Goal: Task Accomplishment & Management: Complete application form

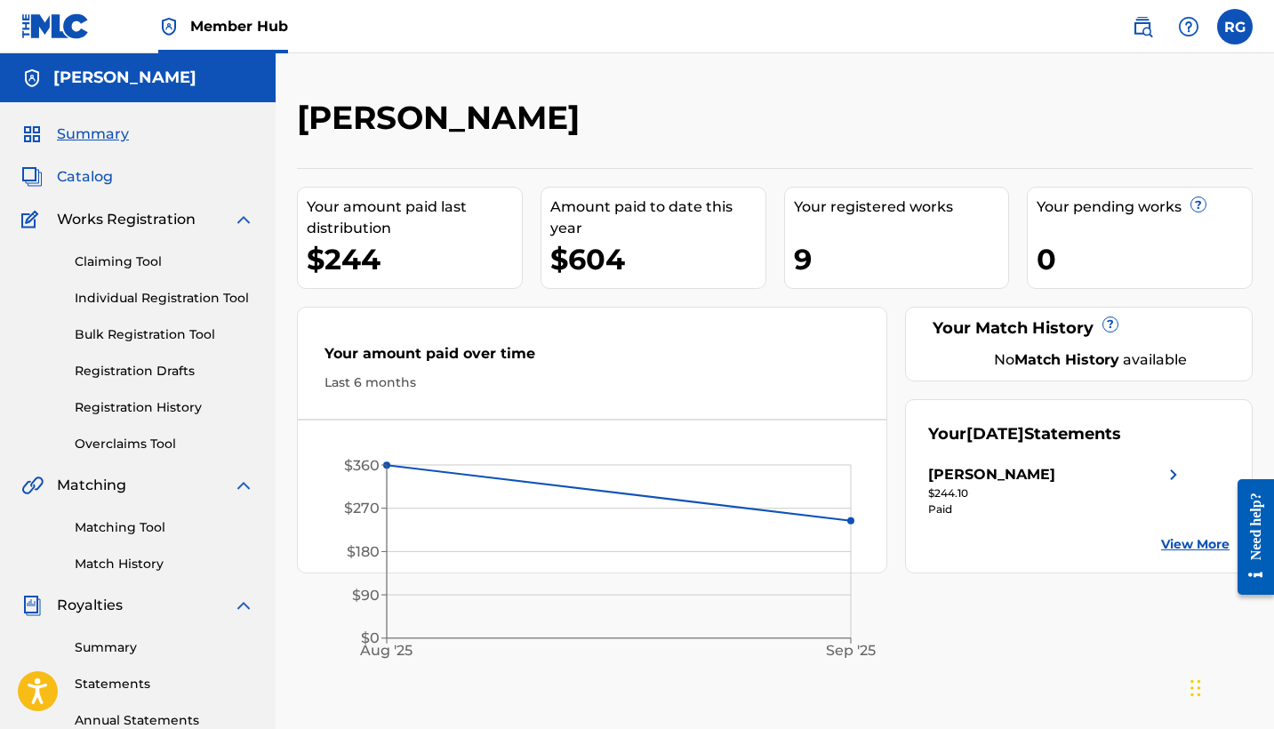
click at [83, 175] on span "Catalog" at bounding box center [85, 176] width 56 height 21
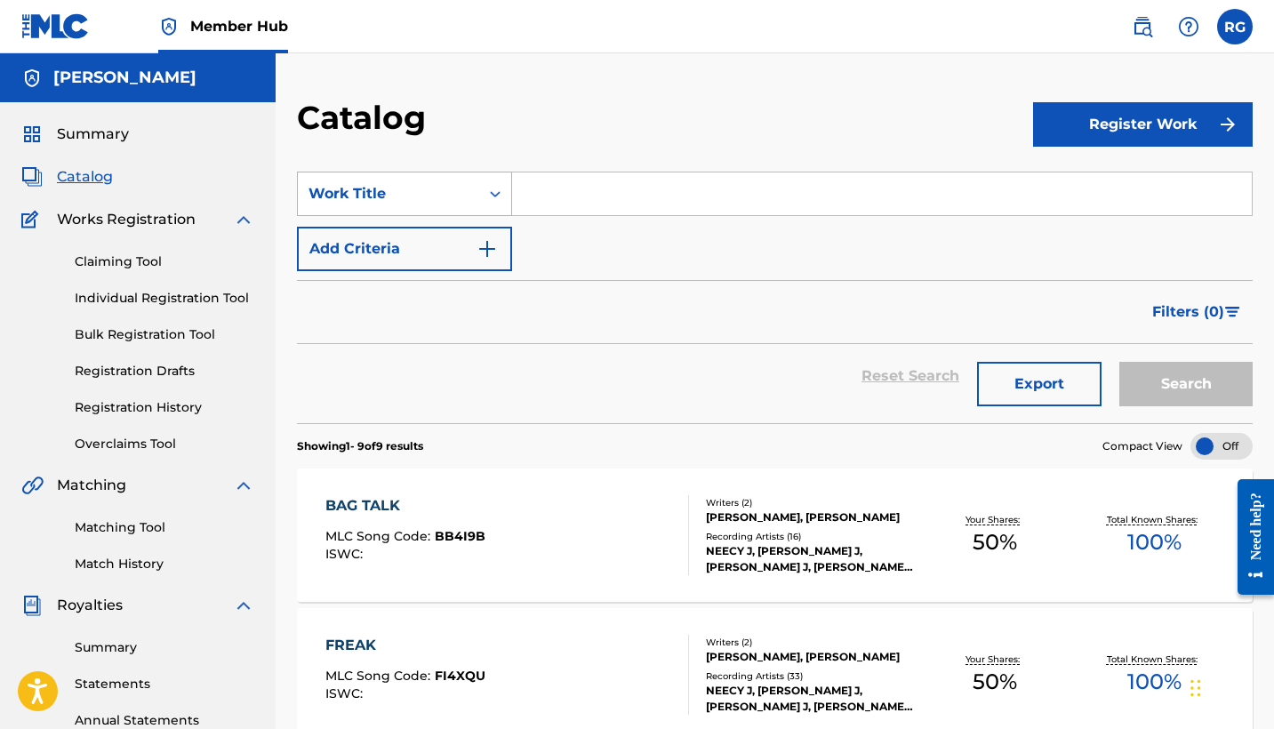
click at [464, 198] on div "Work Title" at bounding box center [388, 193] width 160 height 21
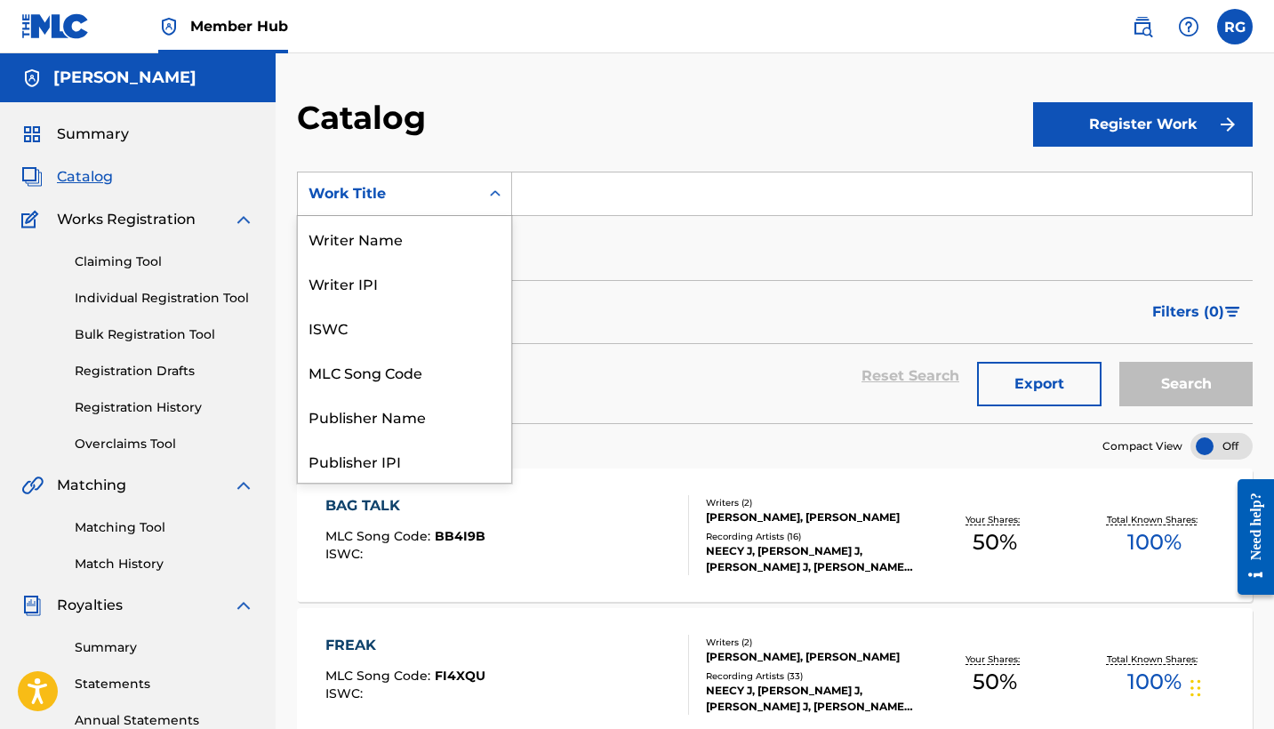
scroll to position [267, 0]
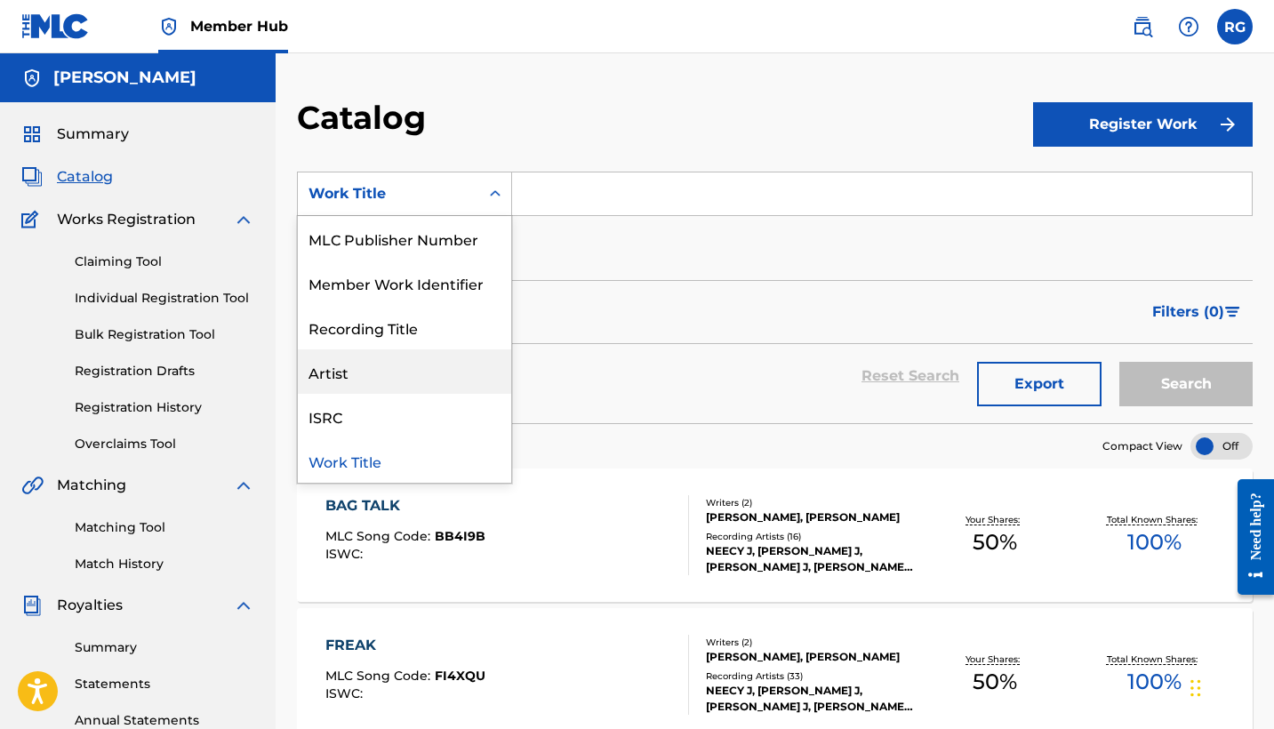
click at [357, 372] on div "Artist" at bounding box center [404, 371] width 213 height 44
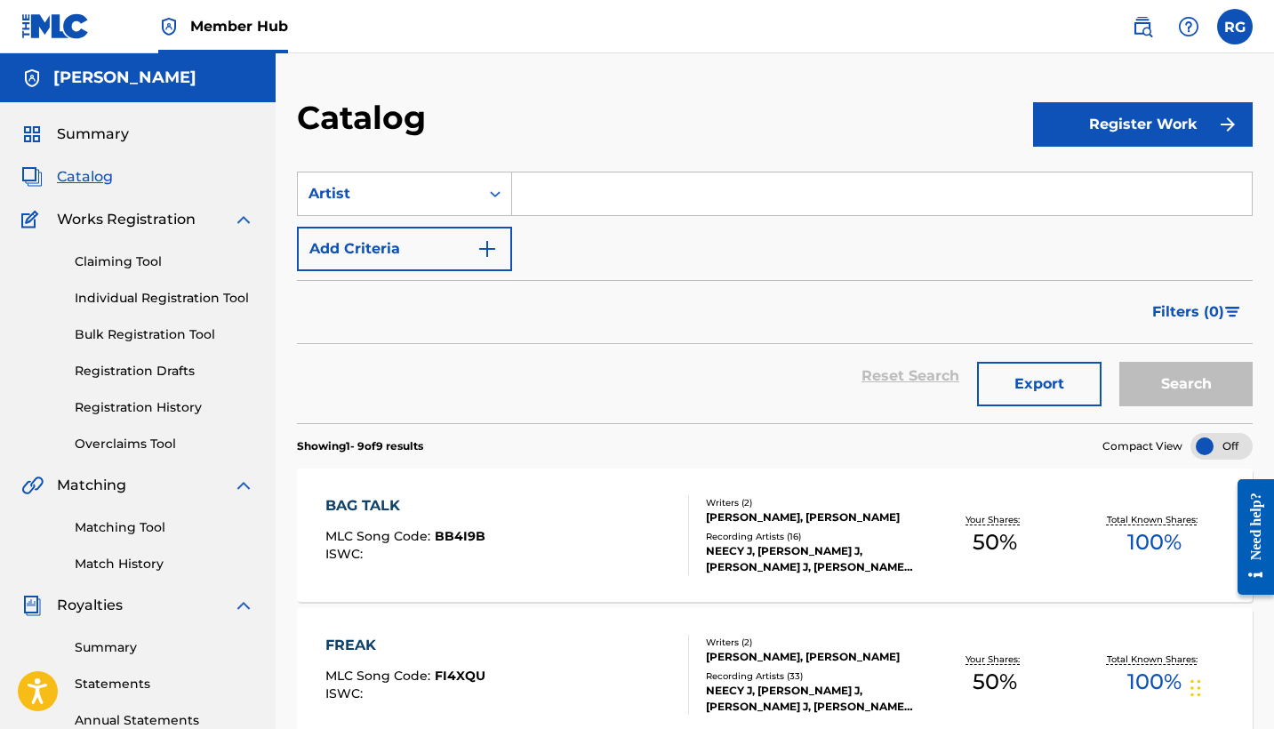
click at [566, 199] on input "Search Form" at bounding box center [882, 193] width 740 height 43
click at [1156, 388] on button "Search" at bounding box center [1185, 384] width 133 height 44
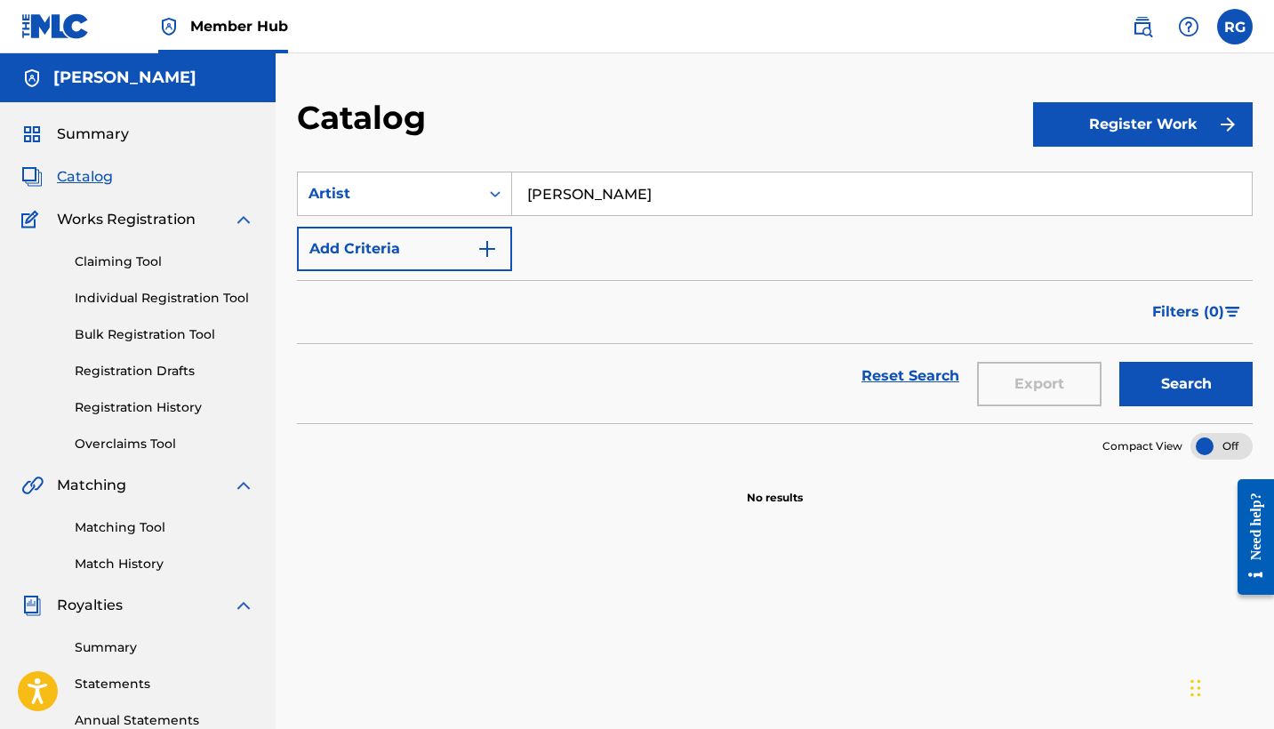
click at [661, 204] on input "Ms. Houston" at bounding box center [882, 193] width 740 height 43
click at [478, 246] on img "Search Form" at bounding box center [486, 248] width 21 height 21
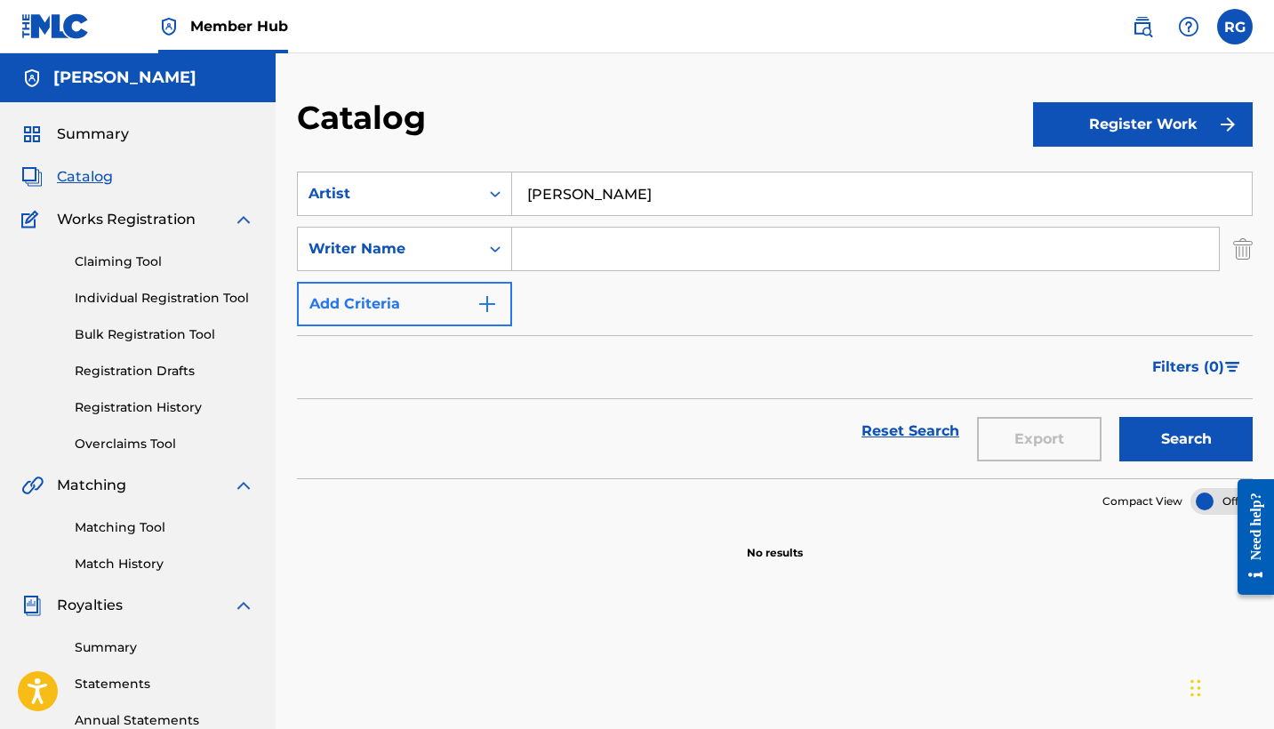
click at [482, 308] on img "Search Form" at bounding box center [486, 303] width 21 height 21
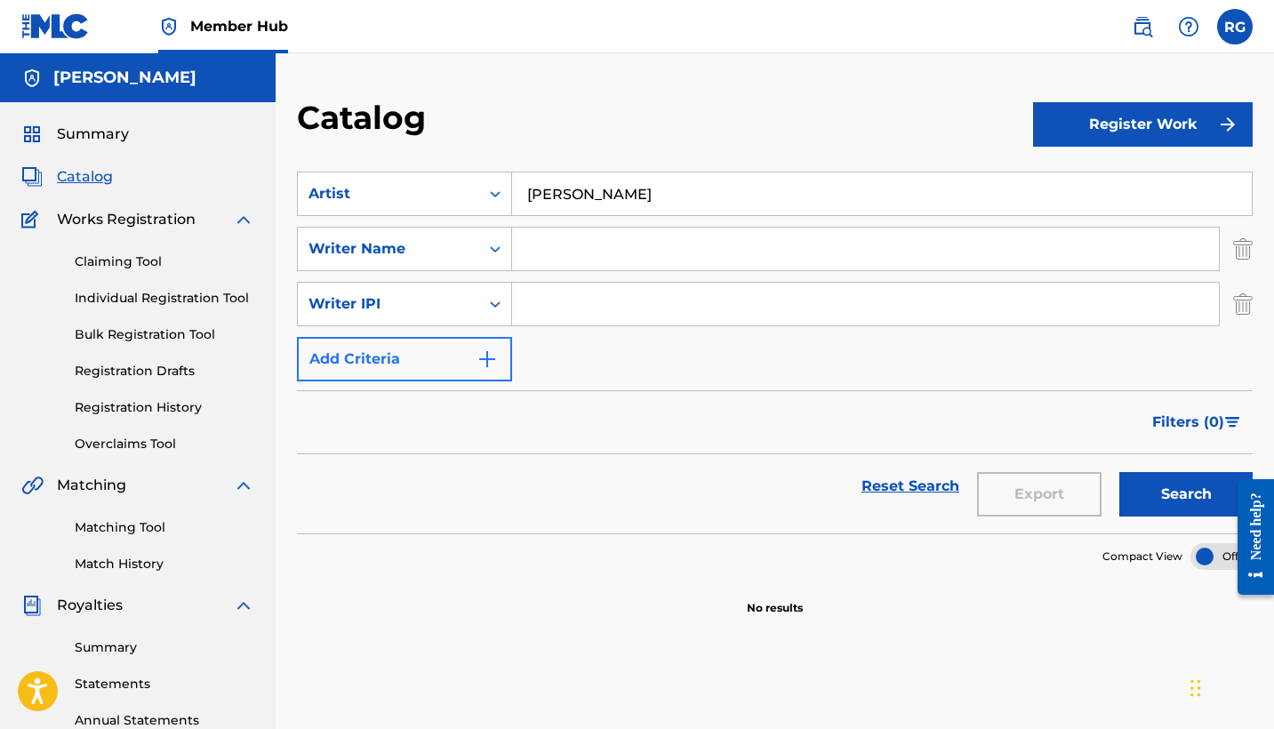
click at [486, 356] on img "Search Form" at bounding box center [486, 358] width 21 height 21
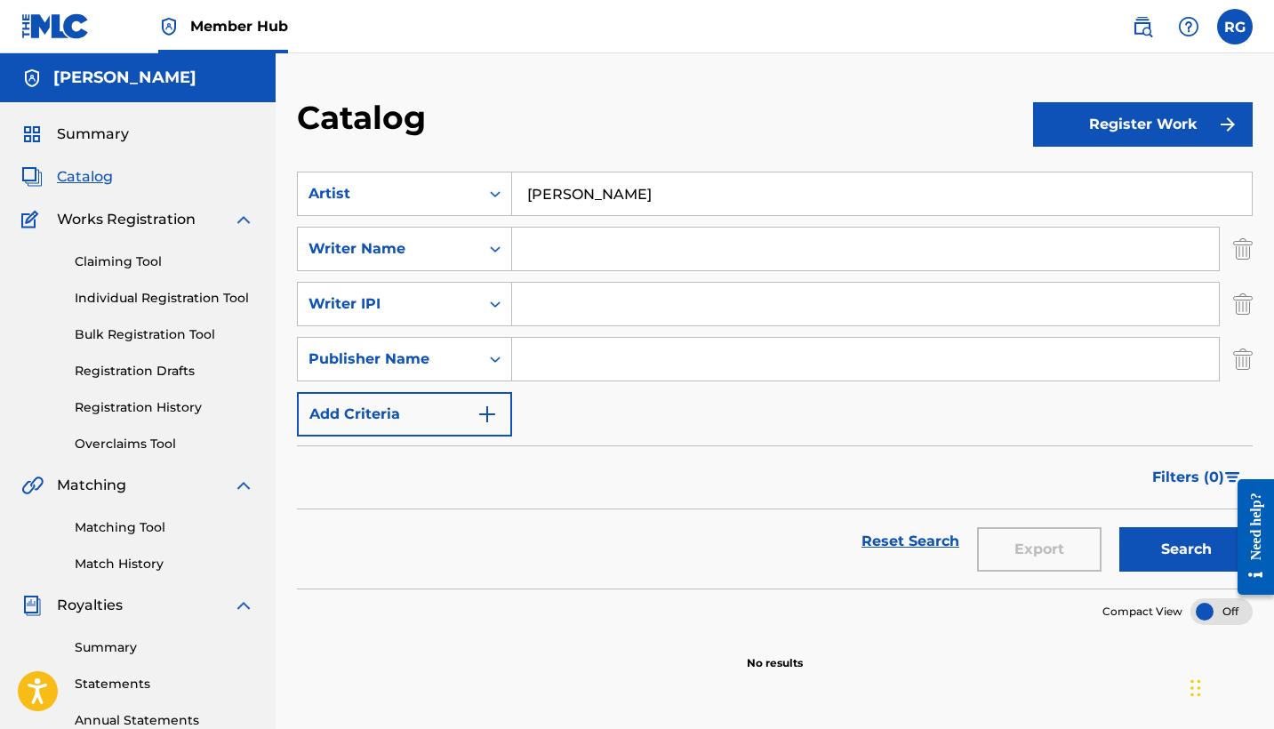
click at [649, 188] on input "Ms. Houston" at bounding box center [882, 193] width 740 height 43
type input "M"
click at [471, 409] on button "Add Criteria" at bounding box center [404, 414] width 215 height 44
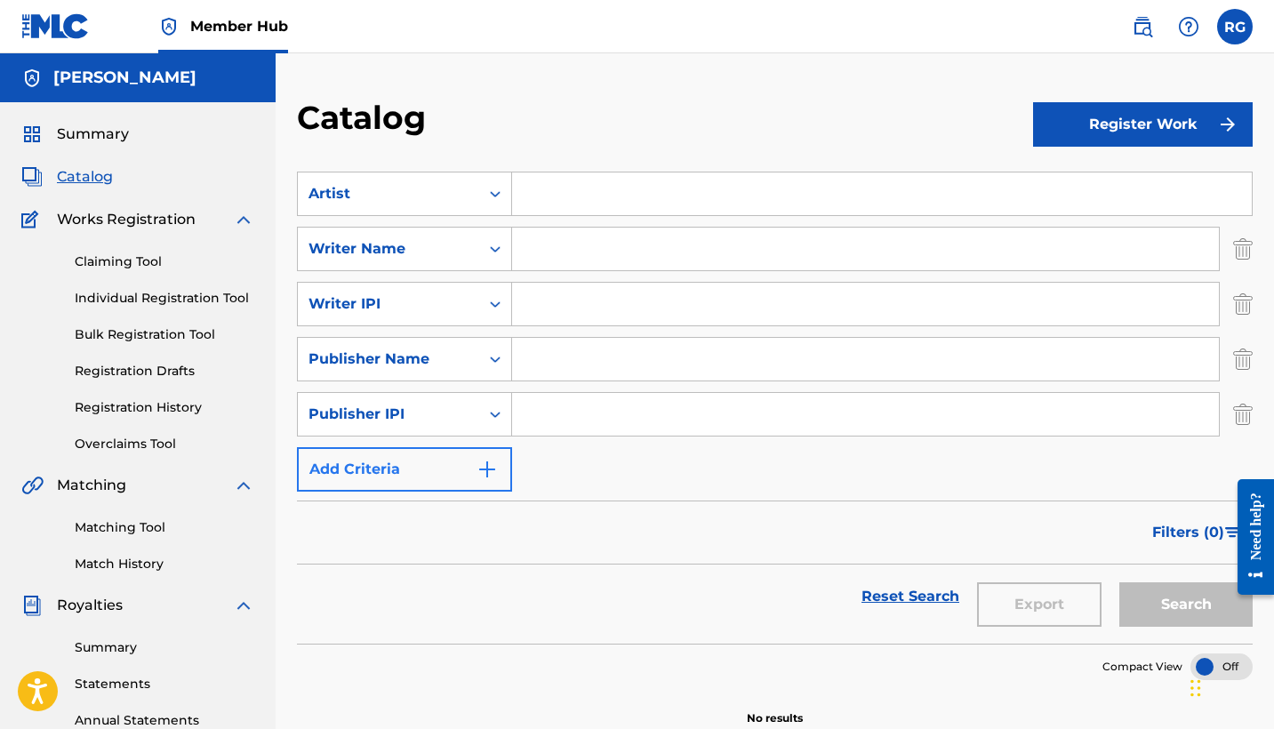
click at [486, 466] on img "Search Form" at bounding box center [486, 469] width 21 height 21
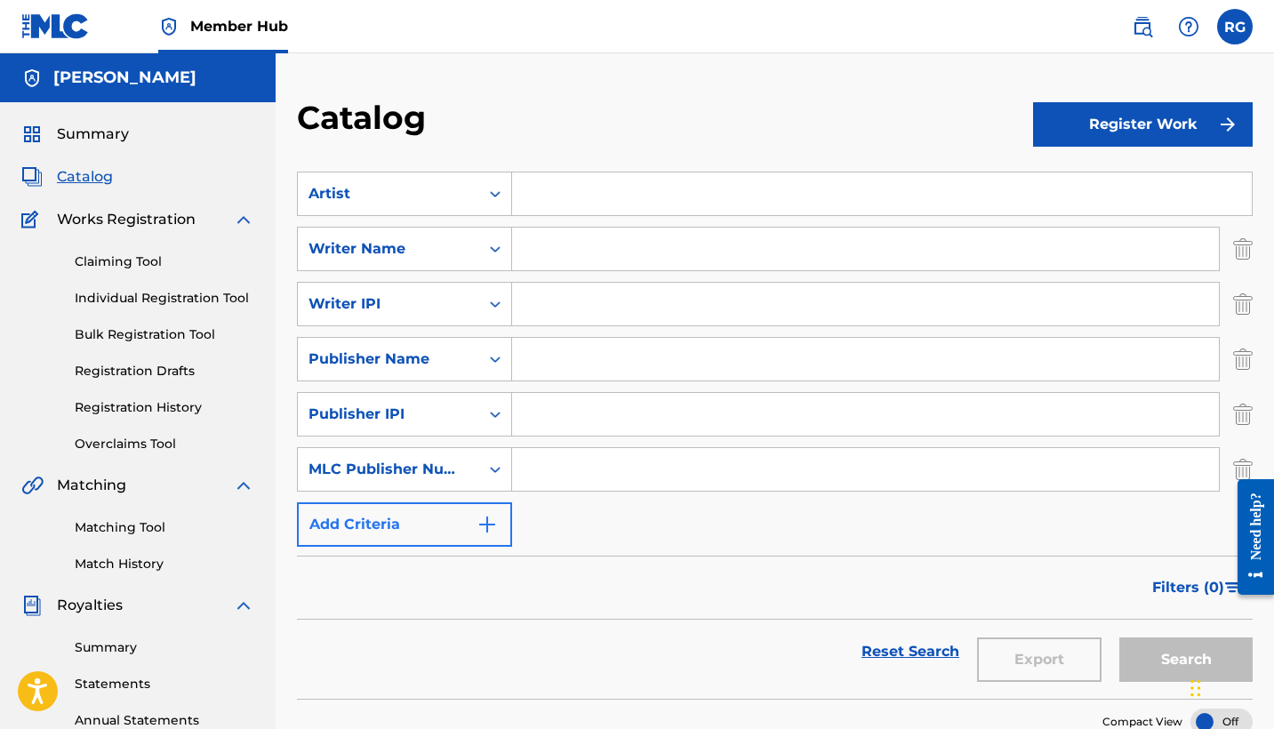
click at [485, 518] on img "Search Form" at bounding box center [486, 524] width 21 height 21
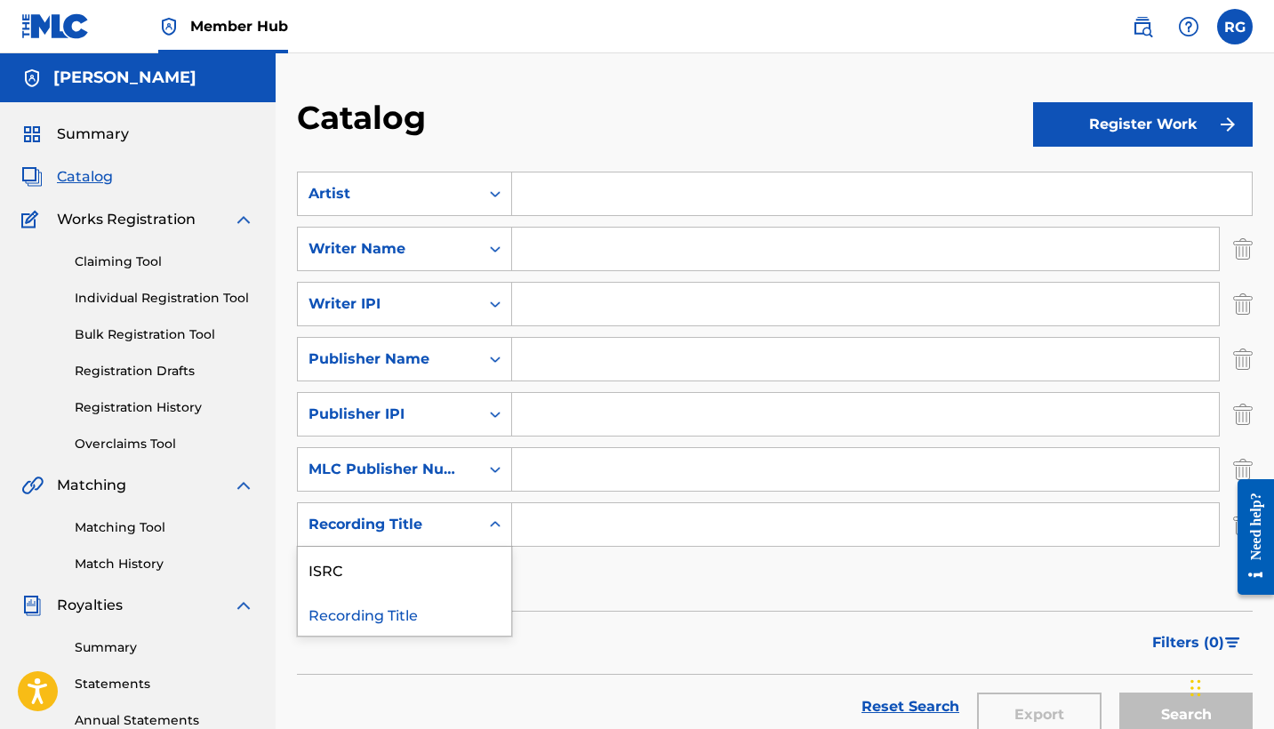
click at [474, 532] on div "Recording Title" at bounding box center [388, 525] width 181 height 34
click at [384, 620] on div "Recording Title" at bounding box center [404, 613] width 213 height 44
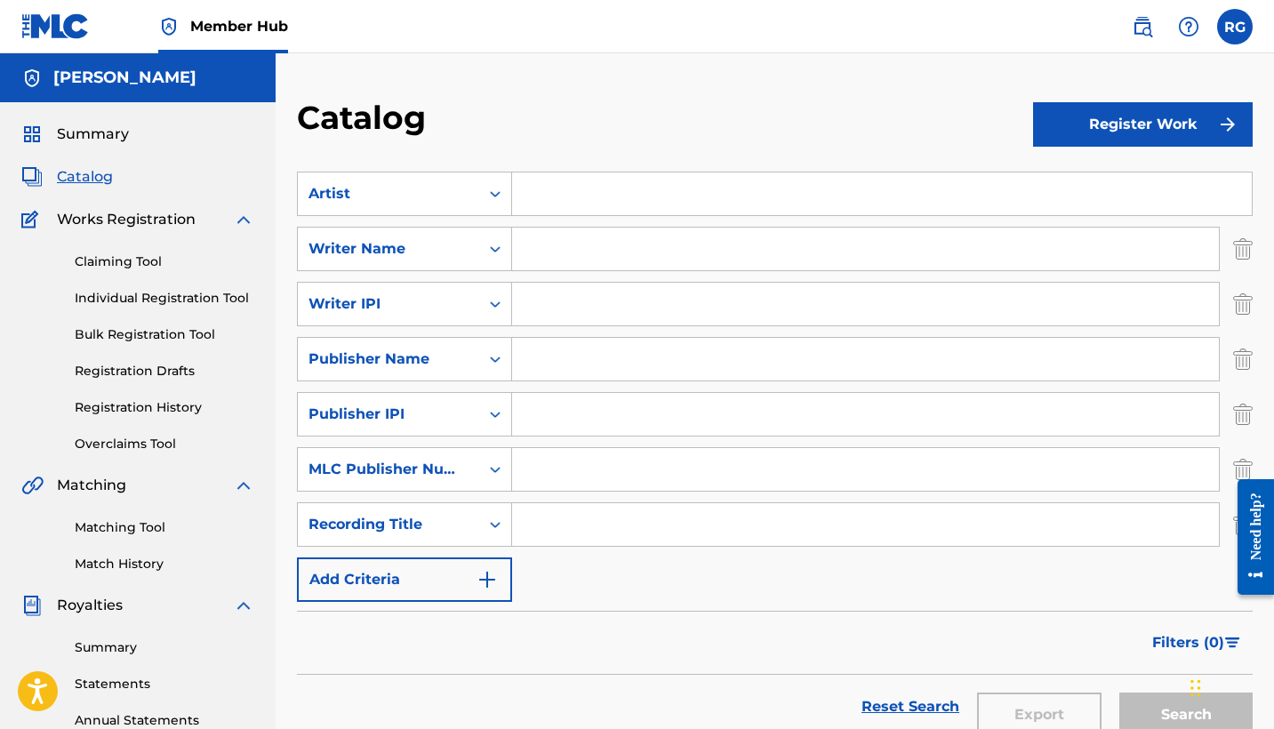
click at [541, 521] on input "Search Form" at bounding box center [865, 524] width 707 height 43
type input "Party Time"
click at [1186, 715] on button "Search" at bounding box center [1185, 714] width 133 height 44
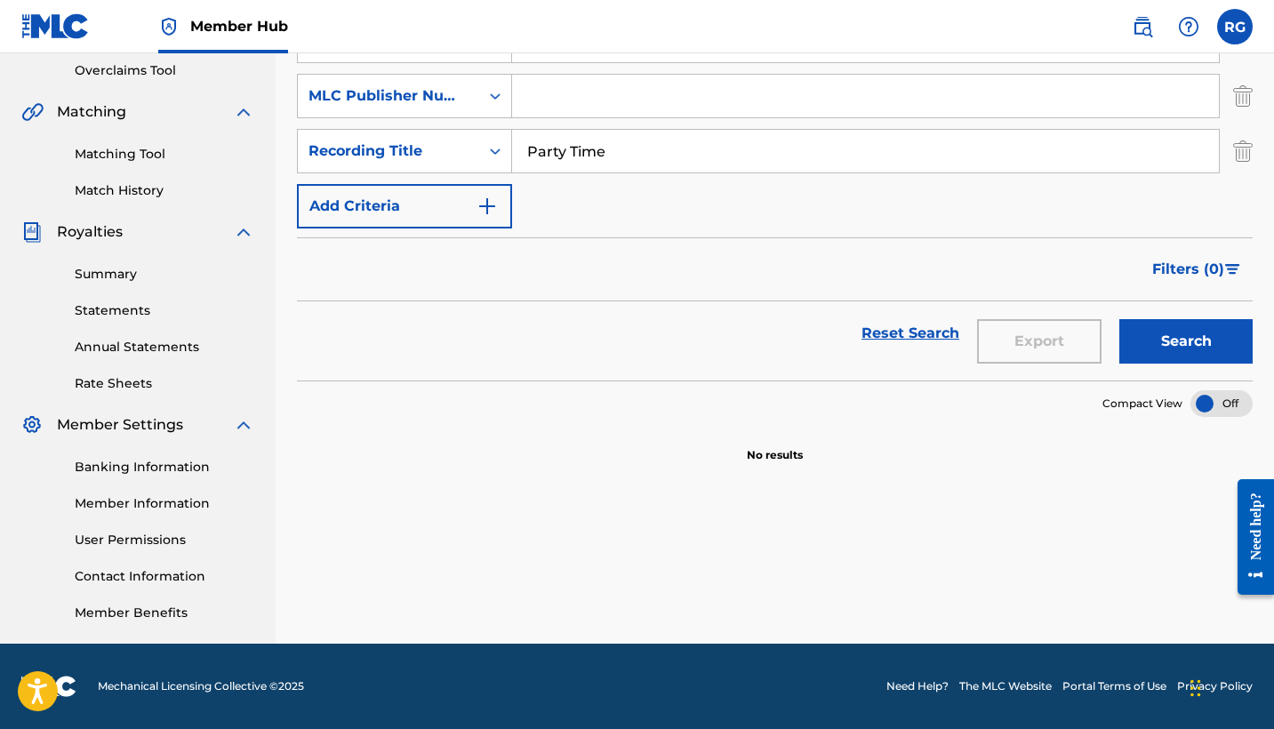
scroll to position [373, 0]
click at [1163, 352] on button "Search" at bounding box center [1185, 341] width 133 height 44
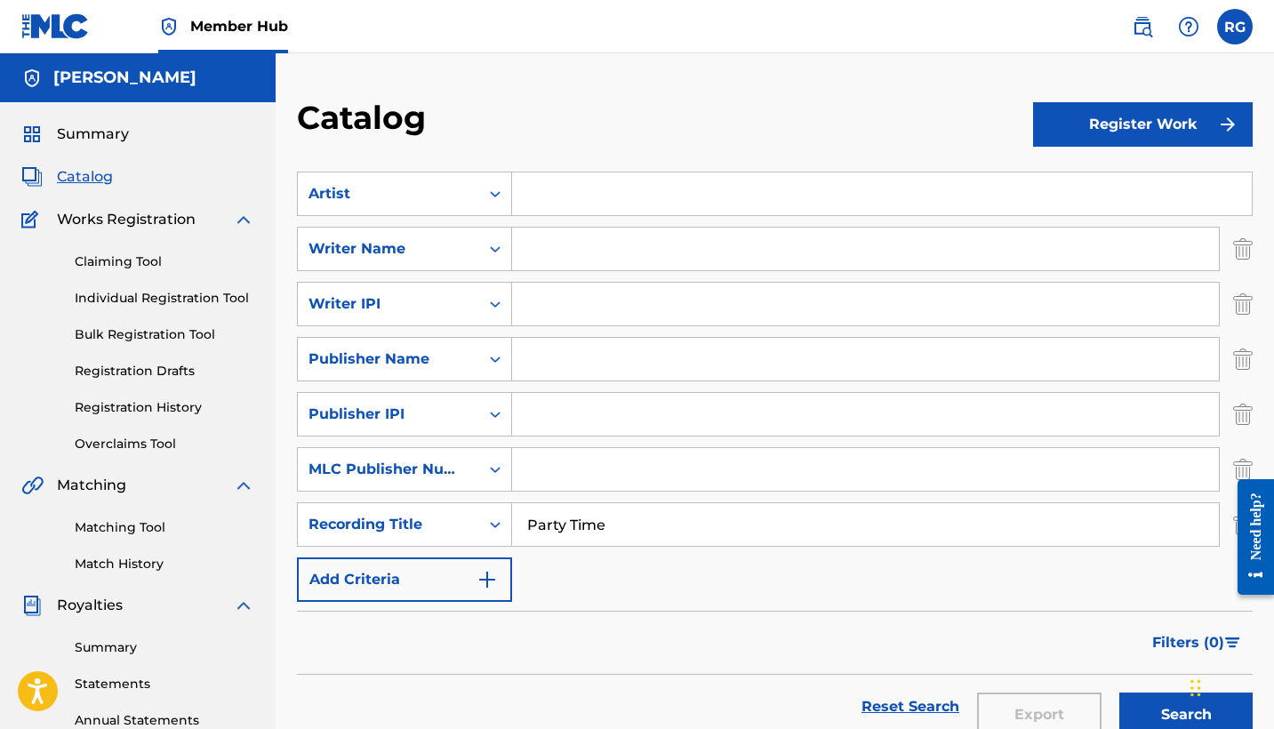
scroll to position [0, 0]
click at [98, 179] on span "Catalog" at bounding box center [85, 176] width 56 height 21
click at [99, 135] on span "Summary" at bounding box center [93, 134] width 72 height 21
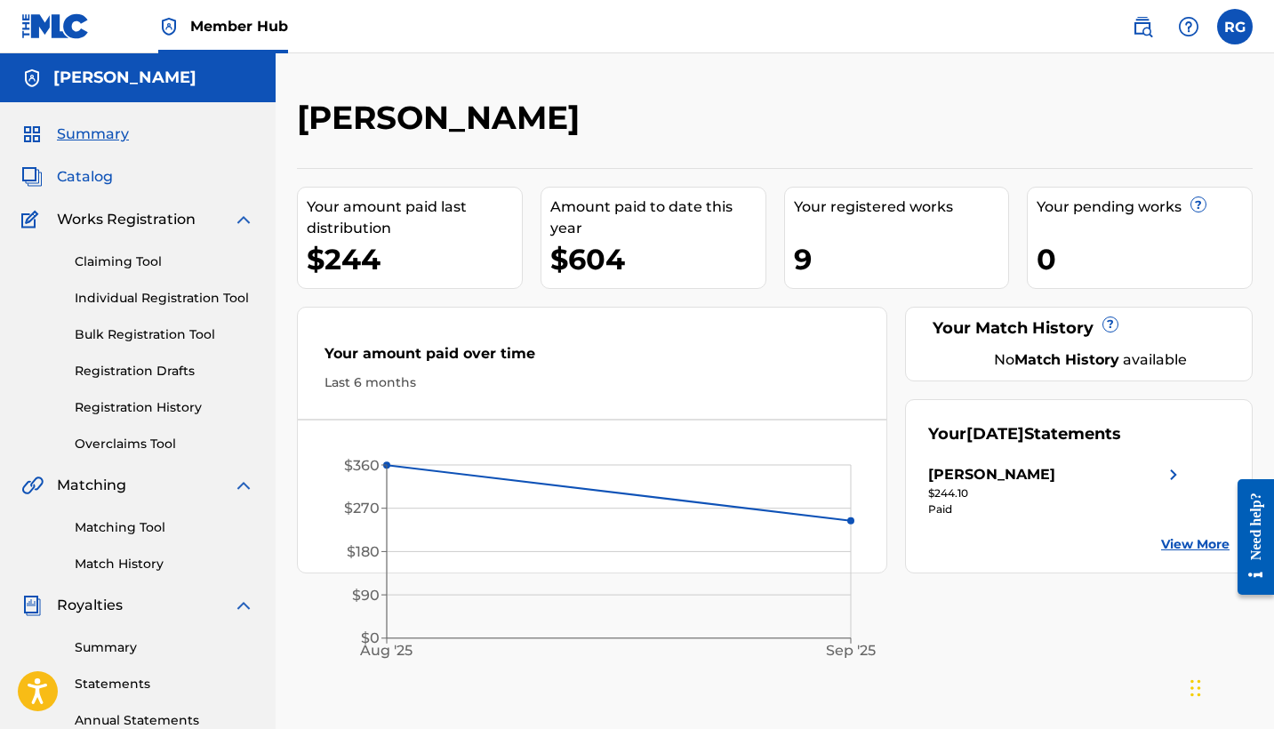
click at [99, 175] on span "Catalog" at bounding box center [85, 176] width 56 height 21
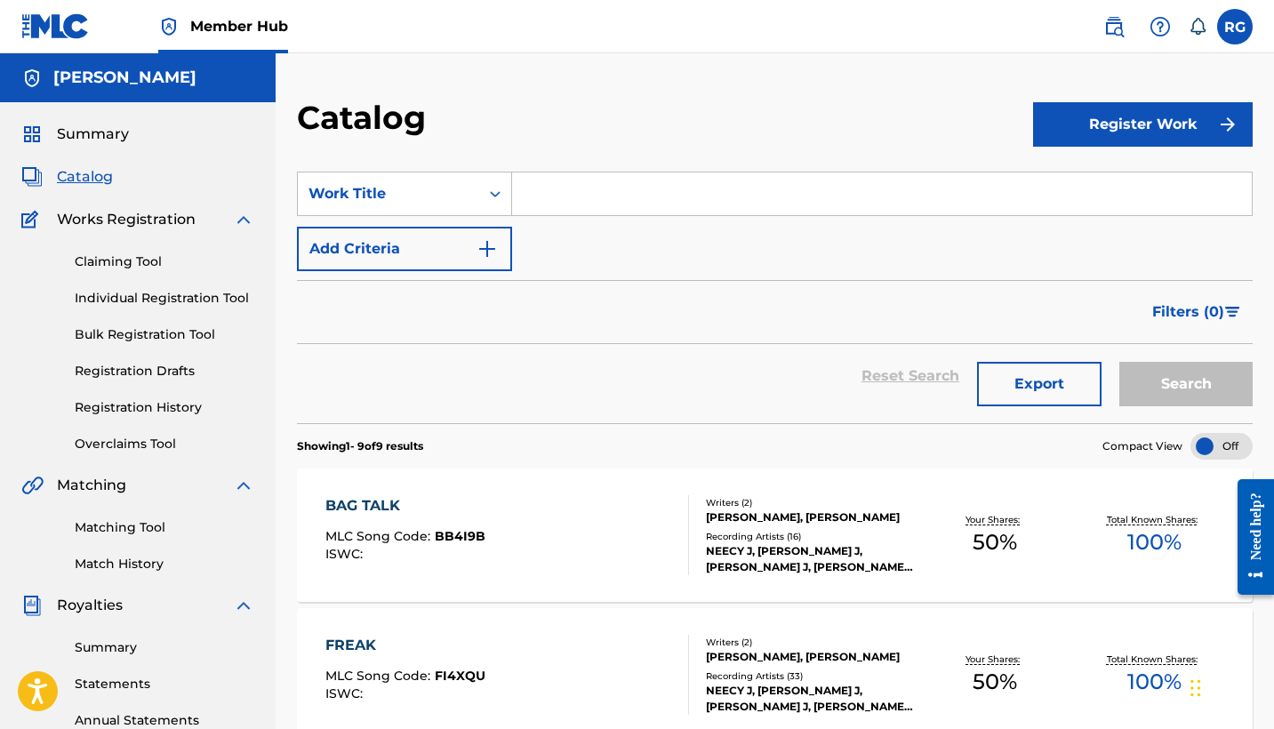
click at [540, 193] on input "Search Form" at bounding box center [882, 193] width 740 height 43
click at [1192, 388] on button "Search" at bounding box center [1185, 384] width 133 height 44
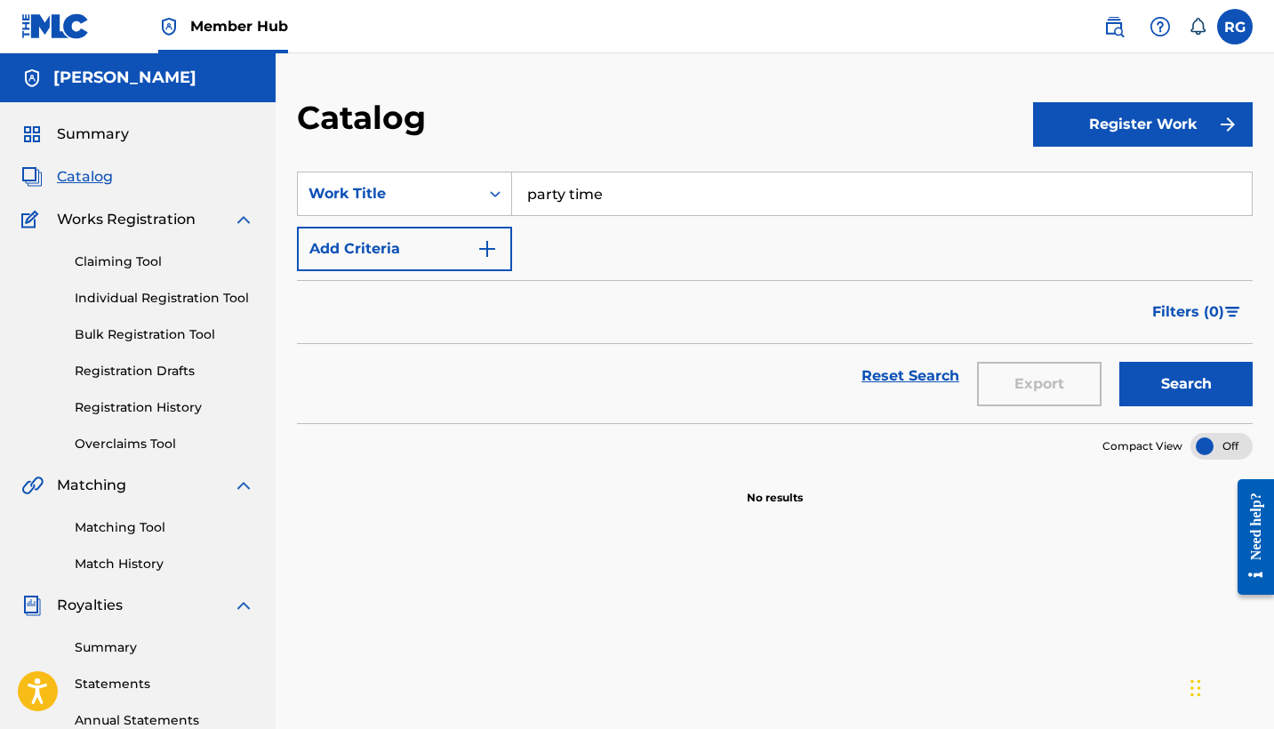
click at [622, 197] on input "party time" at bounding box center [882, 193] width 740 height 43
type input "p"
click at [141, 263] on link "Claiming Tool" at bounding box center [165, 261] width 180 height 19
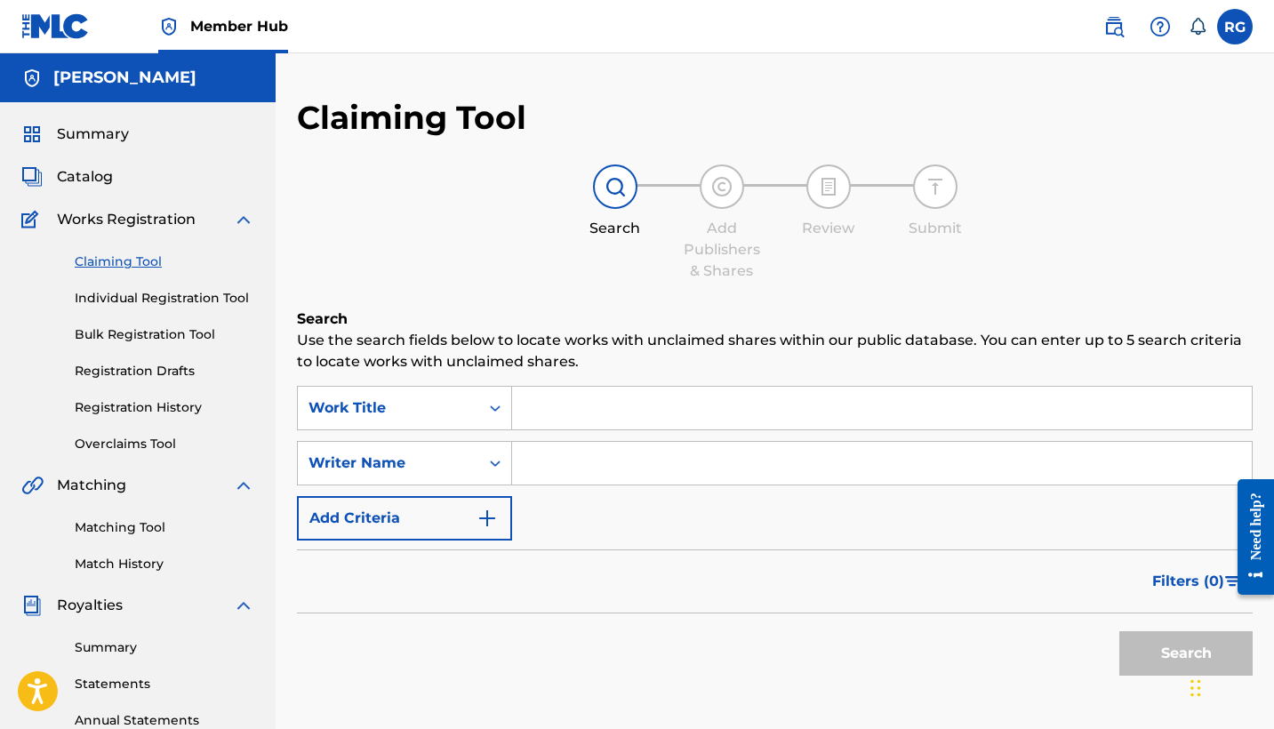
click at [596, 407] on input "Search Form" at bounding box center [882, 408] width 740 height 43
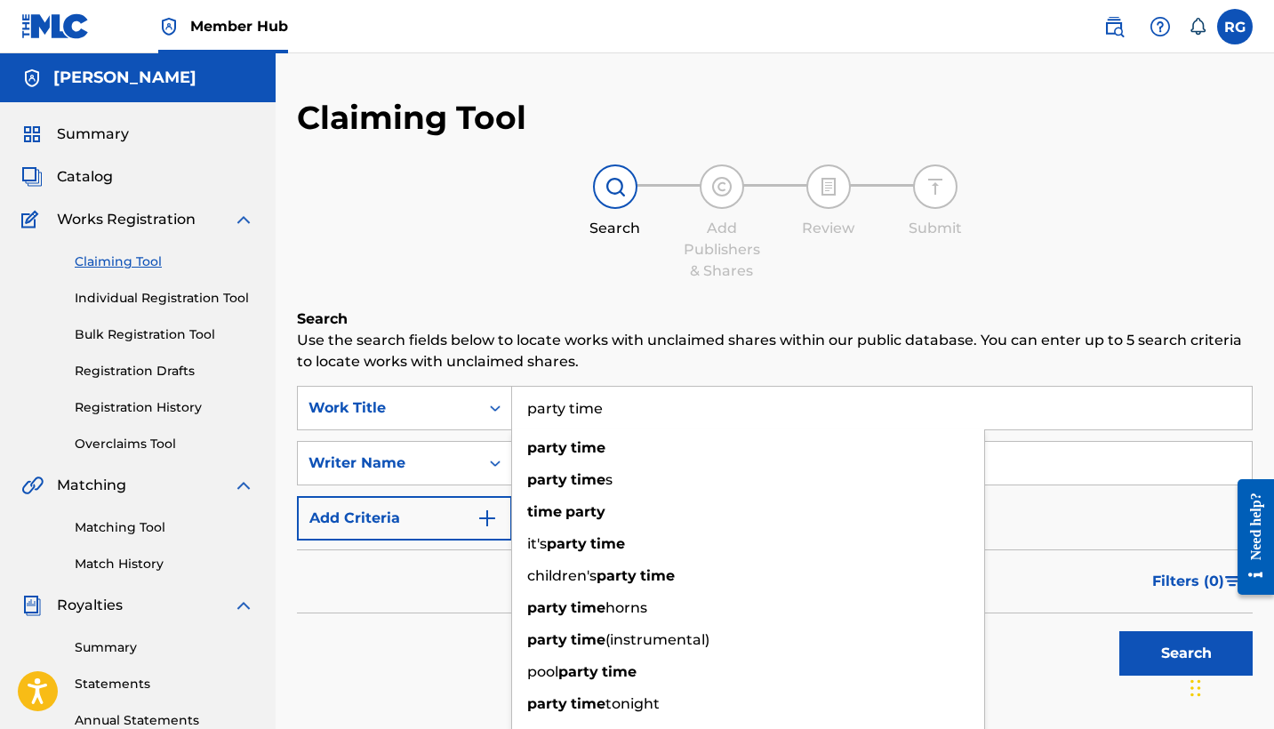
type input "party time"
click at [1186, 653] on button "Search" at bounding box center [1185, 653] width 133 height 44
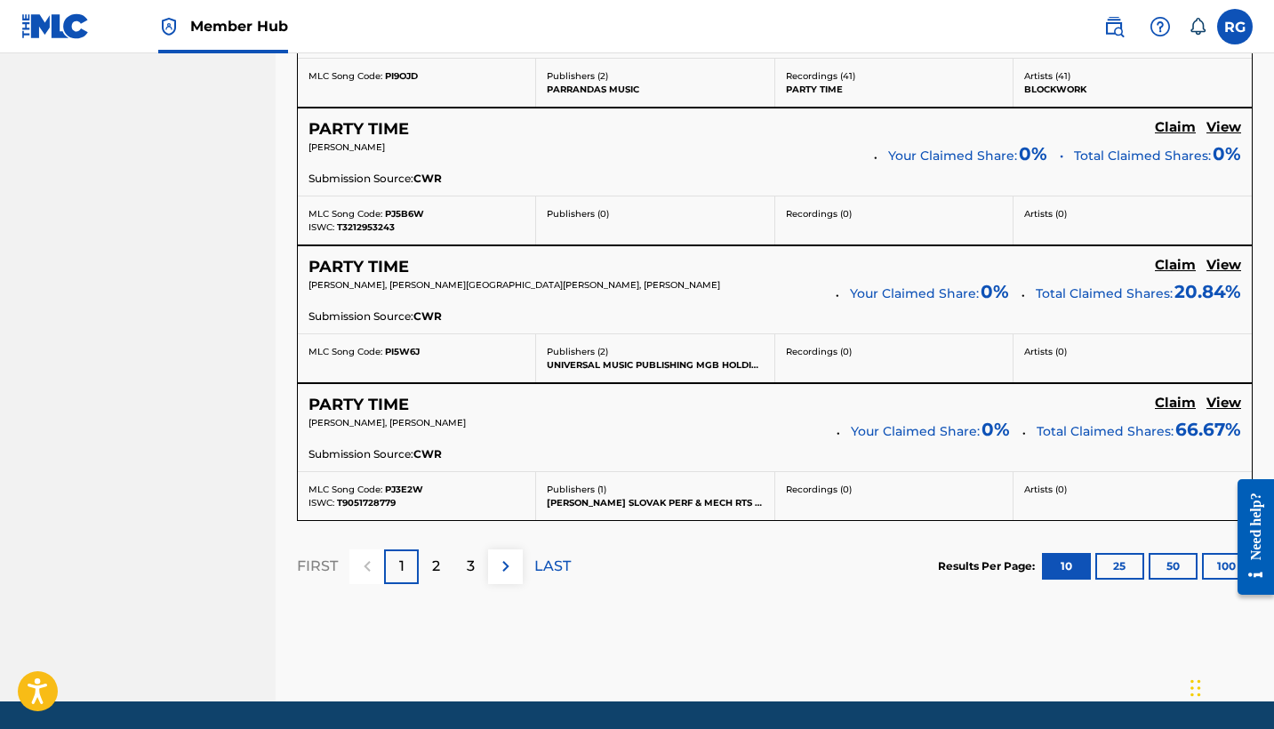
scroll to position [1572, 0]
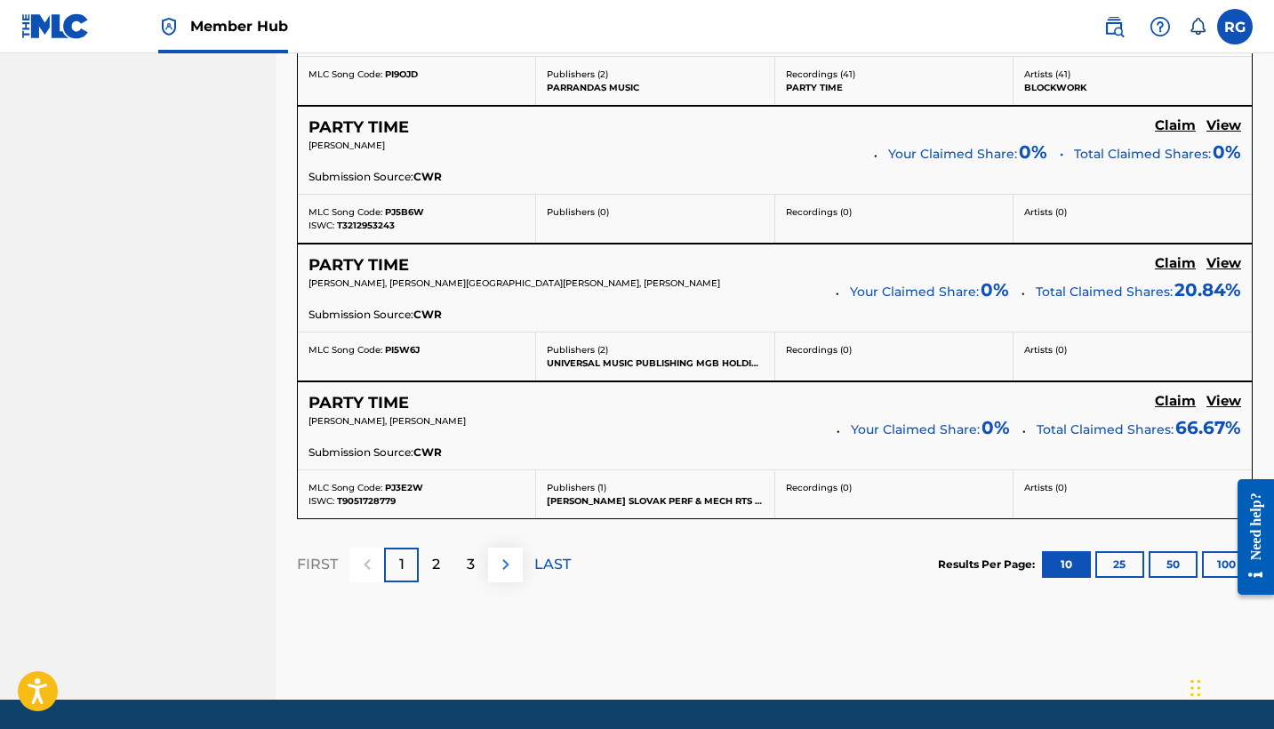
click at [507, 564] on img at bounding box center [505, 564] width 21 height 21
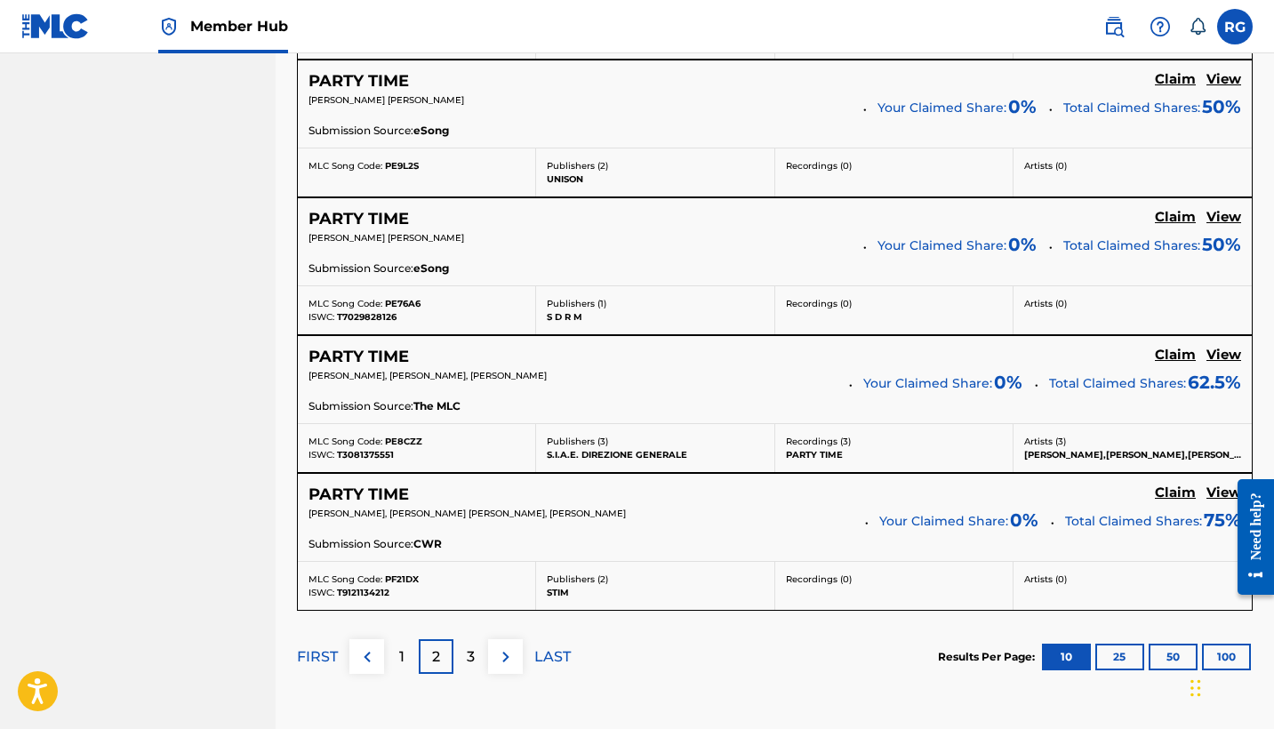
scroll to position [1493, 0]
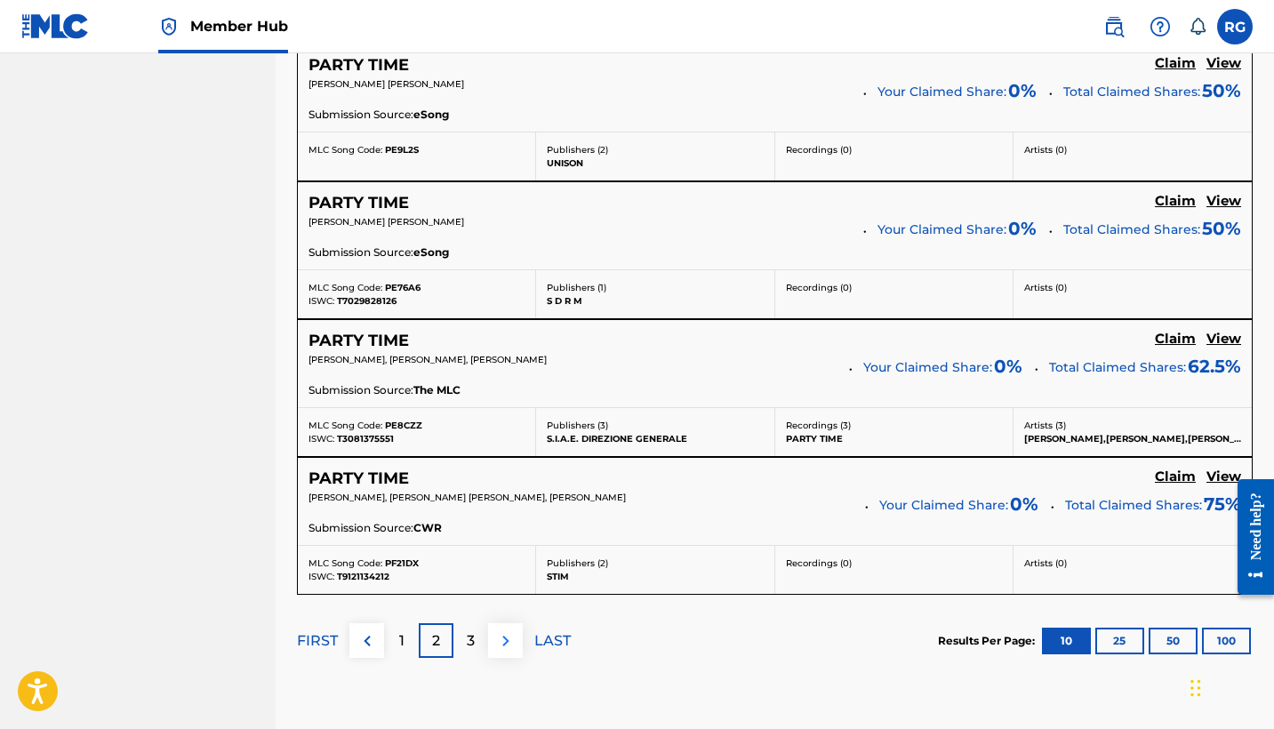
click at [514, 639] on img at bounding box center [505, 640] width 21 height 21
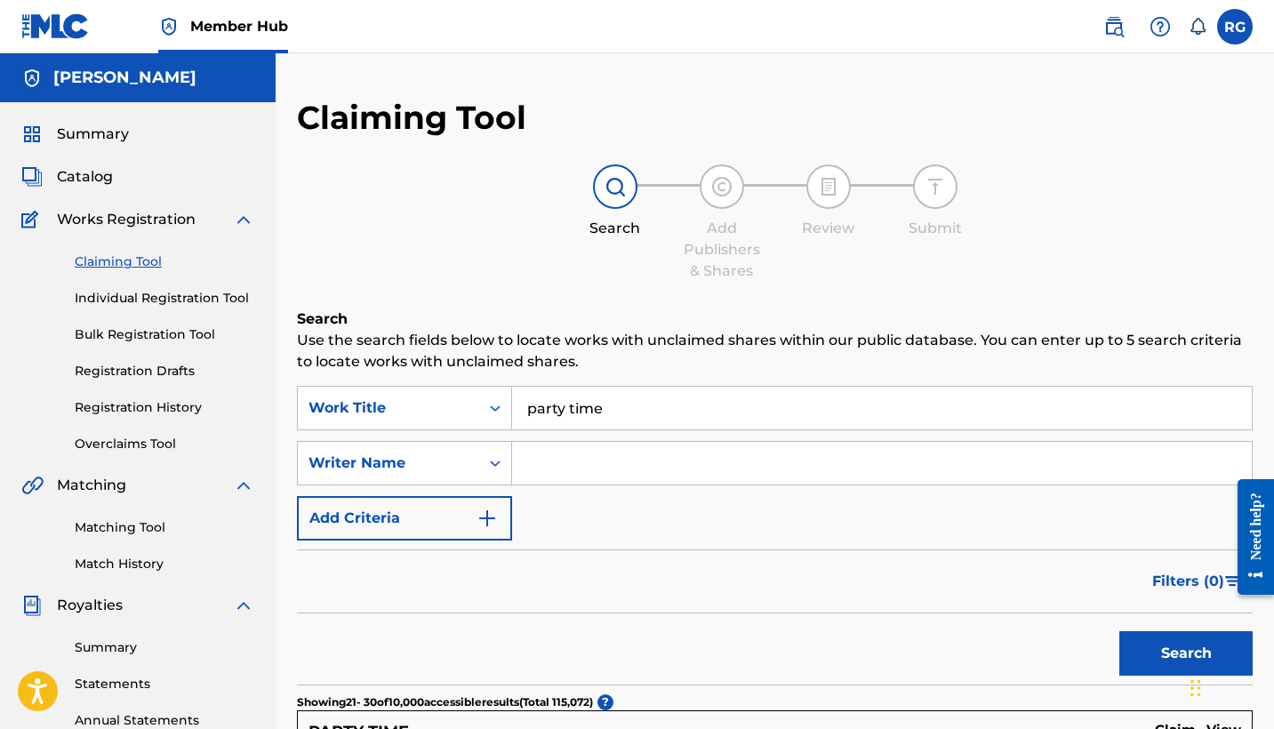
scroll to position [0, 0]
click at [539, 476] on input "Search Form" at bounding box center [882, 463] width 740 height 43
click at [1150, 655] on button "Search" at bounding box center [1185, 653] width 133 height 44
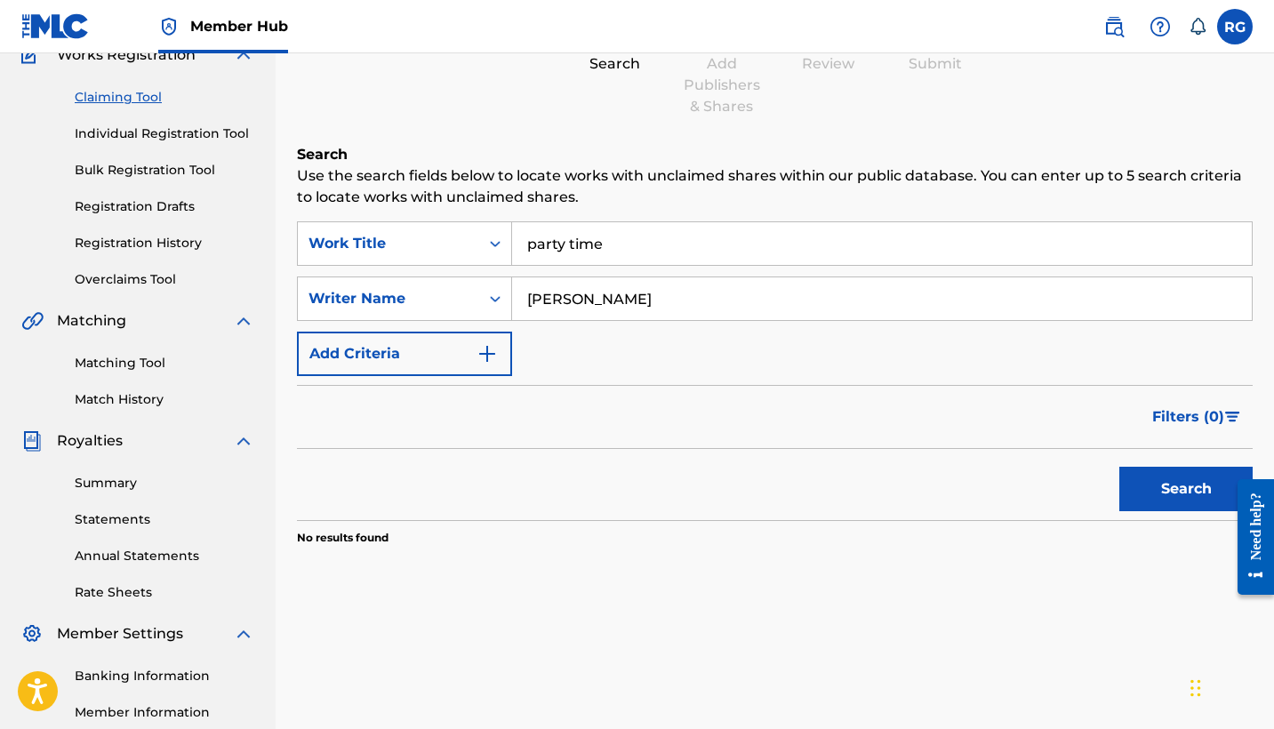
scroll to position [163, 0]
click at [656, 299] on input "[PERSON_NAME]" at bounding box center [882, 300] width 740 height 43
type input "[PERSON_NAME]"
click at [1168, 493] on button "Search" at bounding box center [1185, 490] width 133 height 44
click at [675, 305] on input "[PERSON_NAME]" at bounding box center [882, 300] width 740 height 43
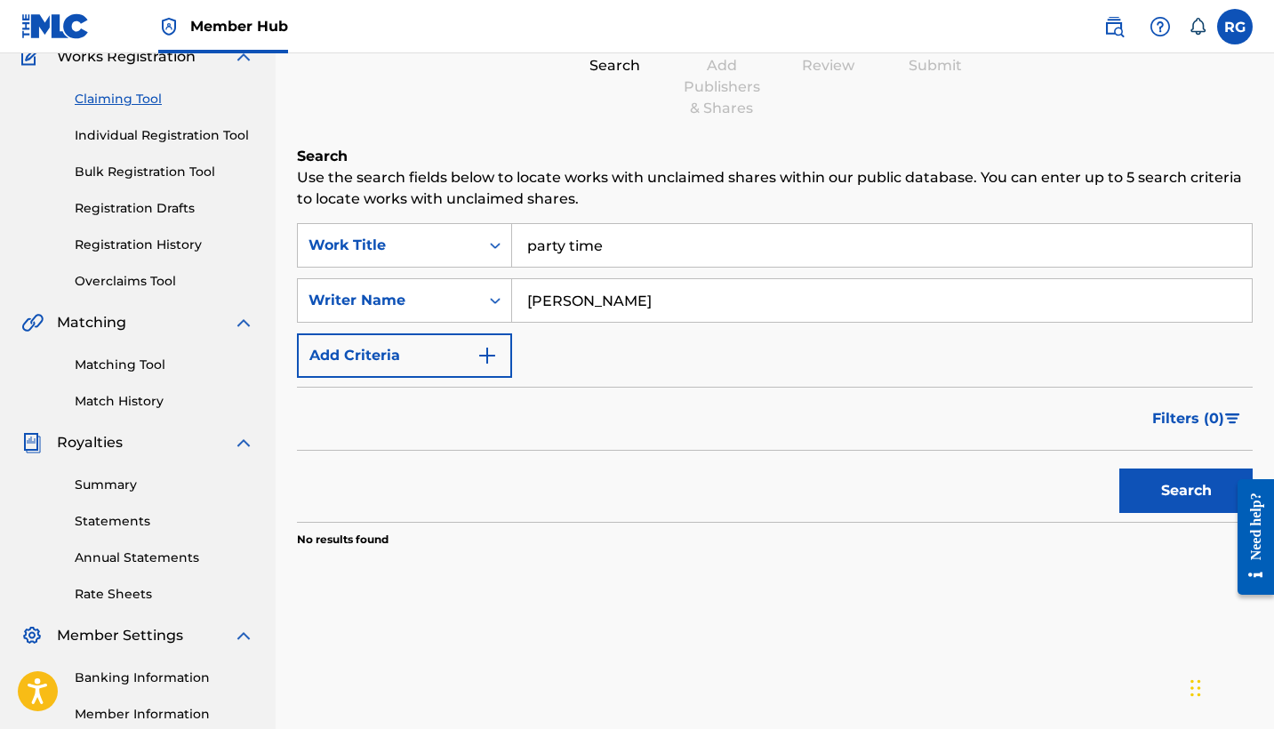
click at [620, 253] on input "party time" at bounding box center [882, 245] width 740 height 43
type input "p"
click at [1160, 497] on button "Search" at bounding box center [1185, 490] width 133 height 44
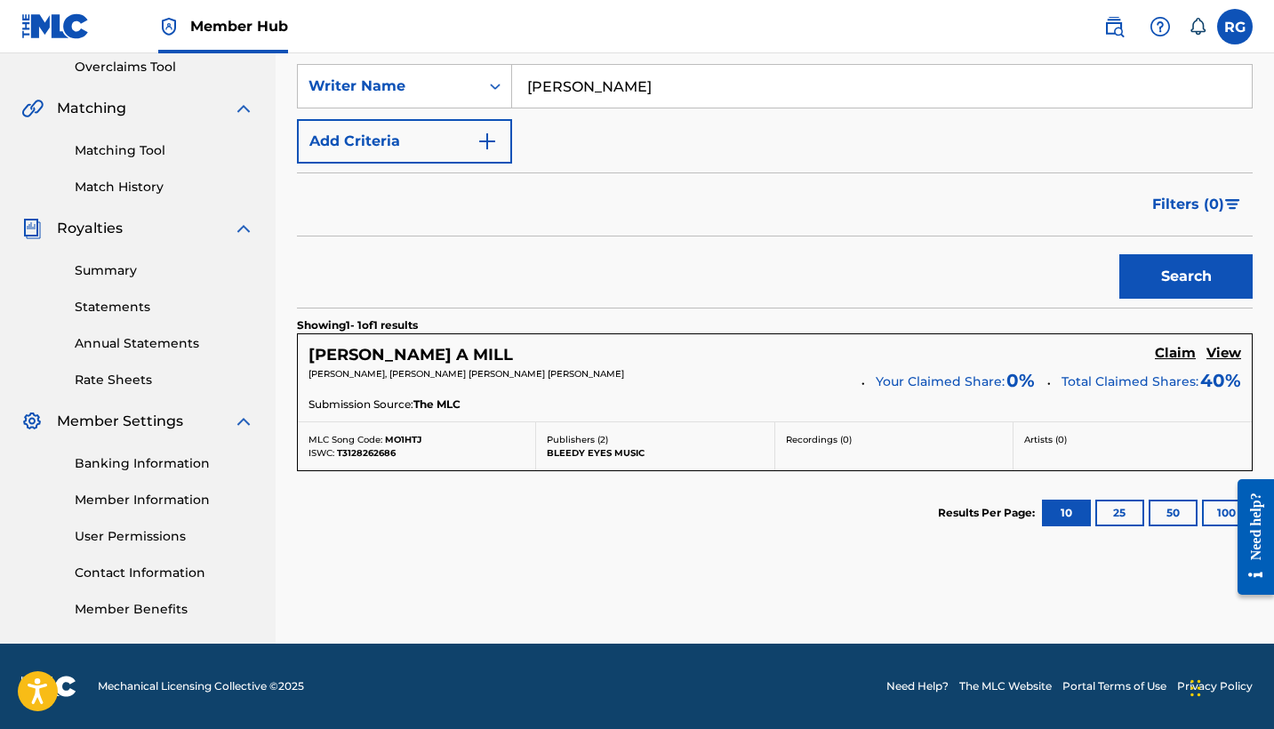
scroll to position [377, 0]
click at [1182, 352] on h5 "Claim" at bounding box center [1175, 353] width 41 height 17
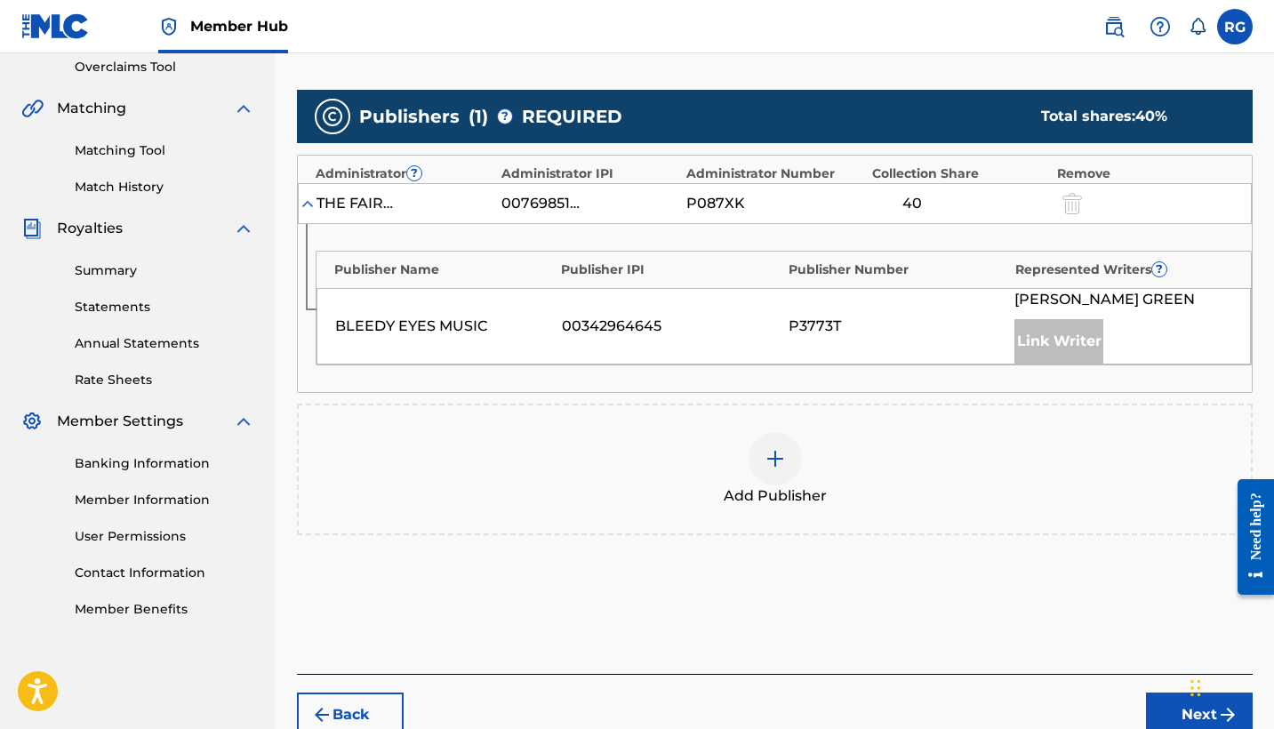
click at [779, 457] on img at bounding box center [774, 458] width 21 height 21
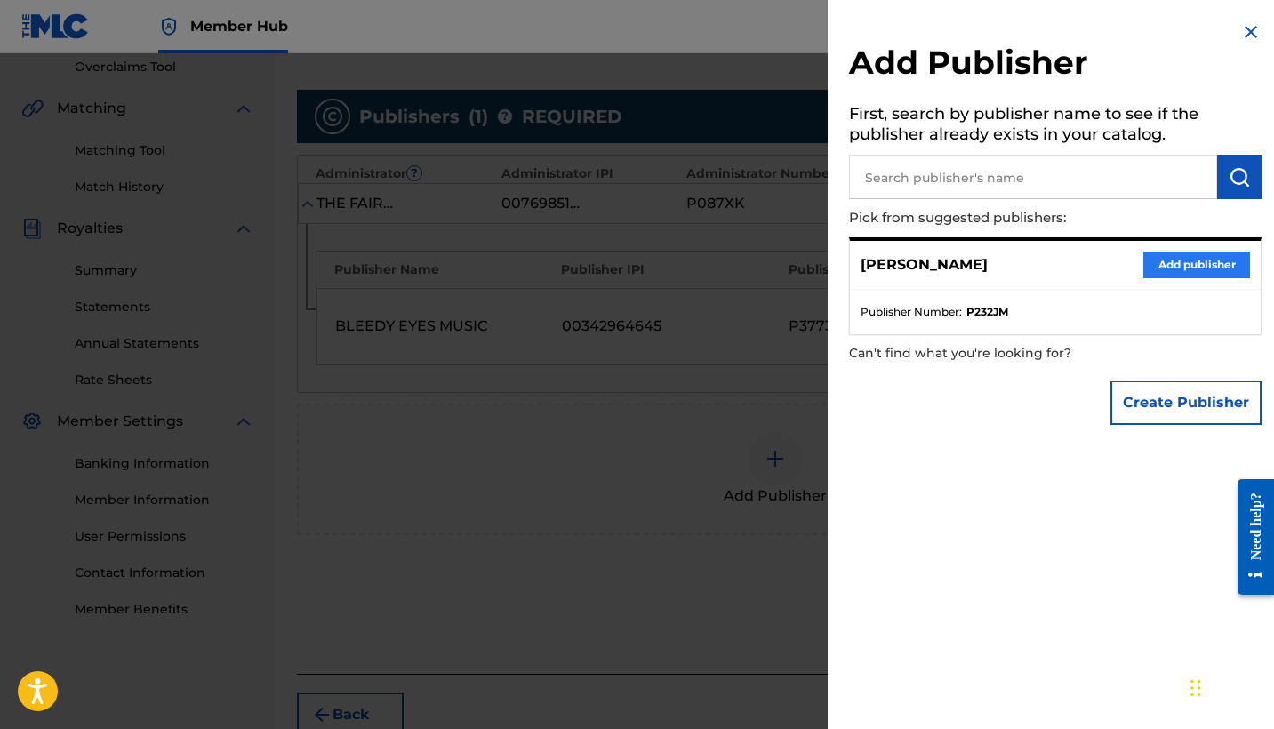
click at [1167, 261] on button "Add publisher" at bounding box center [1196, 265] width 107 height 27
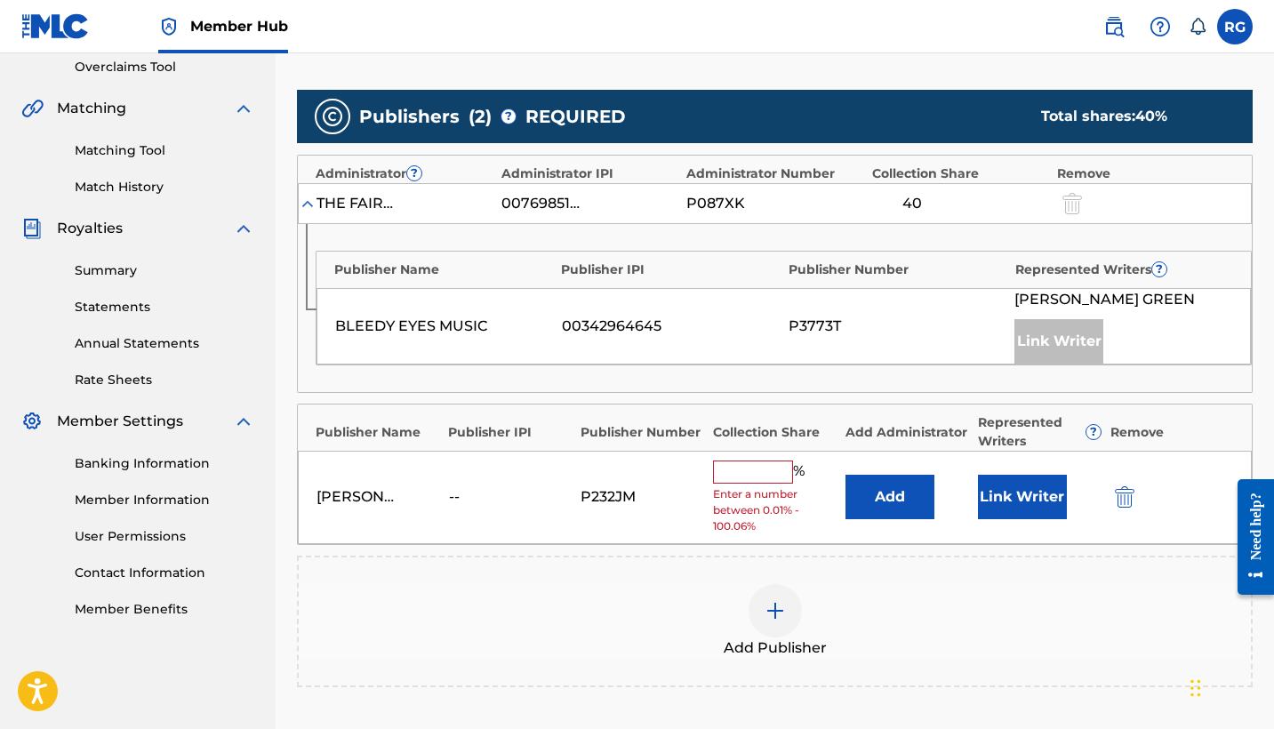
click at [769, 468] on input "text" at bounding box center [753, 471] width 80 height 23
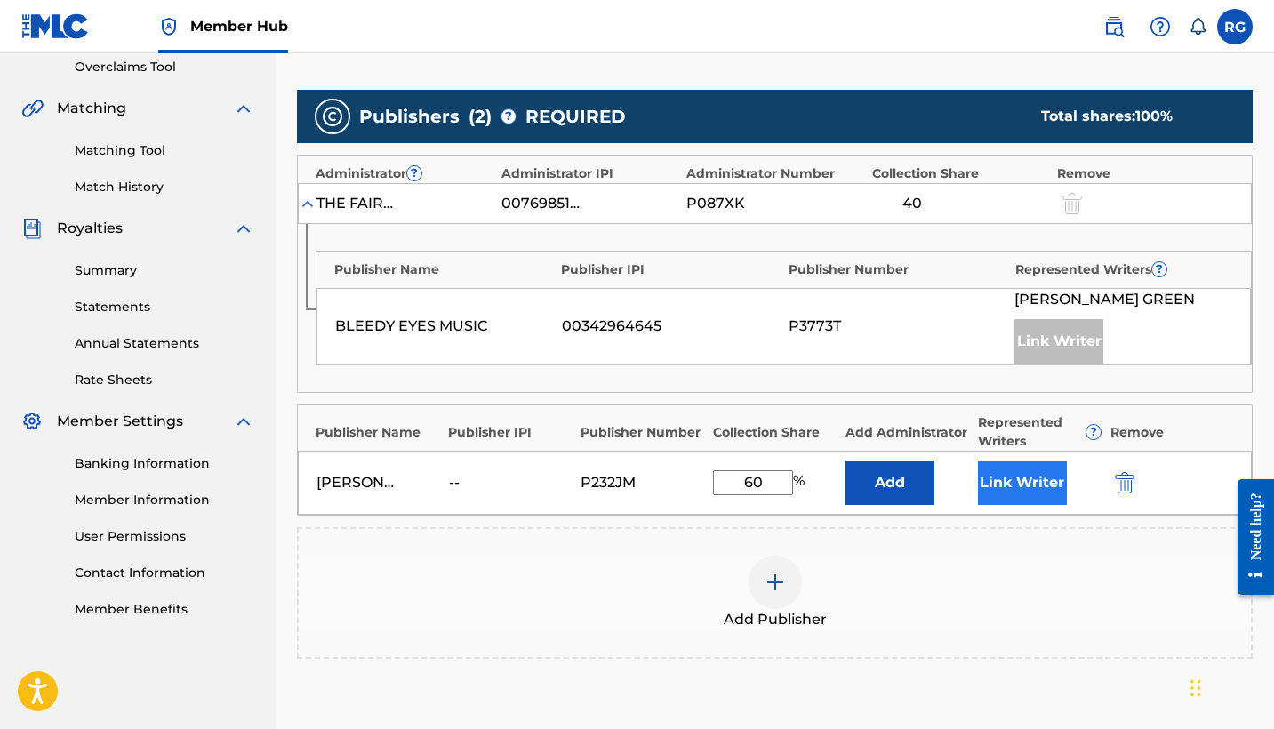
type input "60"
click at [1011, 483] on button "Link Writer" at bounding box center [1022, 482] width 89 height 44
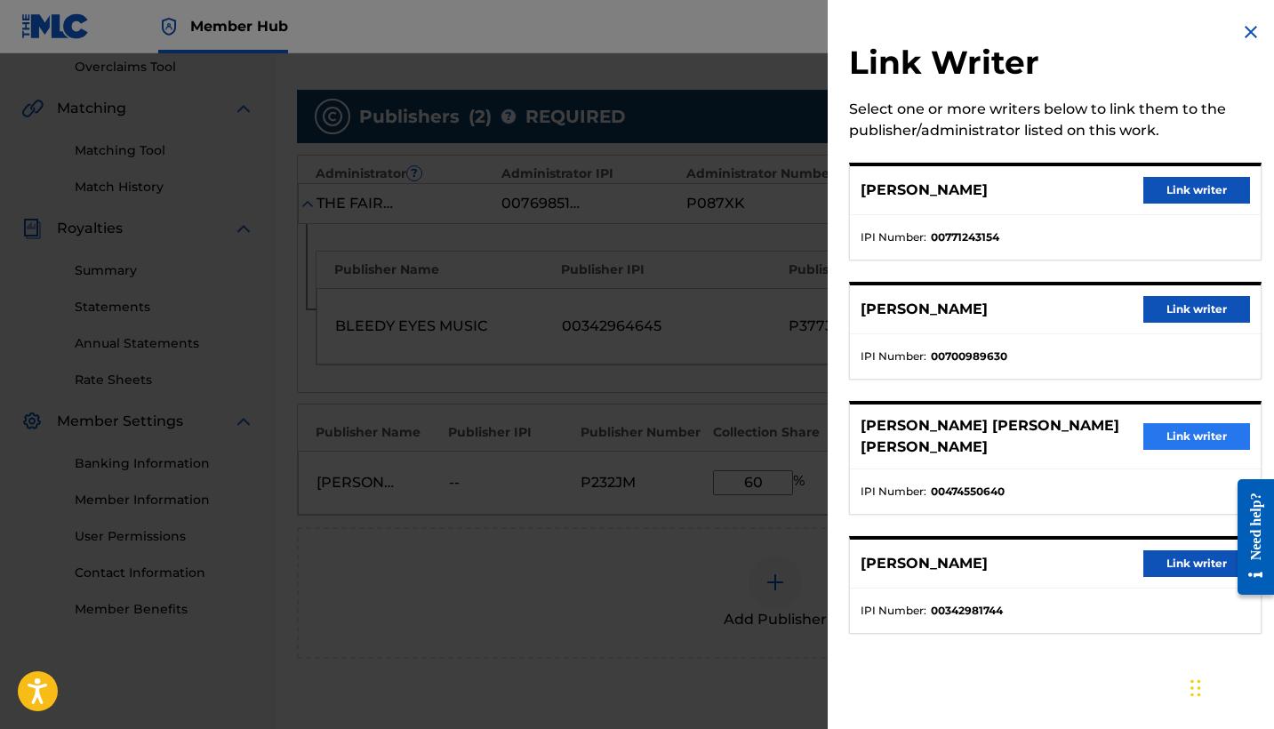
click at [1182, 428] on button "Link writer" at bounding box center [1196, 436] width 107 height 27
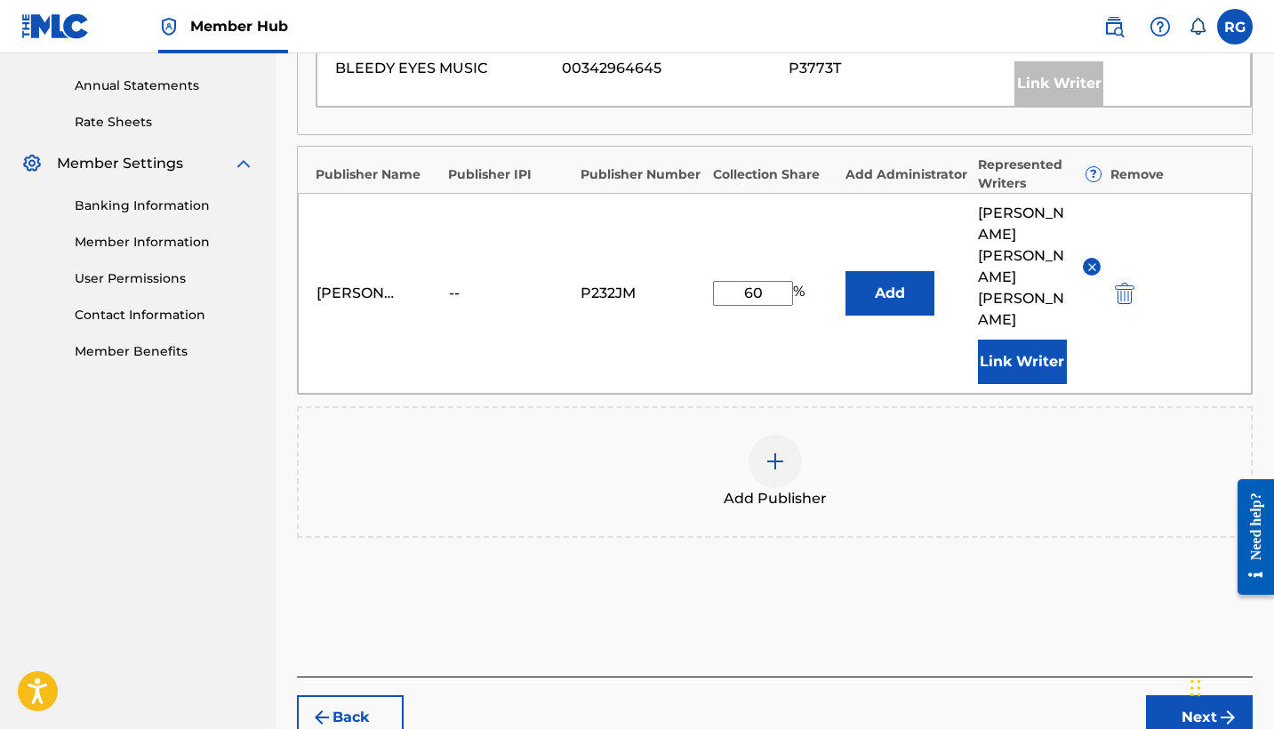
scroll to position [636, 0]
click at [883, 270] on button "Add" at bounding box center [889, 292] width 89 height 44
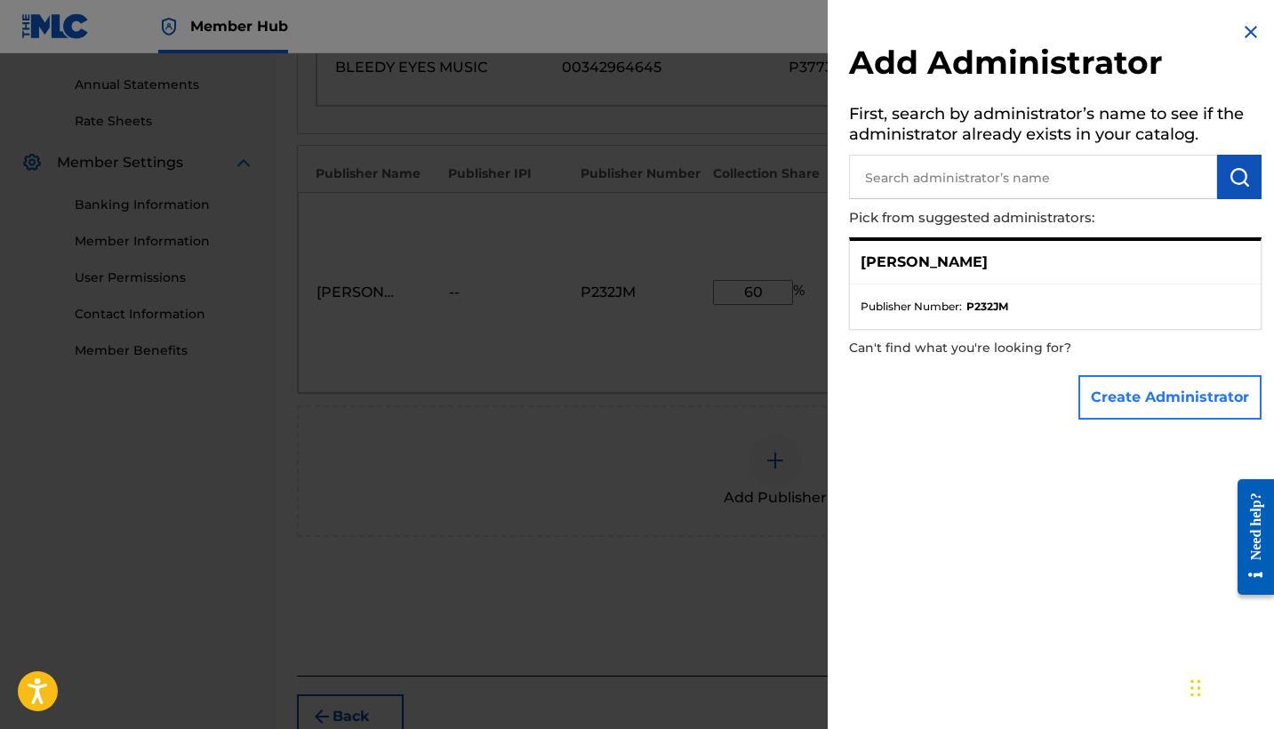
click at [1121, 410] on button "Create Administrator" at bounding box center [1169, 397] width 183 height 44
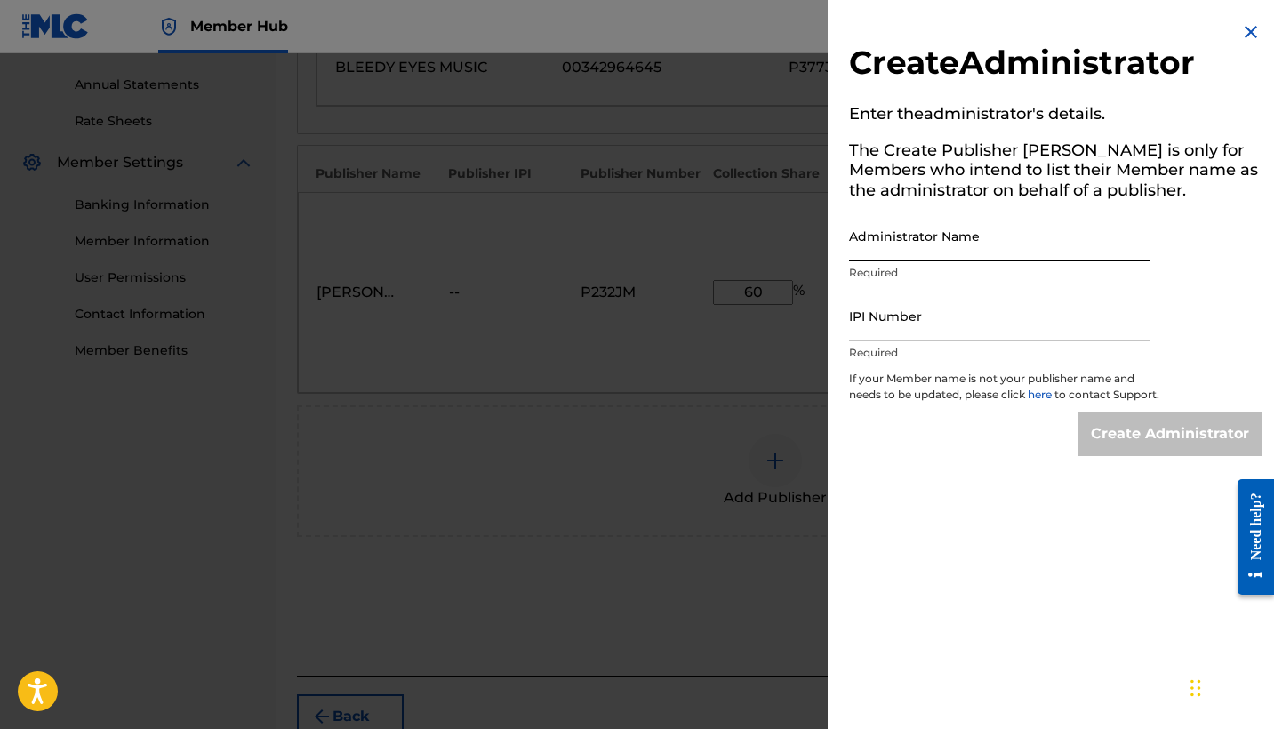
click at [939, 238] on input "Administrator Name" at bounding box center [999, 236] width 300 height 51
type input "[PERSON_NAME]"
click at [899, 325] on input "IPI Number" at bounding box center [999, 316] width 300 height 51
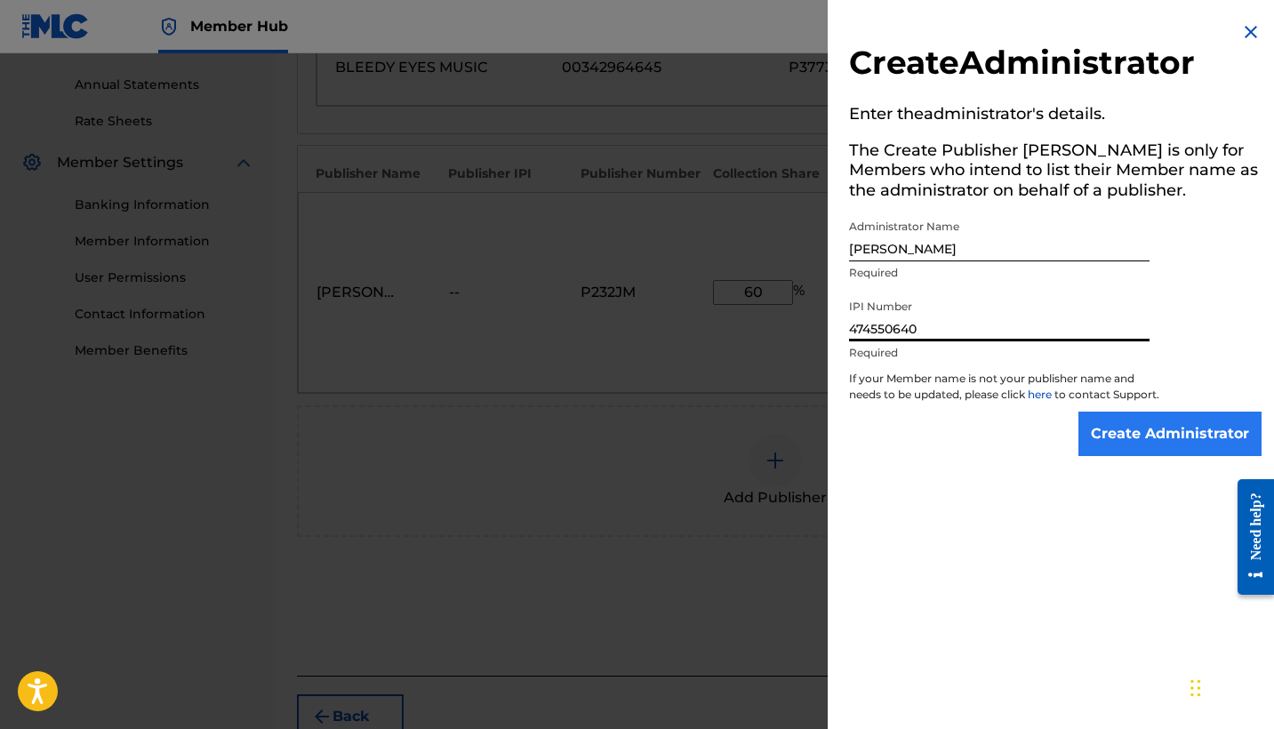
type input "474550640"
click at [1122, 446] on input "Create Administrator" at bounding box center [1169, 434] width 183 height 44
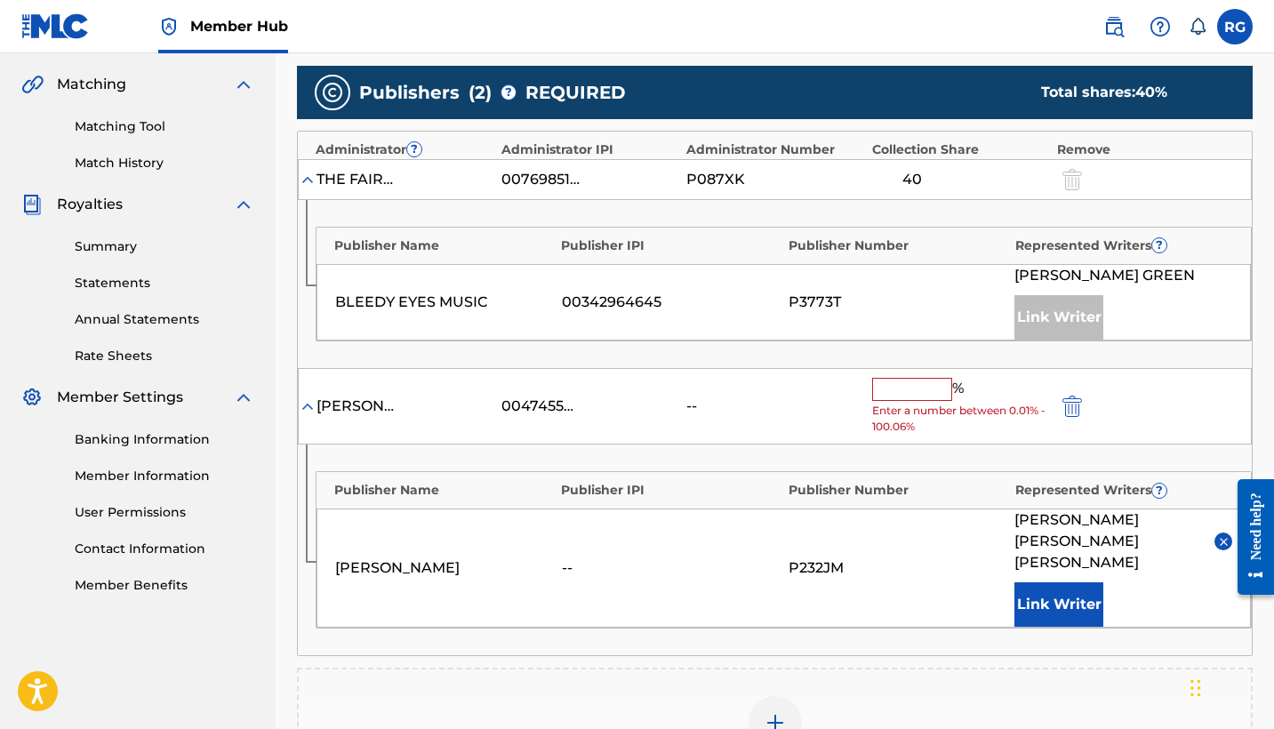
scroll to position [400, 0]
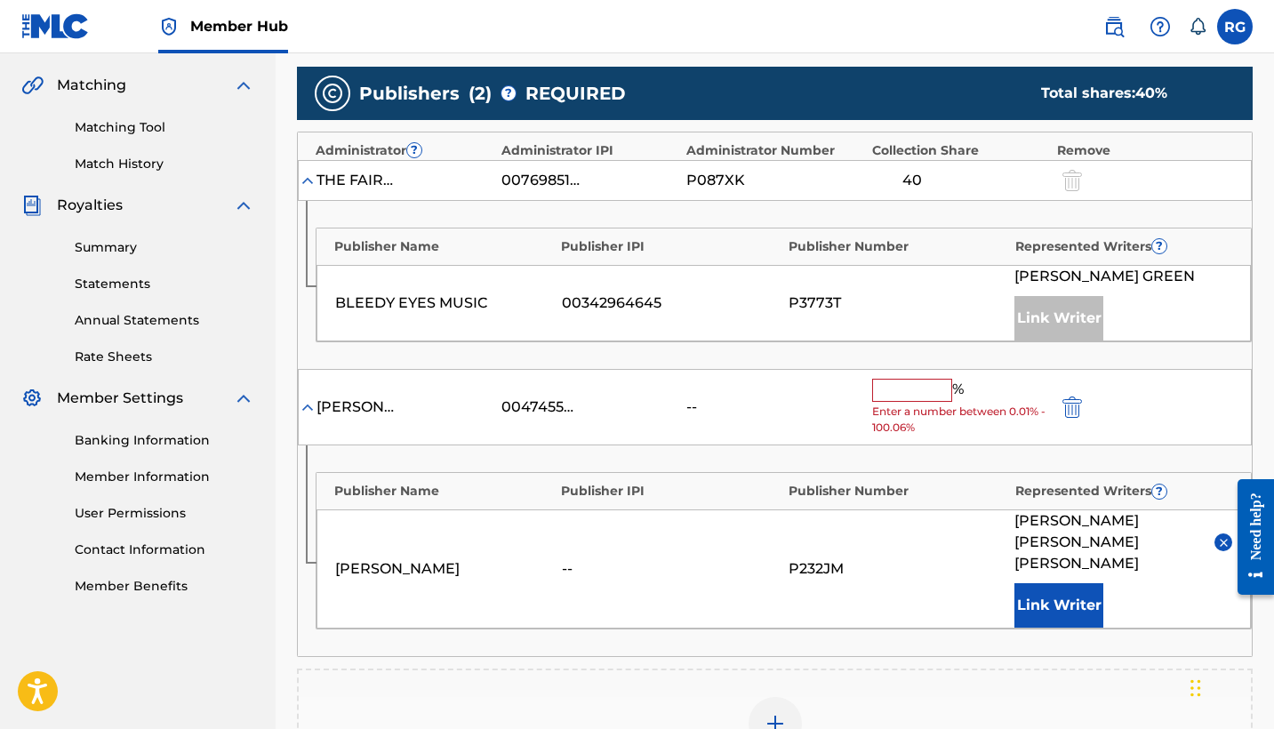
click at [898, 392] on input "text" at bounding box center [912, 390] width 80 height 23
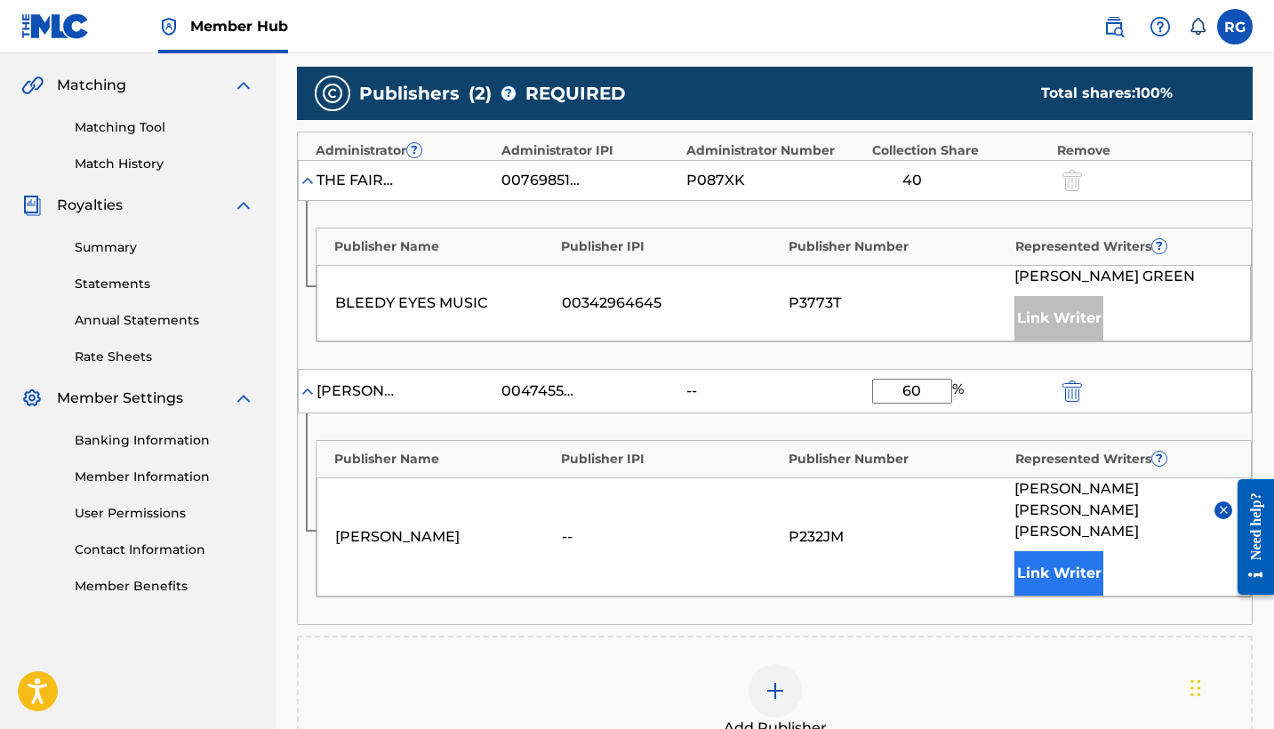
type input "60"
click at [1076, 551] on button "Link Writer" at bounding box center [1058, 573] width 89 height 44
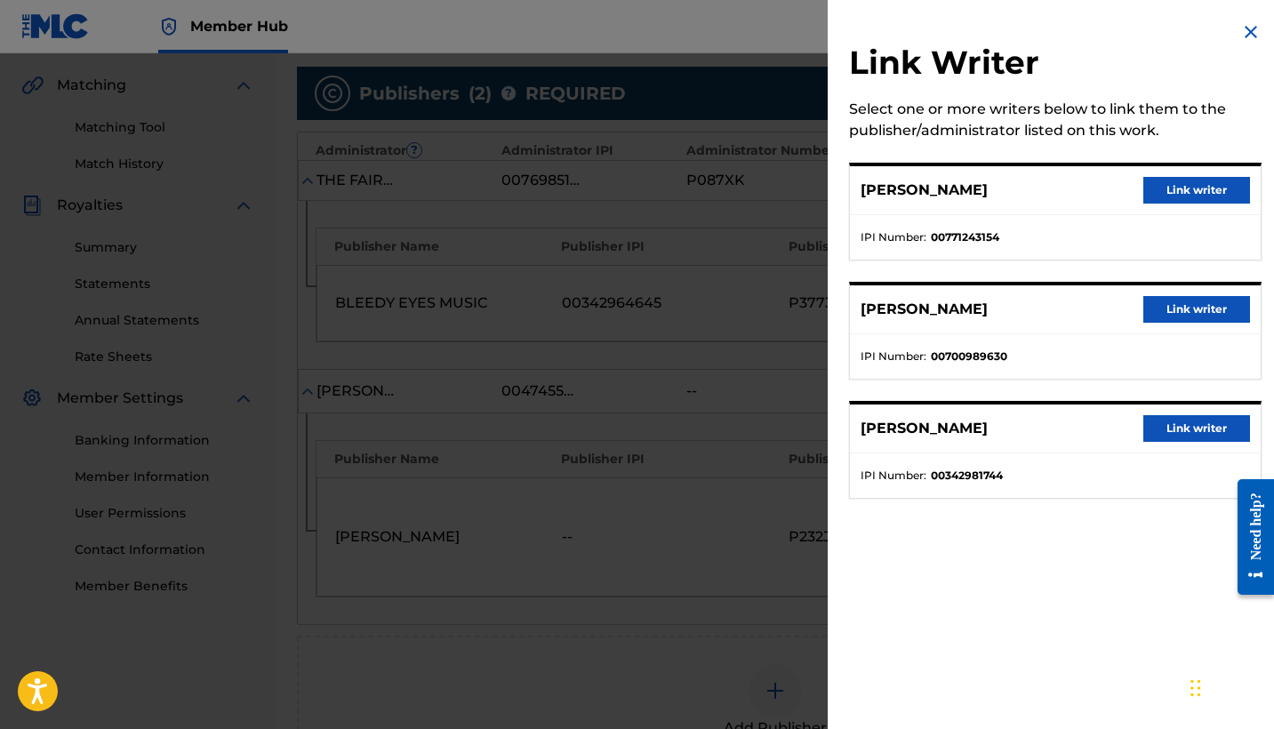
click at [1245, 27] on img at bounding box center [1250, 31] width 21 height 21
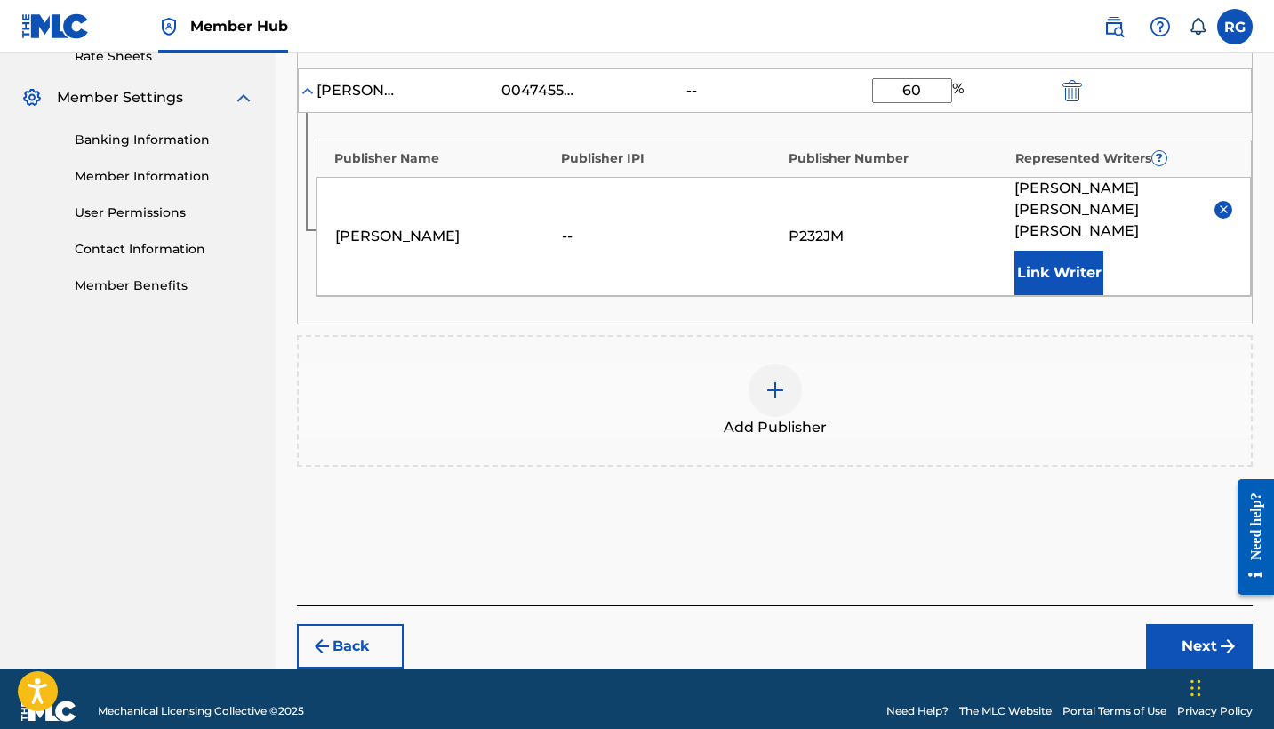
scroll to position [700, 0]
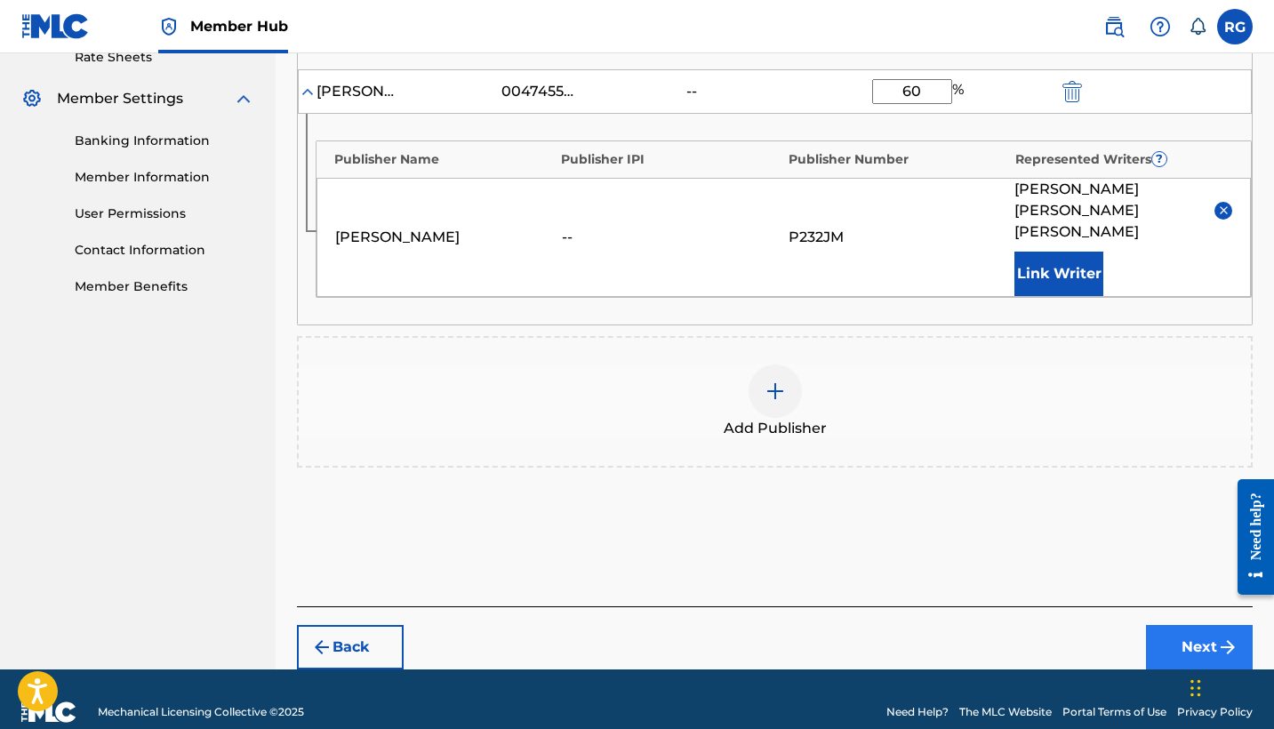
click at [1190, 625] on button "Next" at bounding box center [1199, 647] width 107 height 44
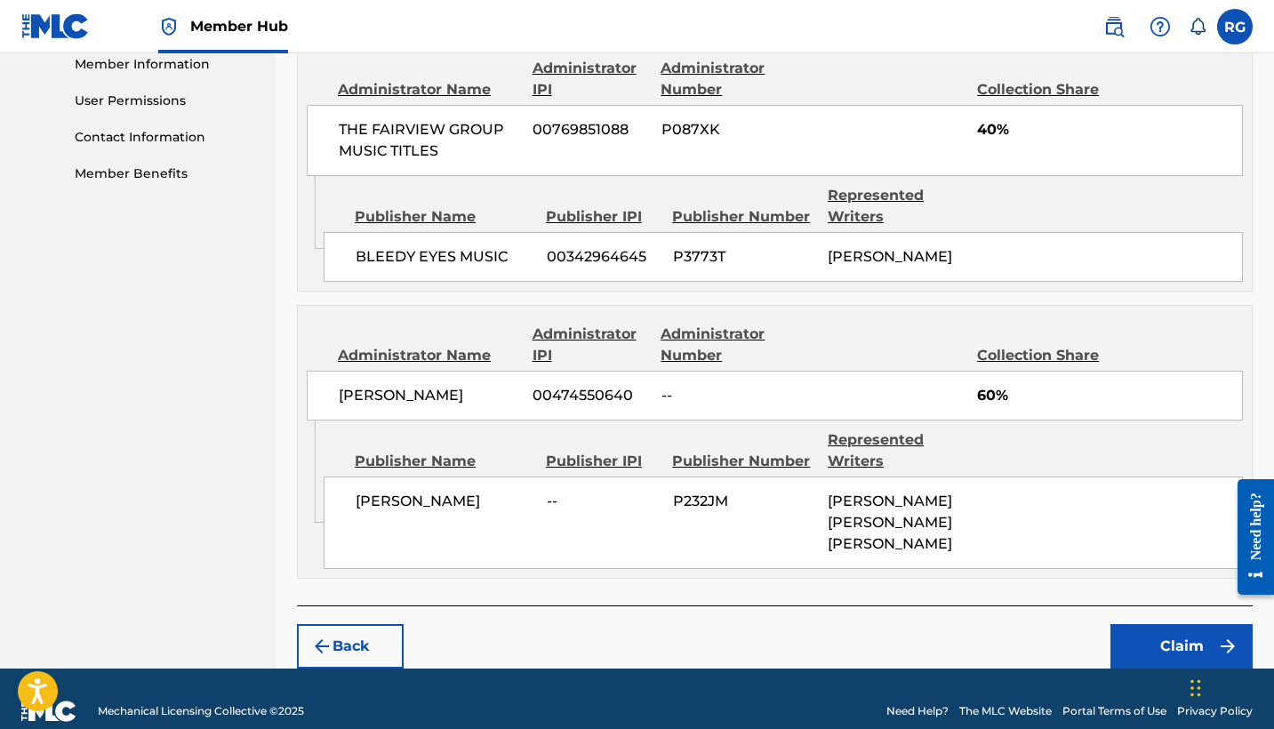
scroll to position [812, 0]
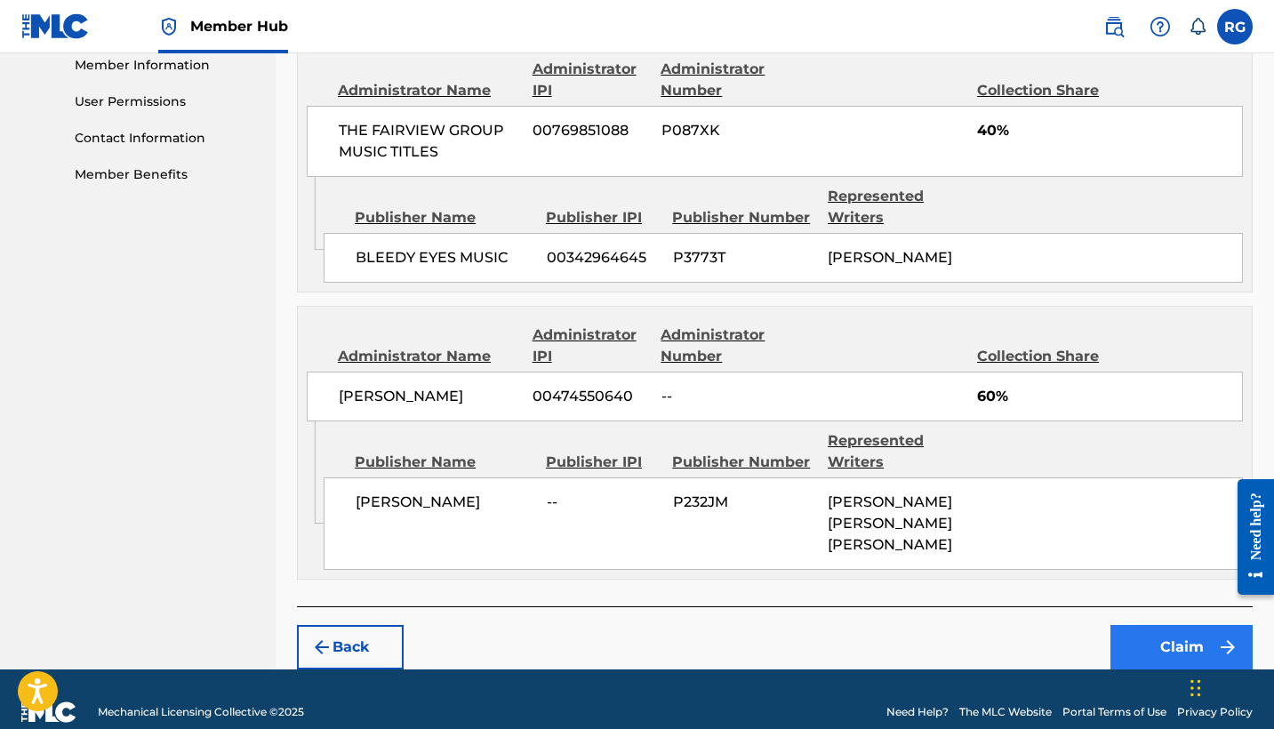
click at [1159, 625] on button "Claim" at bounding box center [1181, 647] width 142 height 44
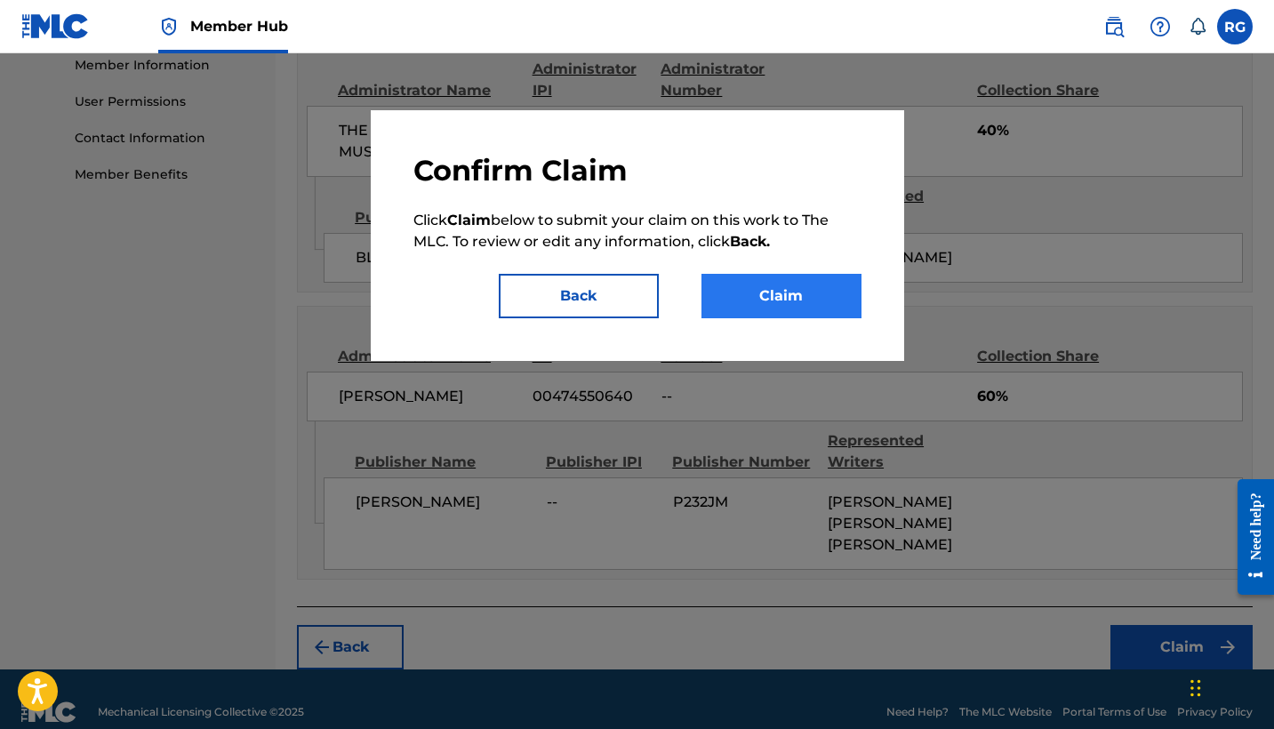
click at [724, 295] on button "Claim" at bounding box center [781, 296] width 160 height 44
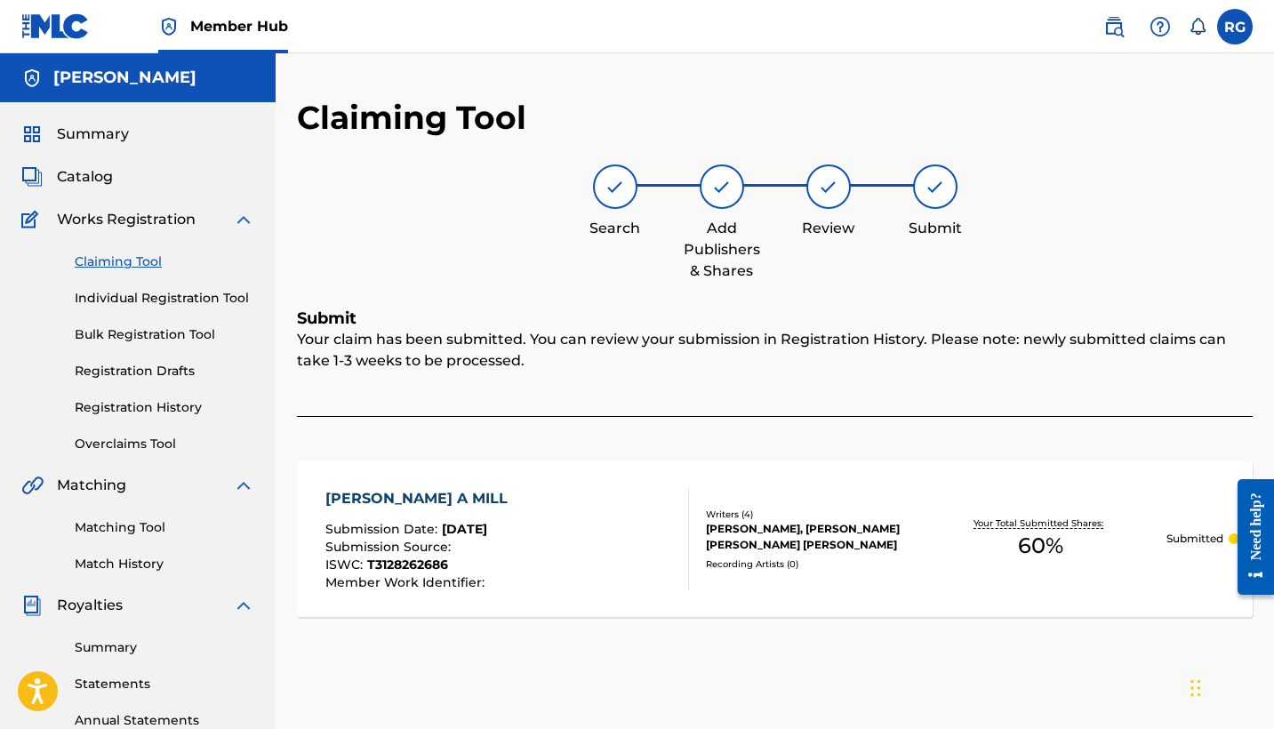
scroll to position [0, 0]
click at [120, 259] on link "Claiming Tool" at bounding box center [165, 261] width 180 height 19
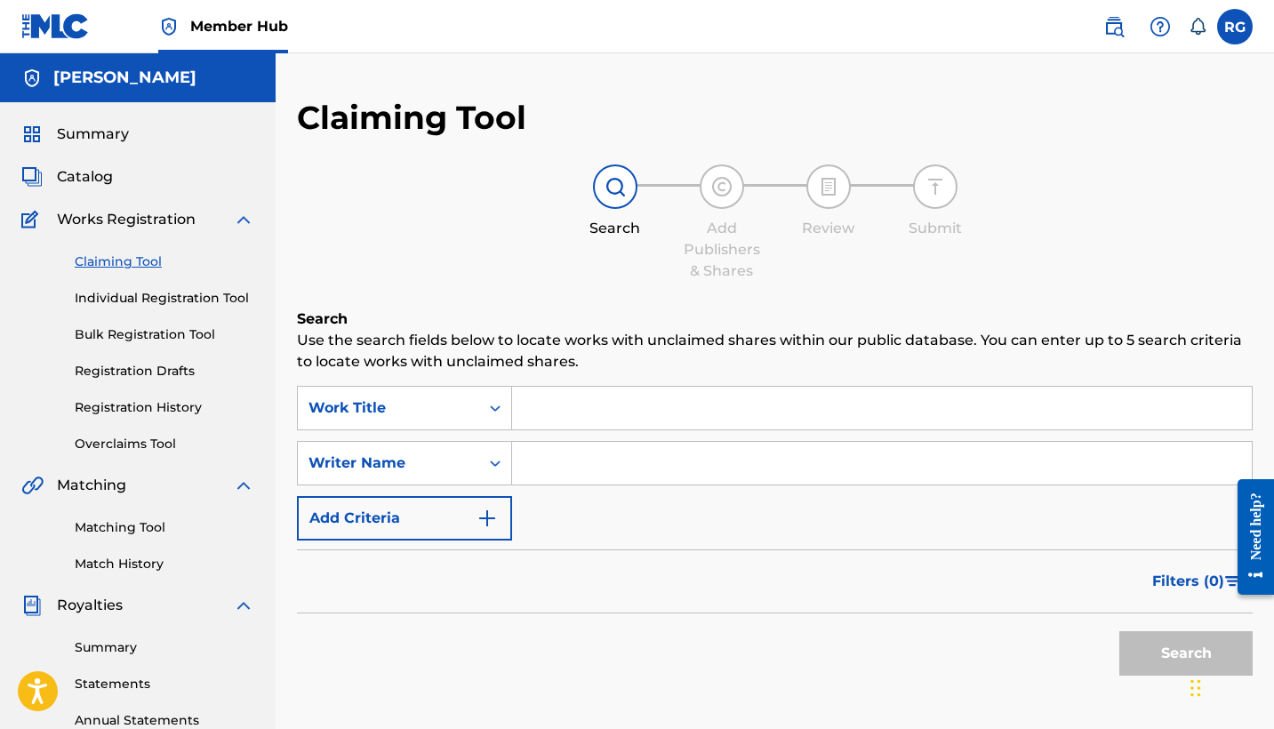
click at [547, 467] on input "Search Form" at bounding box center [882, 463] width 740 height 43
click at [1171, 654] on button "Search" at bounding box center [1185, 653] width 133 height 44
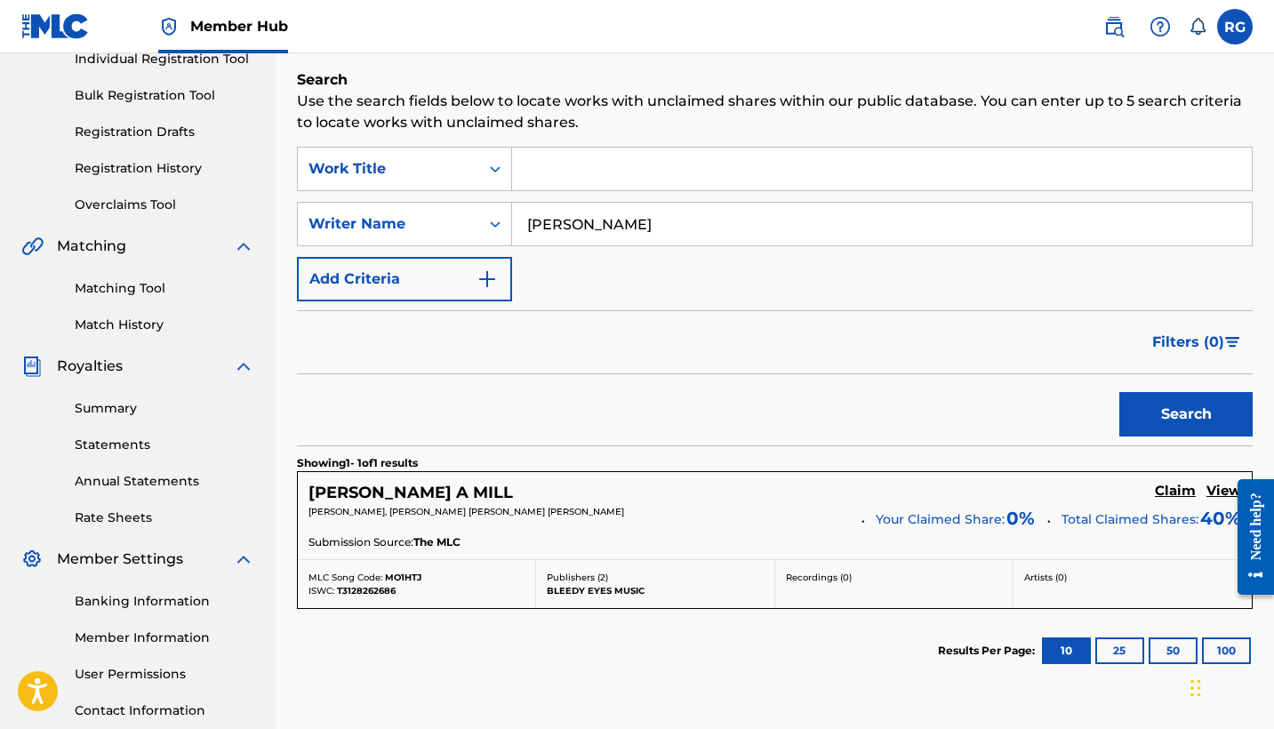
scroll to position [236, 0]
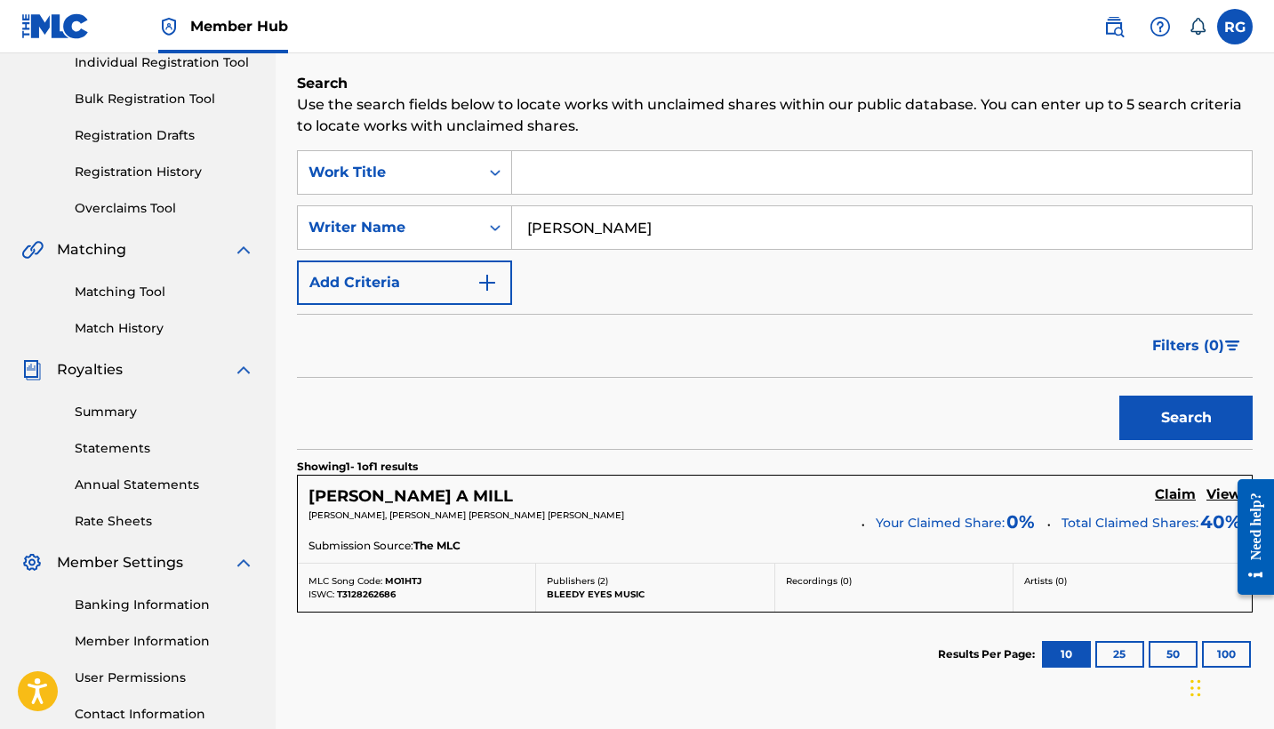
click at [683, 232] on input "[PERSON_NAME]" at bounding box center [882, 227] width 740 height 43
click at [1197, 420] on button "Search" at bounding box center [1185, 418] width 133 height 44
click at [740, 228] on input "[PERSON_NAME]" at bounding box center [882, 227] width 740 height 43
type input "R"
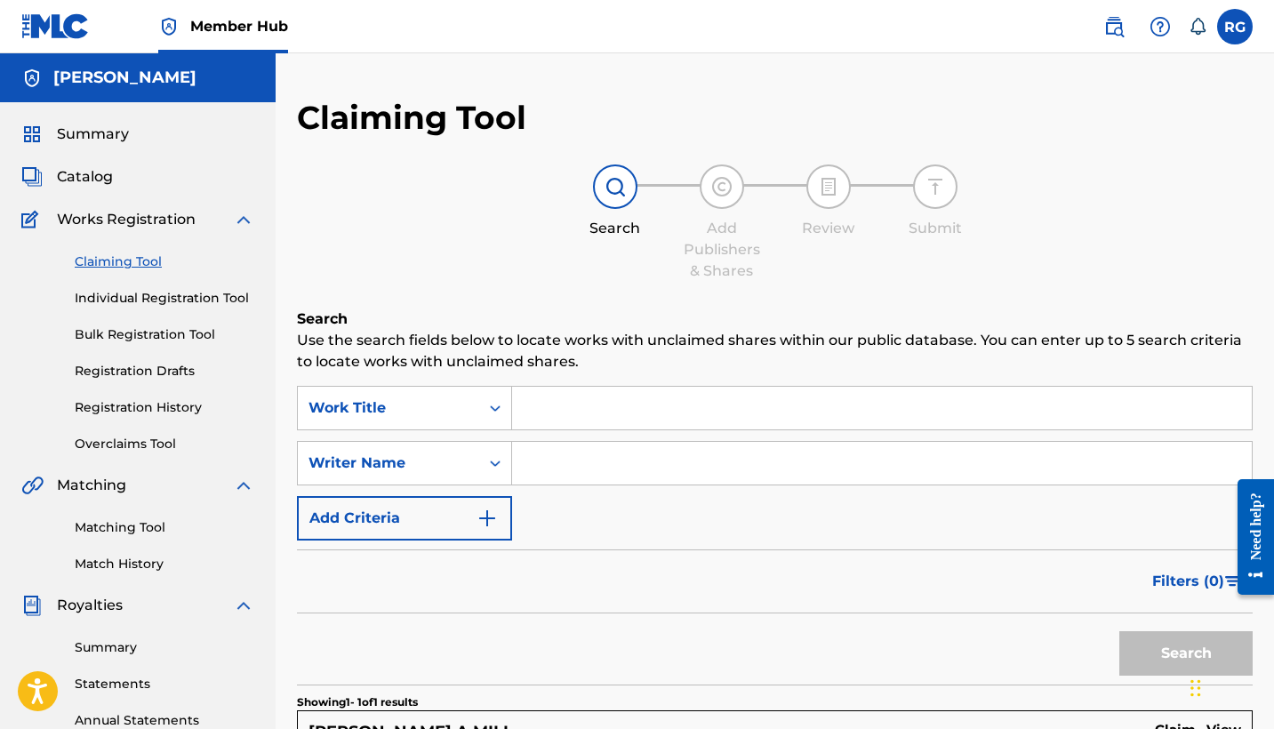
scroll to position [0, 0]
click at [1132, 643] on button "Search" at bounding box center [1185, 653] width 133 height 44
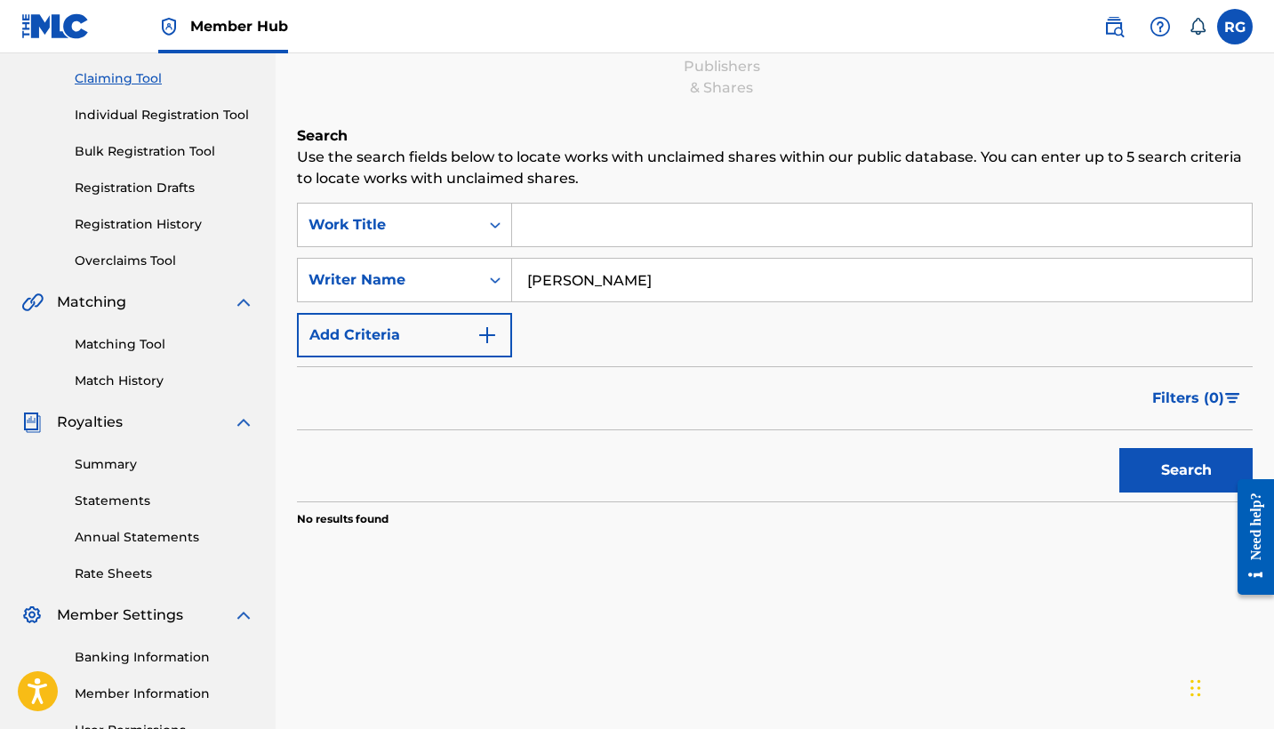
scroll to position [115, 0]
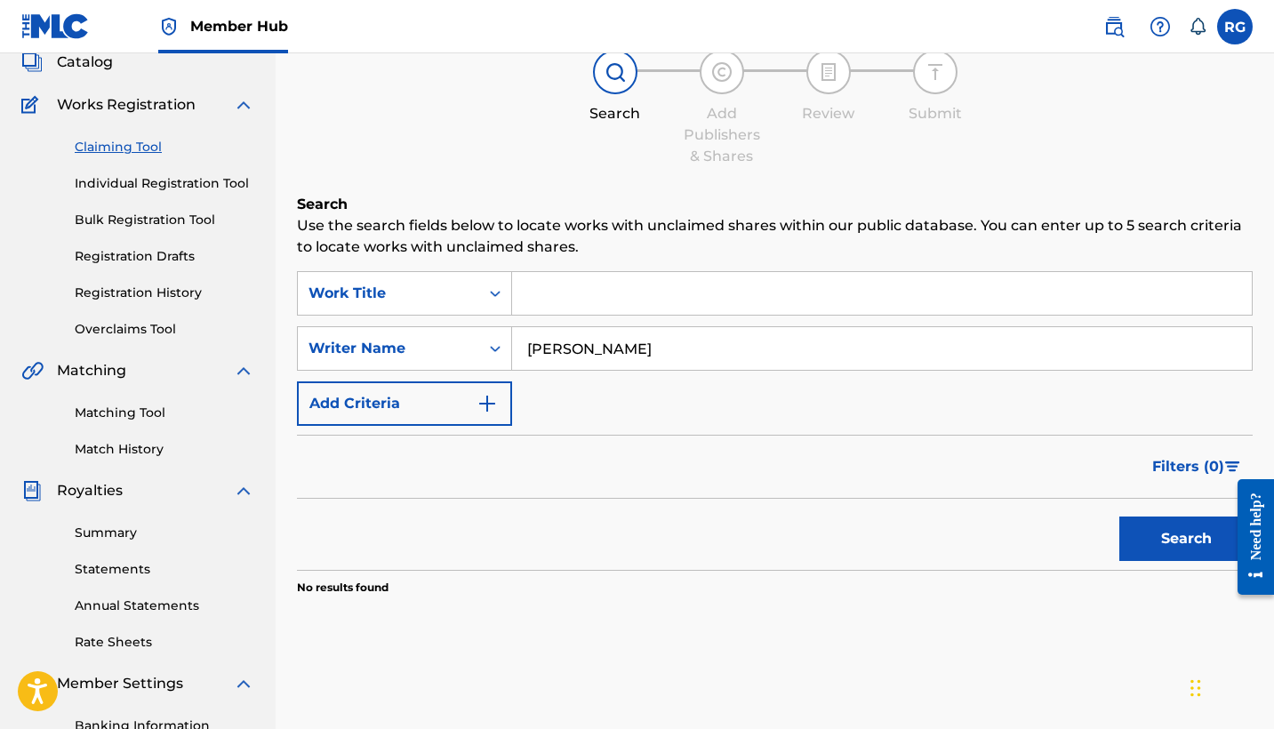
click at [678, 352] on input "[PERSON_NAME]" at bounding box center [882, 348] width 740 height 43
click at [1174, 541] on button "Search" at bounding box center [1185, 538] width 133 height 44
click at [599, 351] on input "[PERSON_NAME]" at bounding box center [882, 348] width 740 height 43
type input "R"
click at [1146, 537] on button "Search" at bounding box center [1185, 538] width 133 height 44
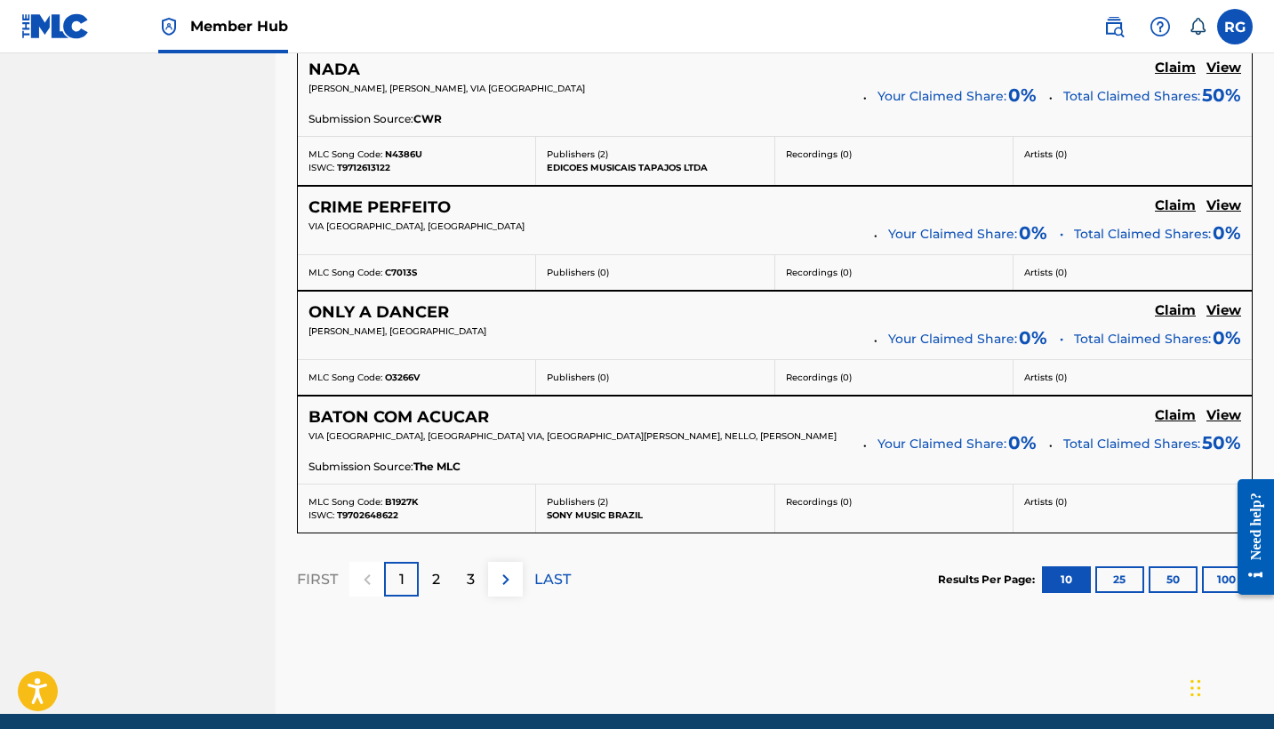
scroll to position [1489, 0]
click at [505, 575] on img at bounding box center [505, 579] width 21 height 21
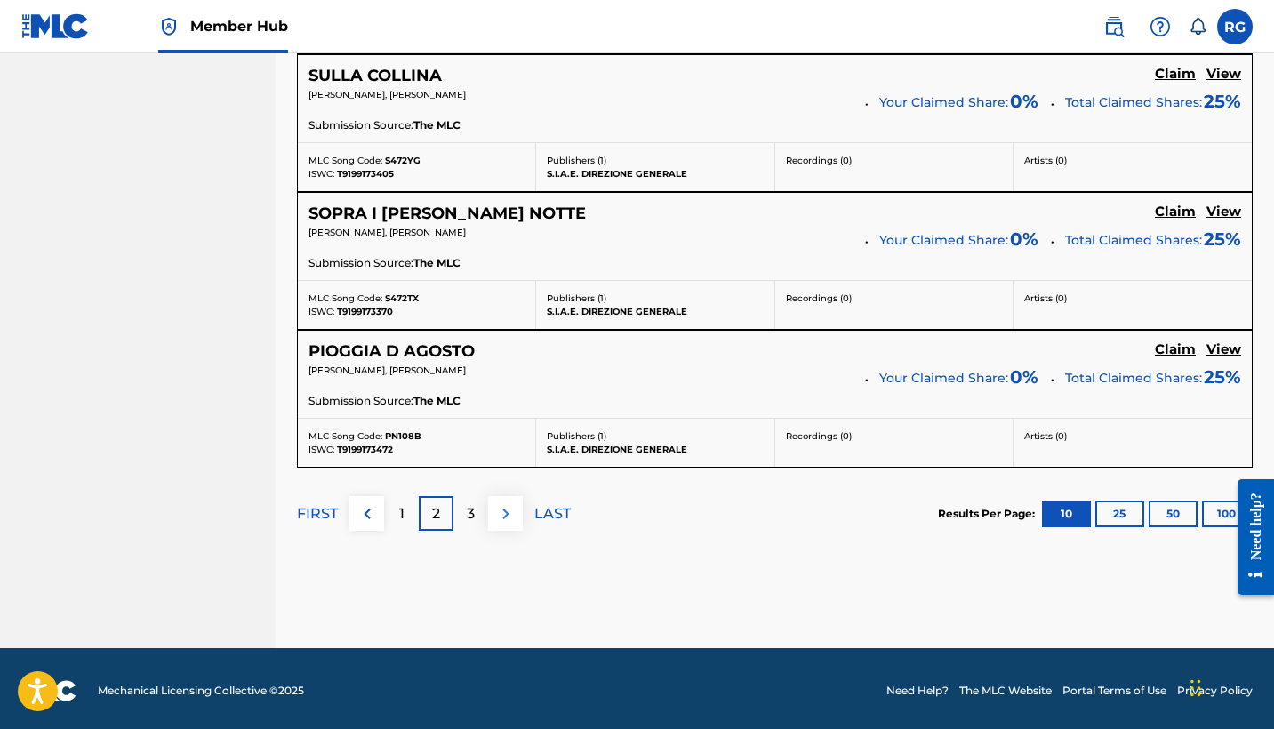
click at [505, 514] on img at bounding box center [505, 513] width 21 height 21
click at [507, 509] on img at bounding box center [505, 513] width 21 height 21
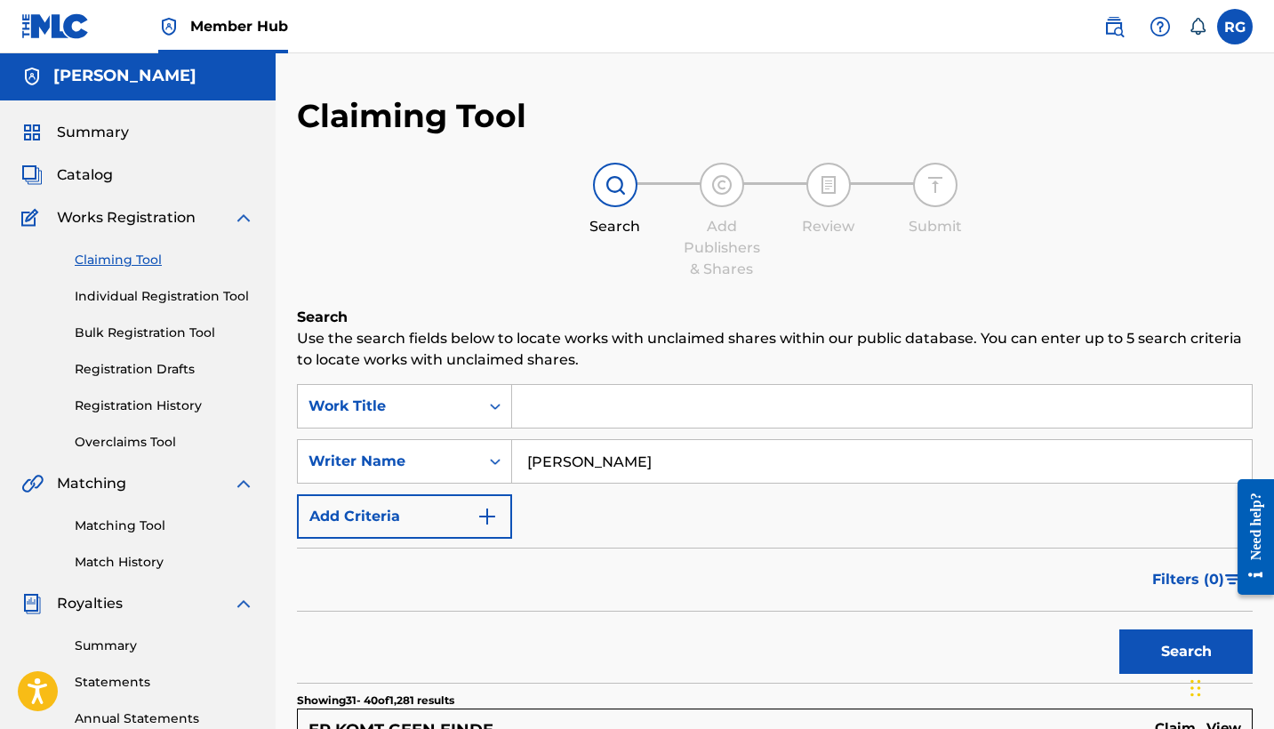
scroll to position [0, 0]
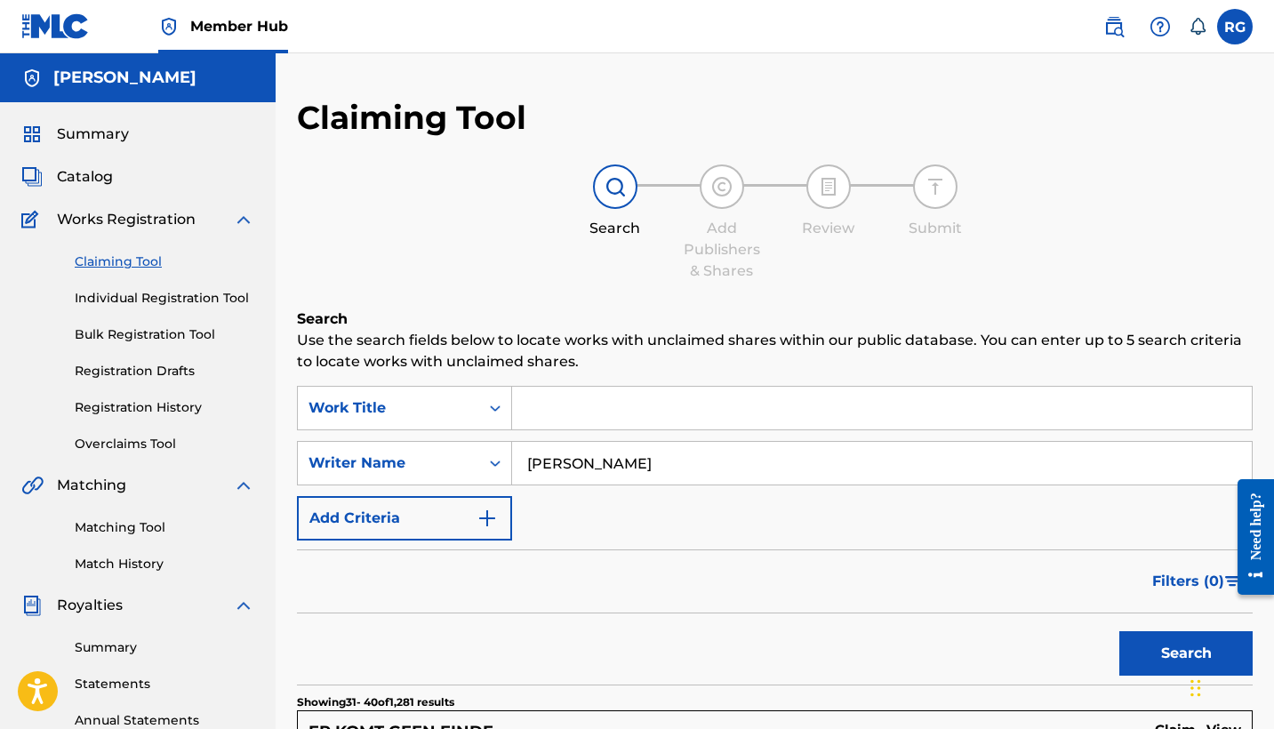
click at [571, 464] on input "[PERSON_NAME]" at bounding box center [882, 463] width 740 height 43
type input "N"
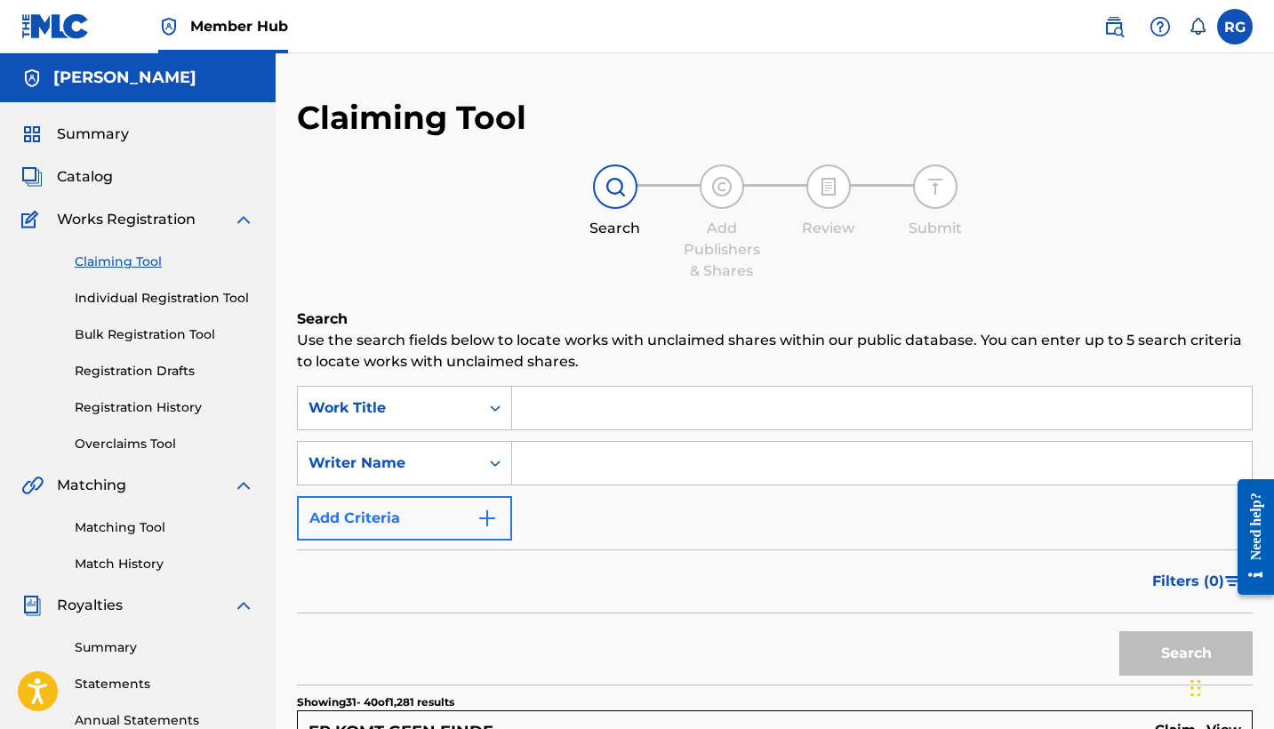
click at [414, 520] on button "Add Criteria" at bounding box center [404, 518] width 215 height 44
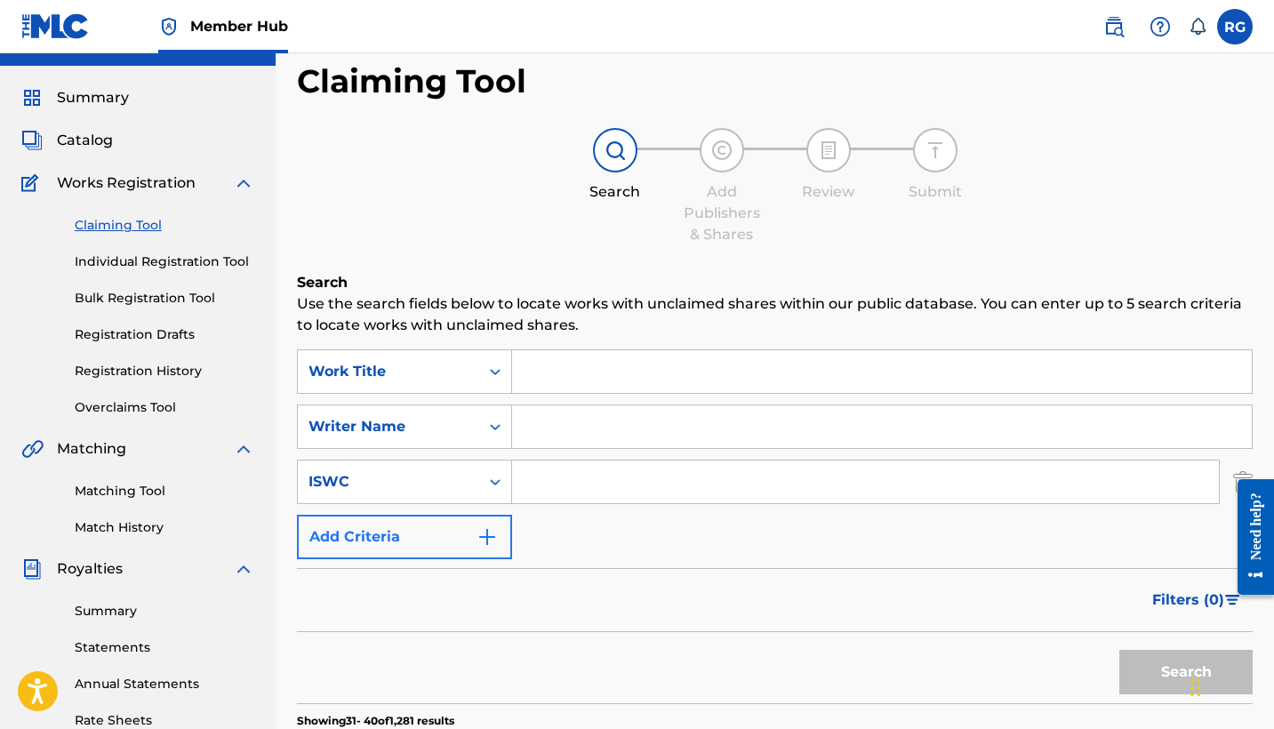
scroll to position [43, 0]
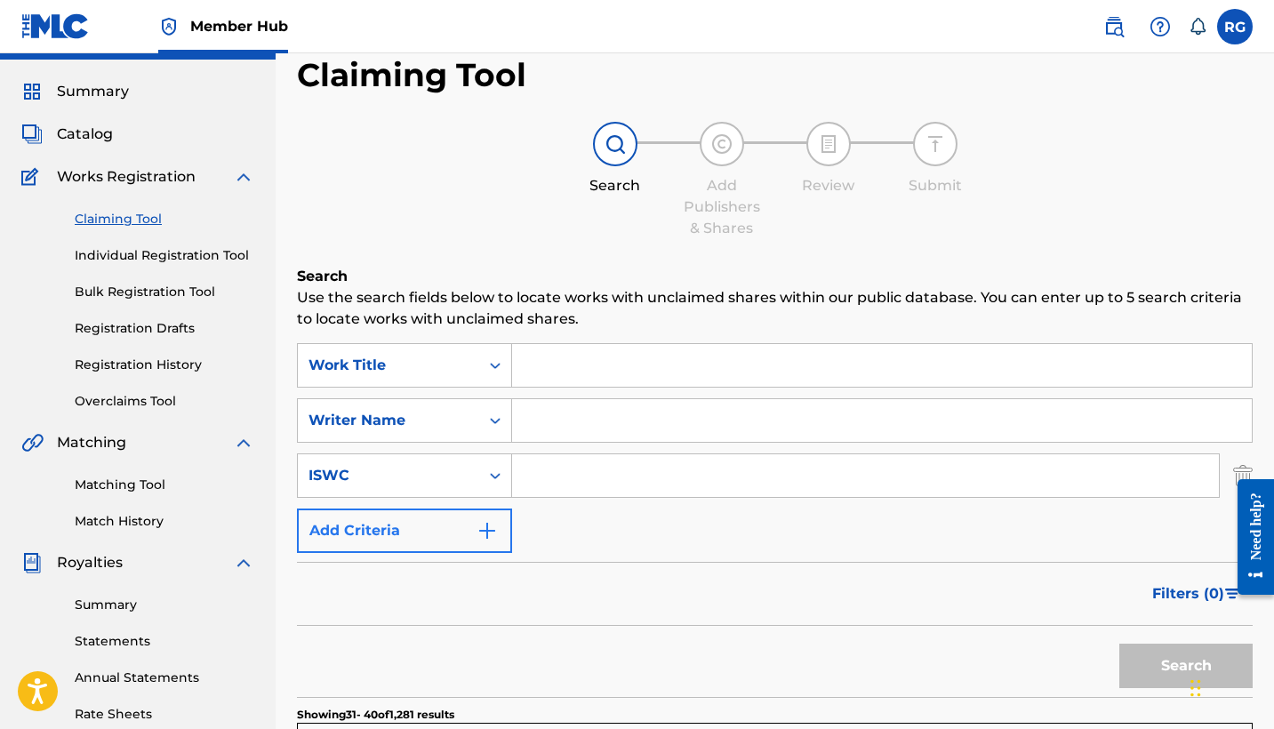
click at [442, 536] on button "Add Criteria" at bounding box center [404, 530] width 215 height 44
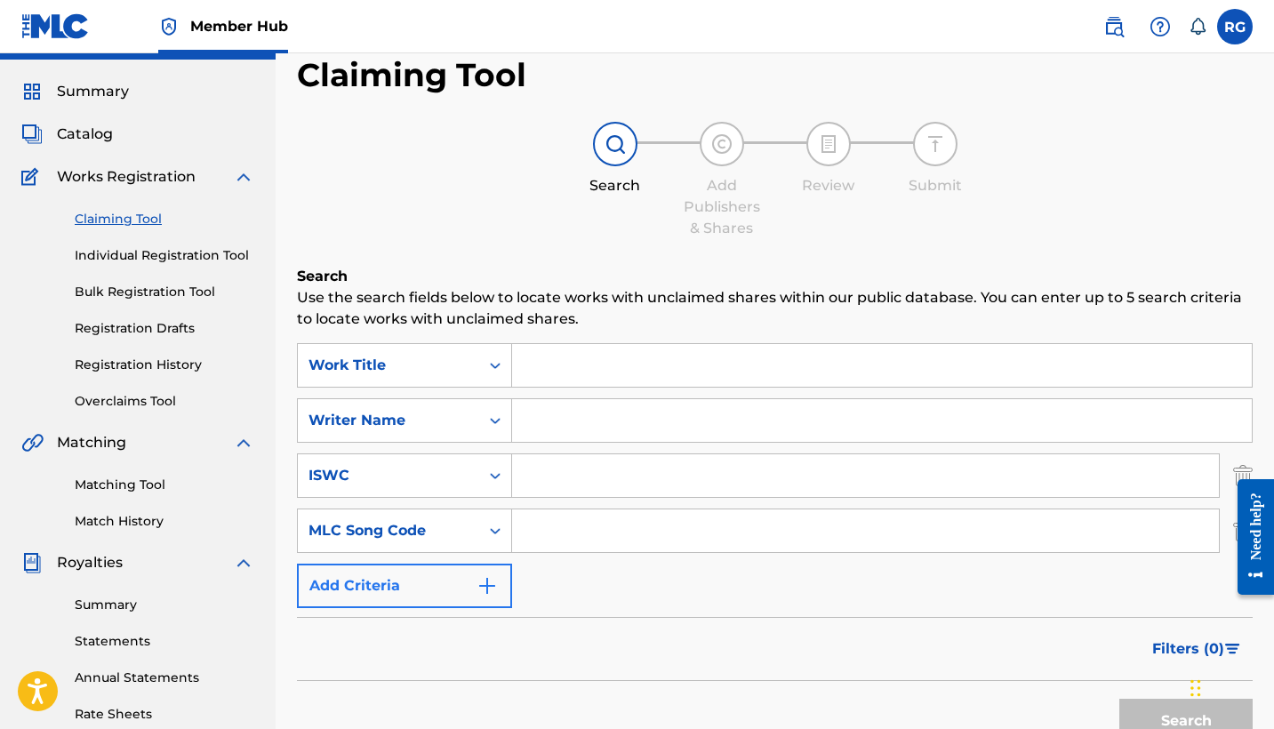
click at [435, 593] on button "Add Criteria" at bounding box center [404, 586] width 215 height 44
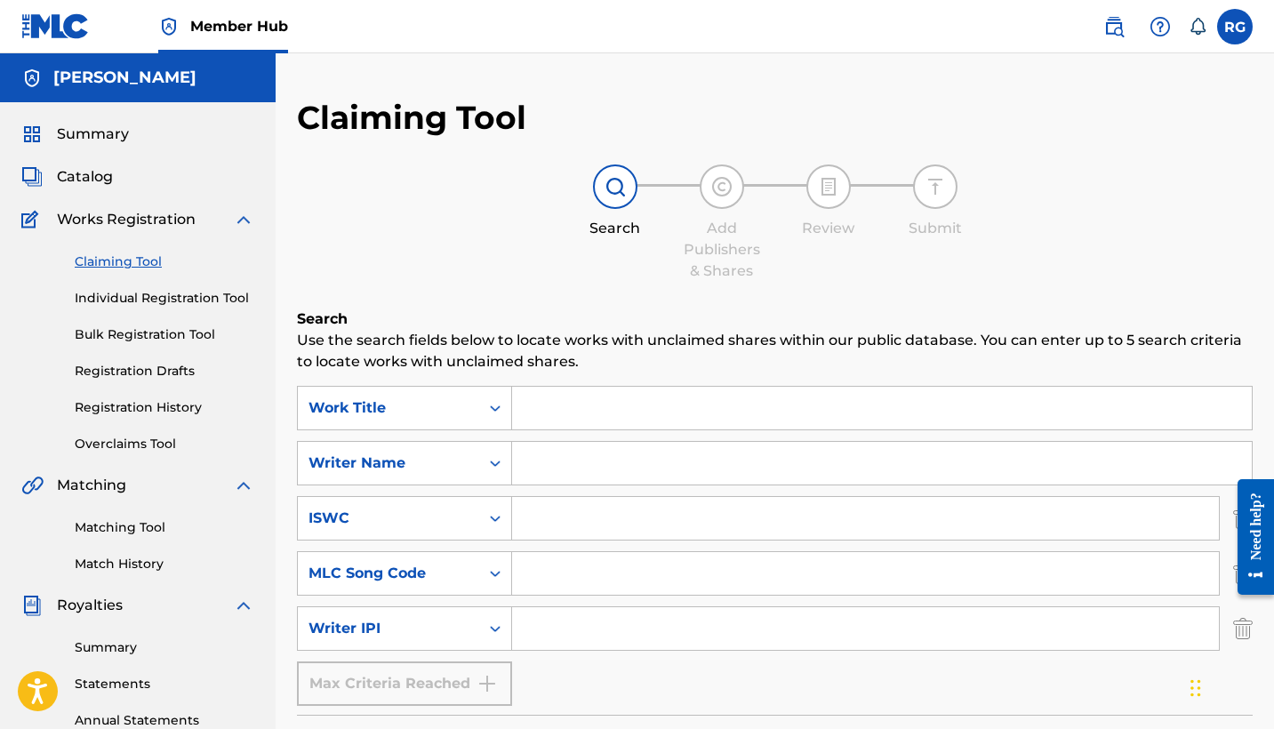
scroll to position [0, 0]
click at [110, 267] on link "Claiming Tool" at bounding box center [165, 261] width 180 height 19
click at [93, 134] on span "Summary" at bounding box center [93, 134] width 72 height 21
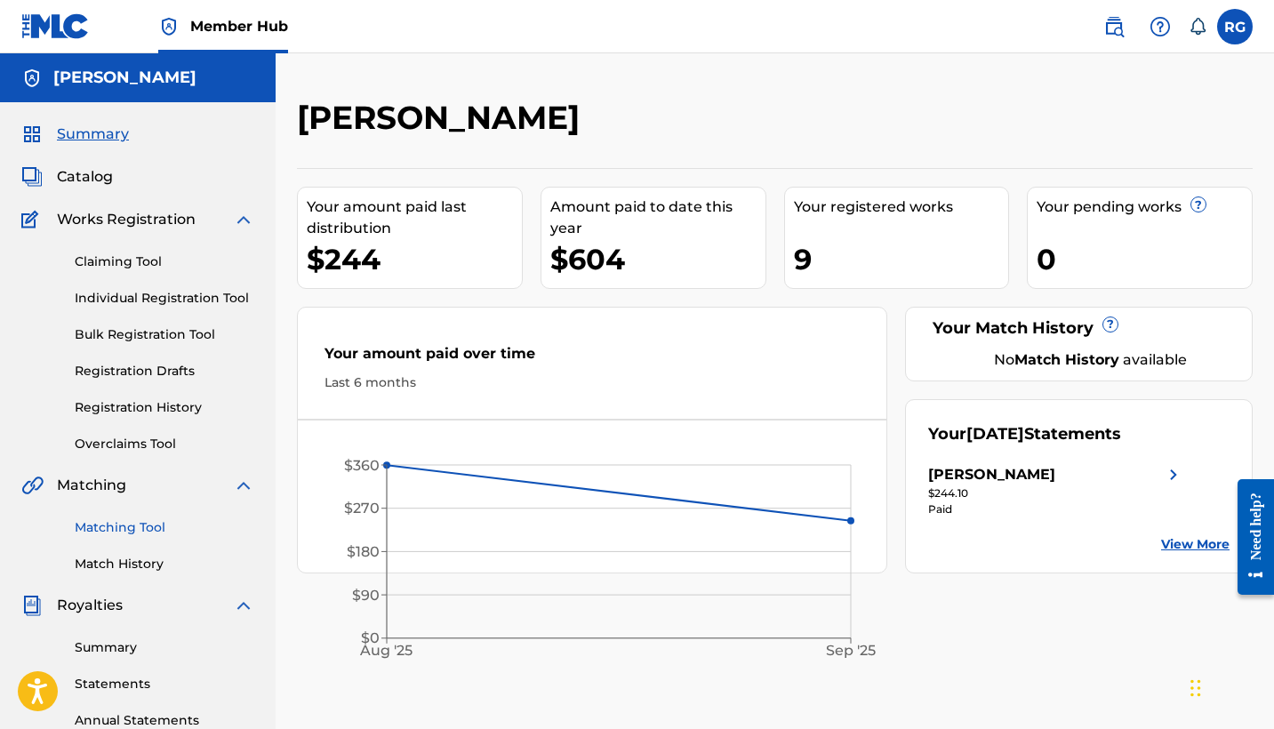
click at [111, 525] on link "Matching Tool" at bounding box center [165, 527] width 180 height 19
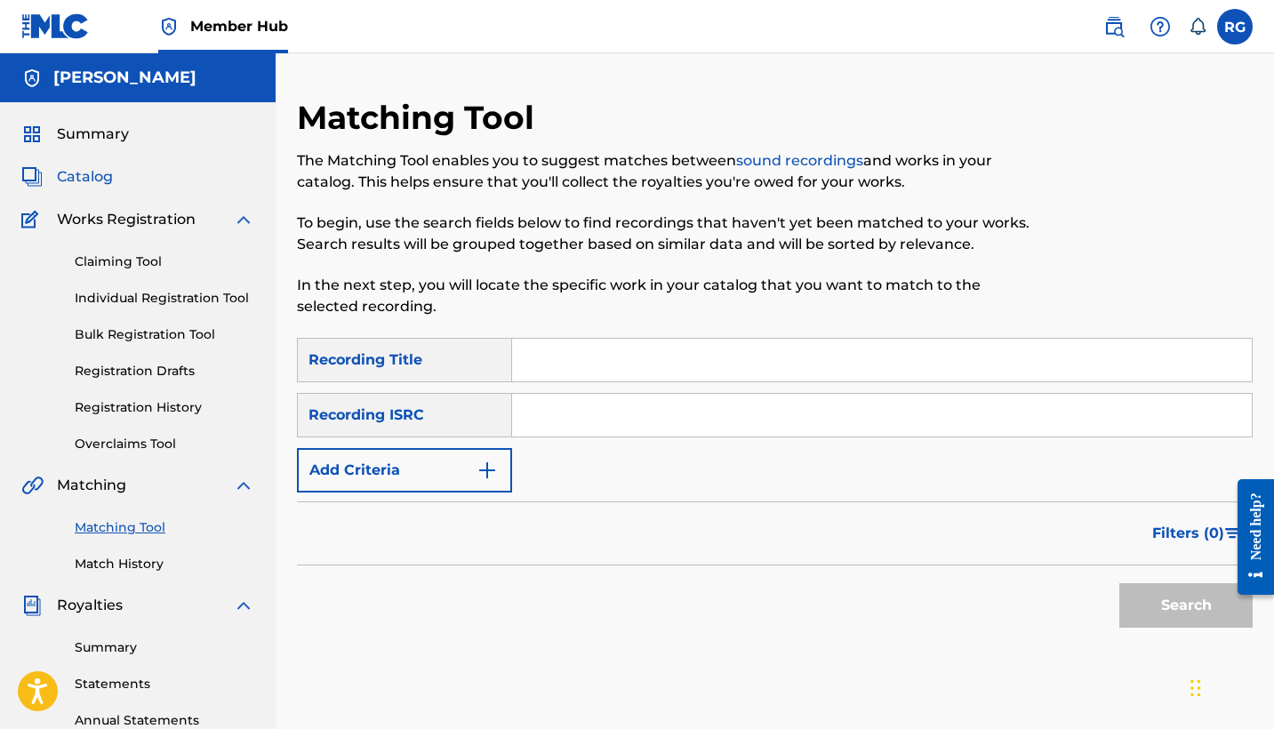
click at [88, 178] on span "Catalog" at bounding box center [85, 176] width 56 height 21
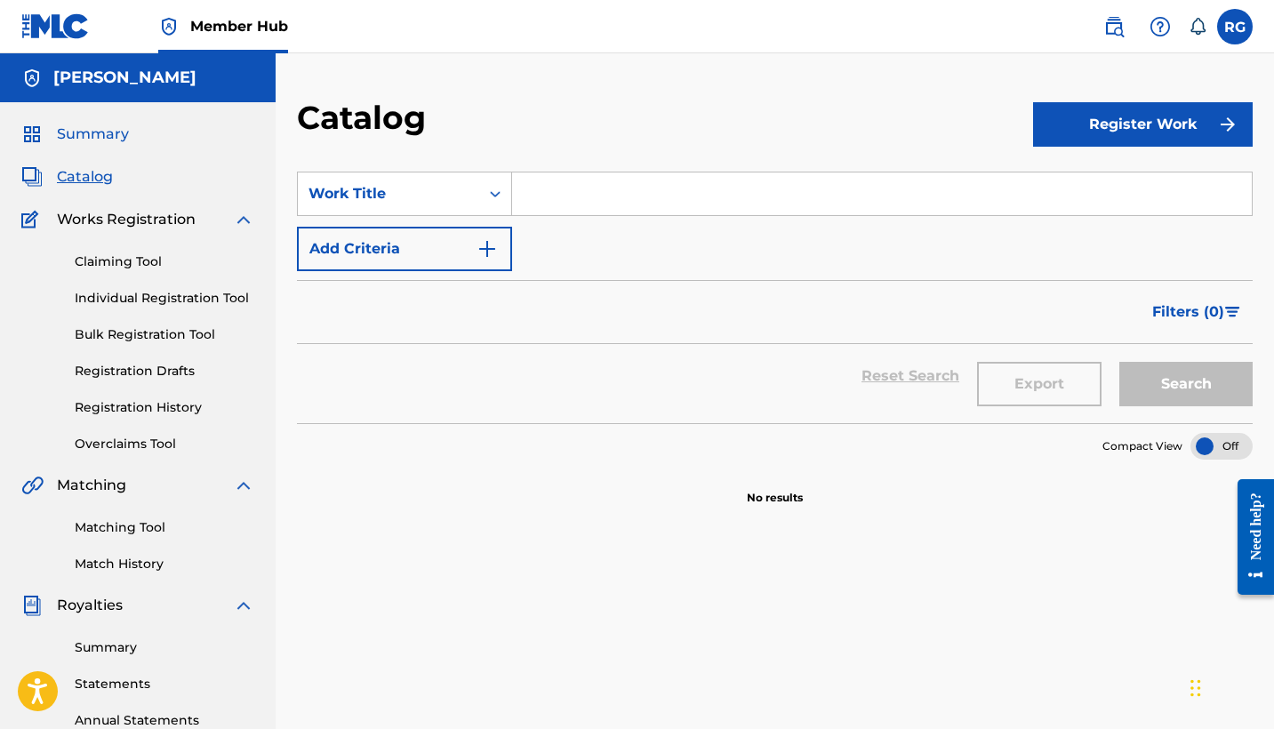
click at [102, 138] on span "Summary" at bounding box center [93, 134] width 72 height 21
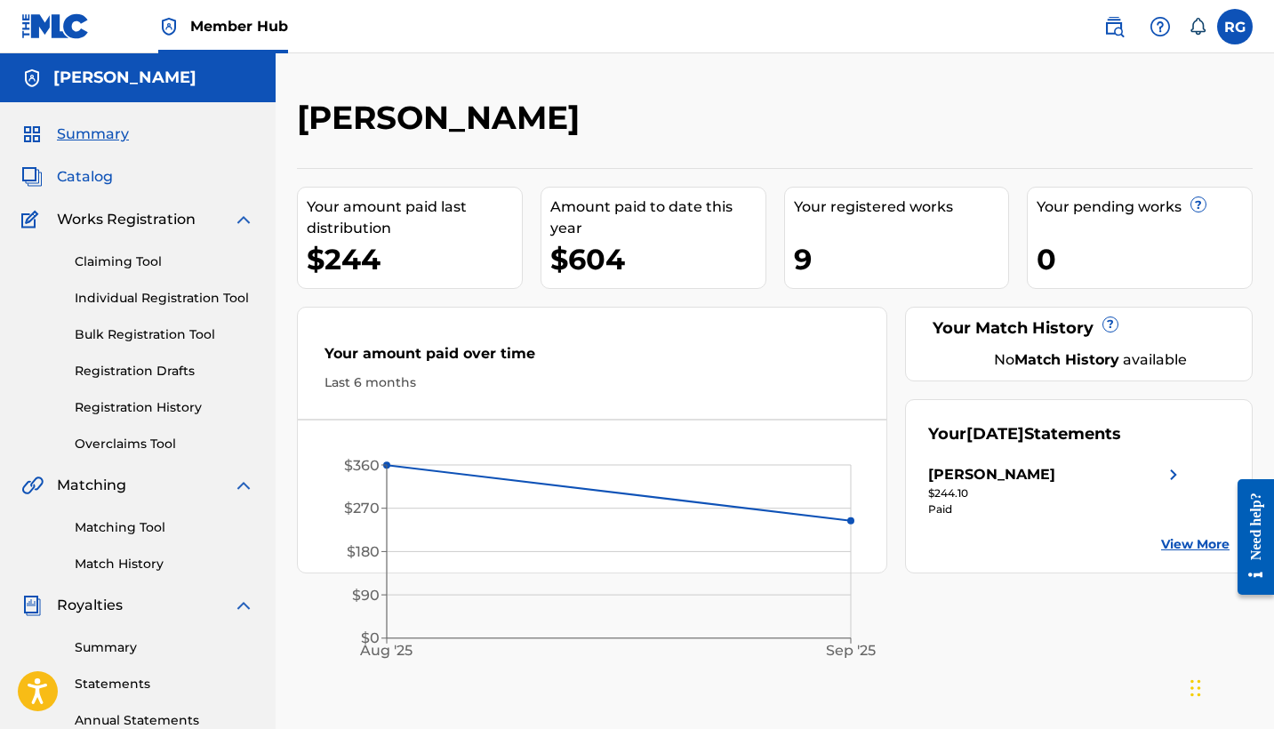
click at [84, 172] on span "Catalog" at bounding box center [85, 176] width 56 height 21
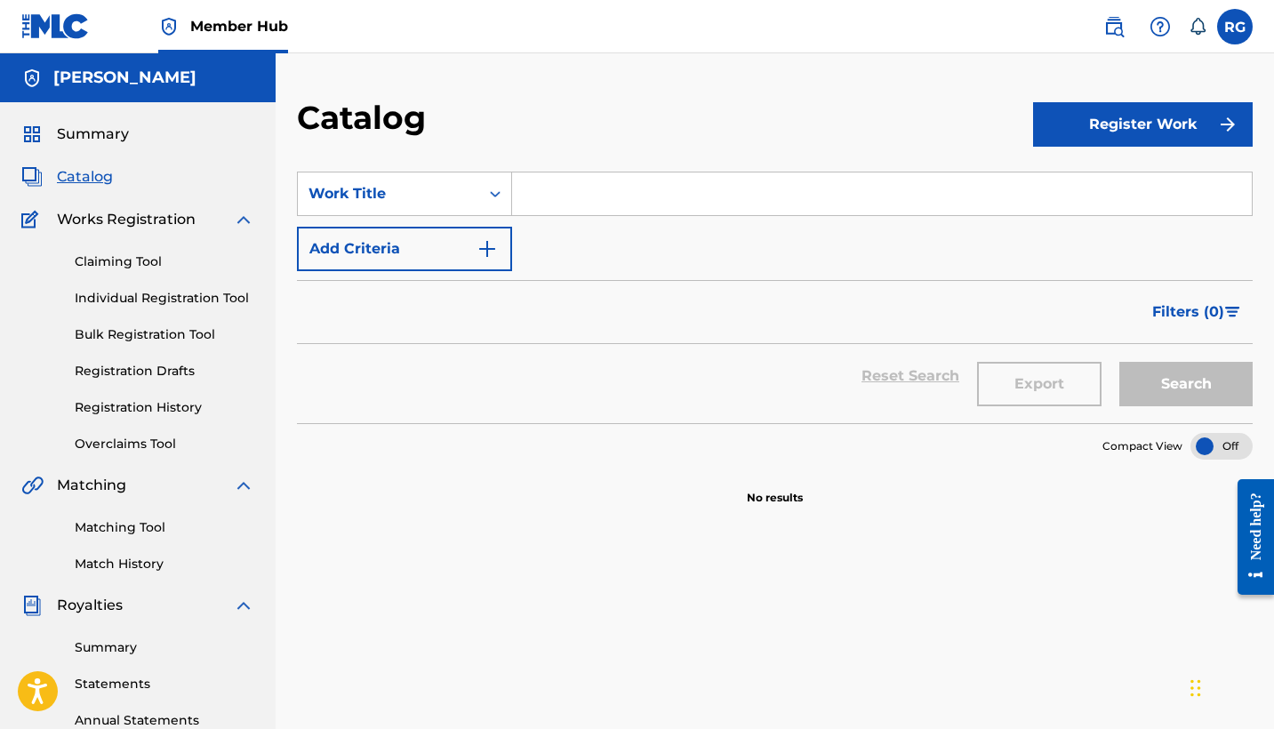
click at [83, 46] on link at bounding box center [55, 26] width 68 height 52
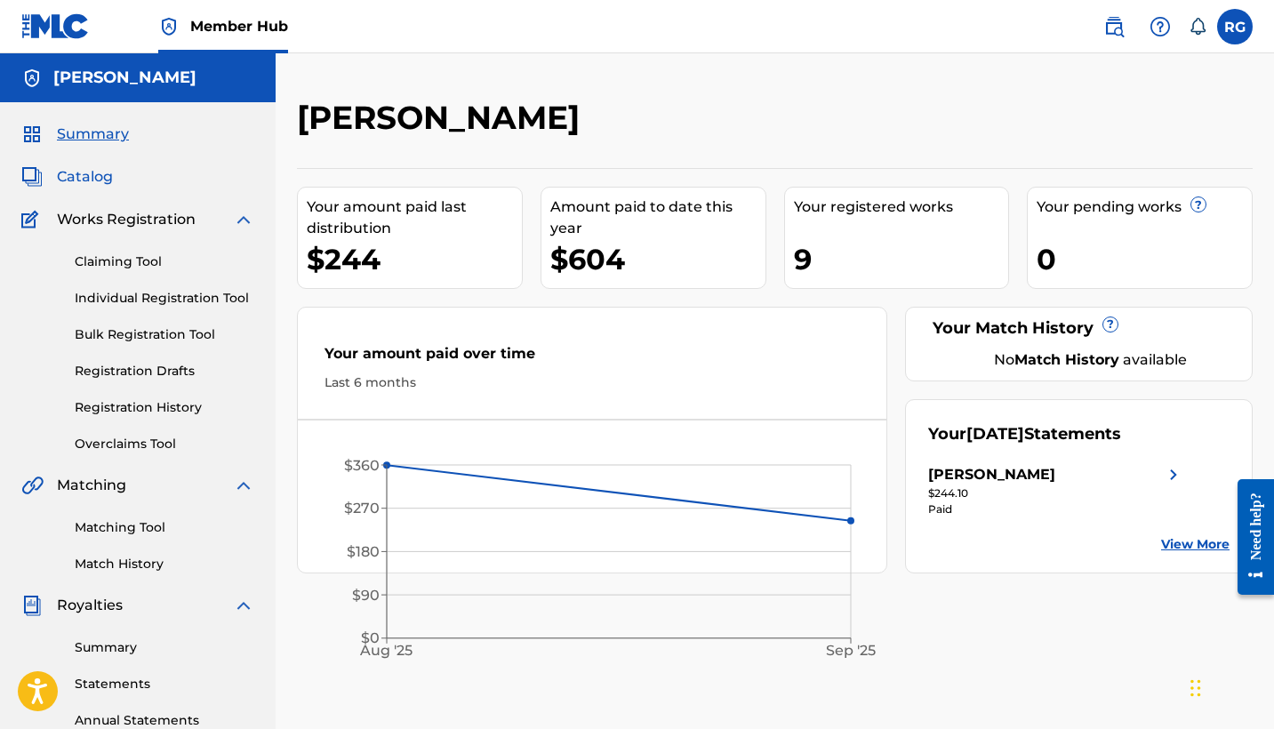
click at [95, 174] on span "Catalog" at bounding box center [85, 176] width 56 height 21
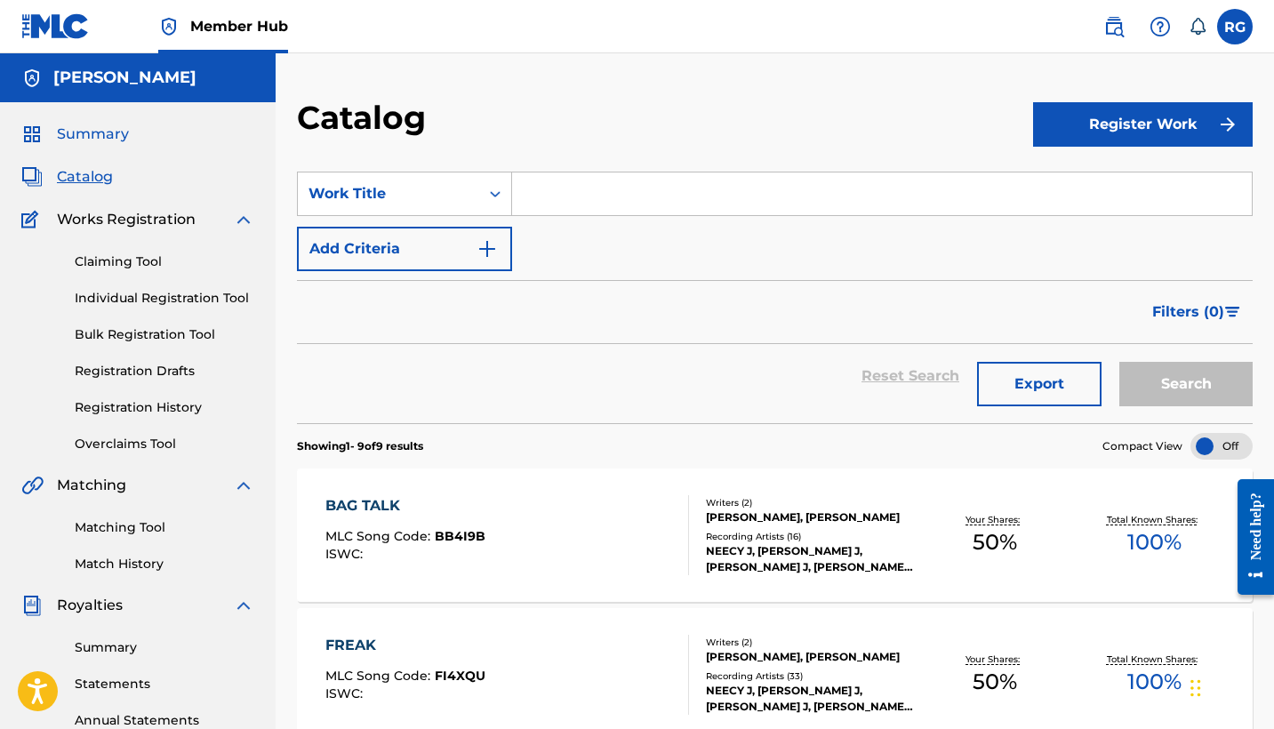
click at [97, 138] on span "Summary" at bounding box center [93, 134] width 72 height 21
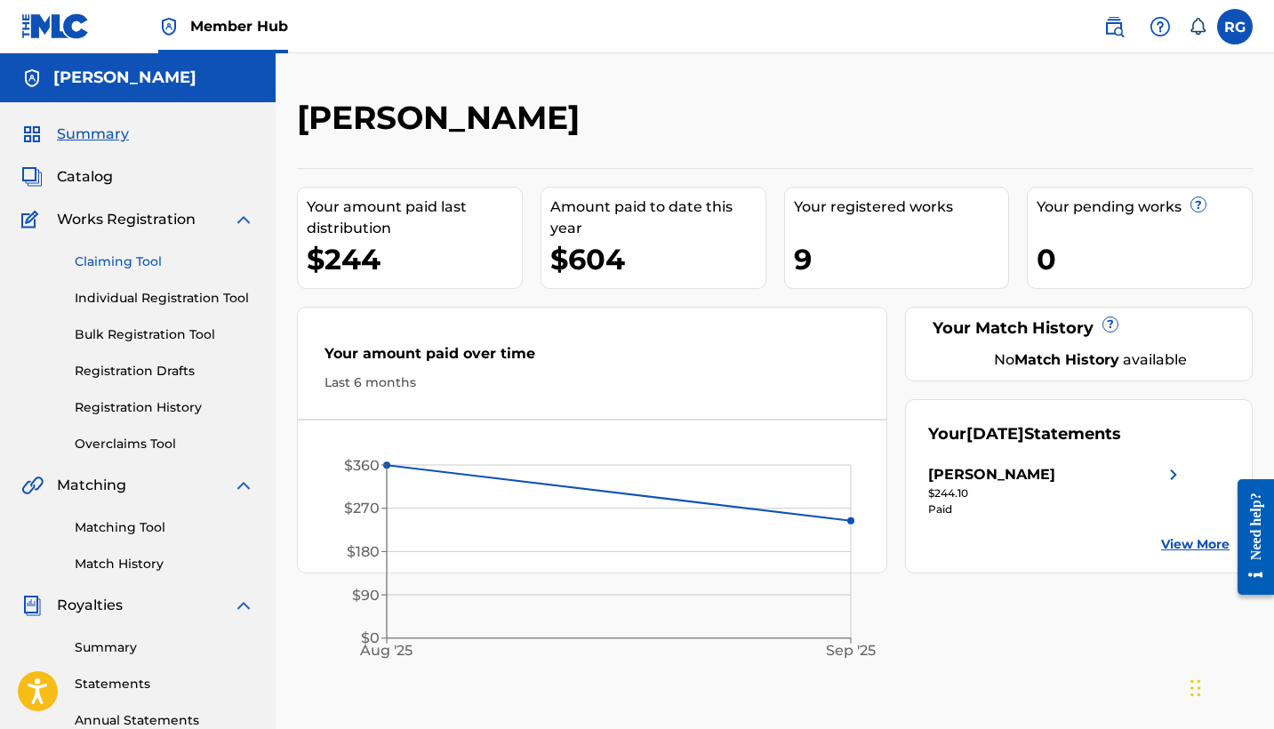
click at [121, 261] on link "Claiming Tool" at bounding box center [165, 261] width 180 height 19
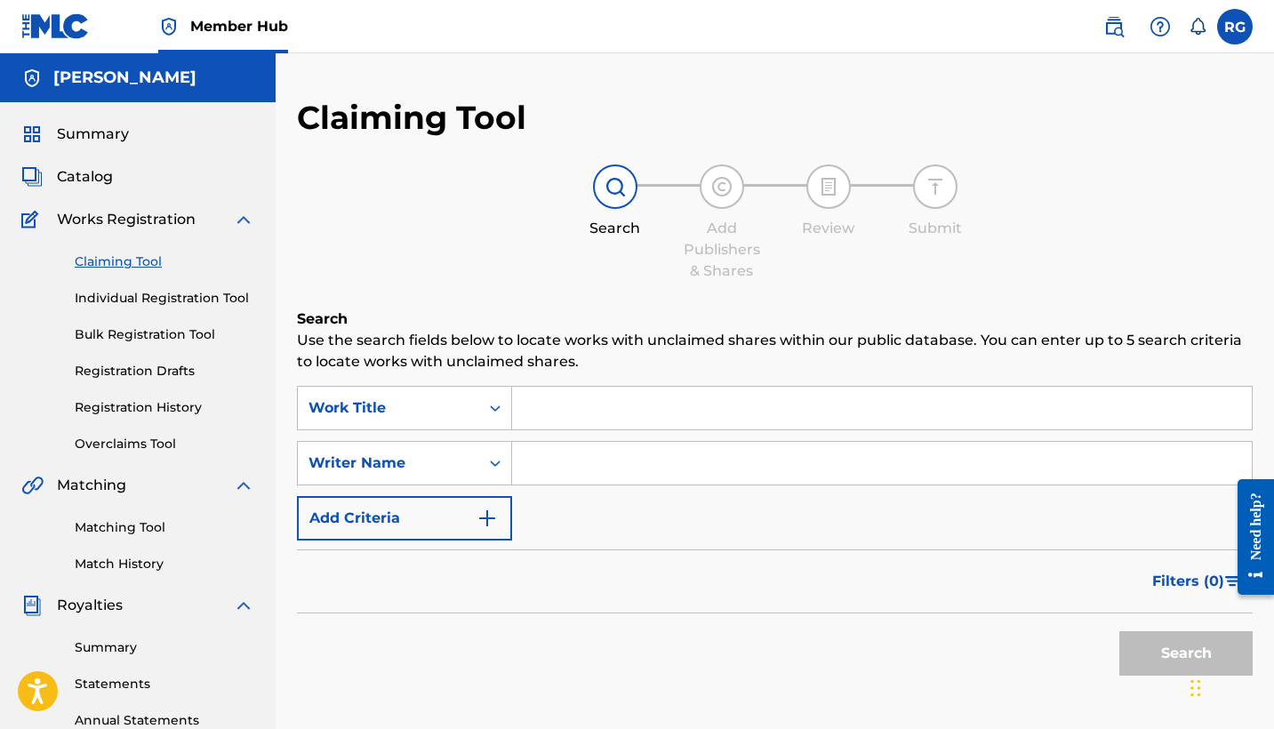
click at [540, 470] on input "Search Form" at bounding box center [882, 463] width 740 height 43
click at [1153, 658] on button "Search" at bounding box center [1185, 653] width 133 height 44
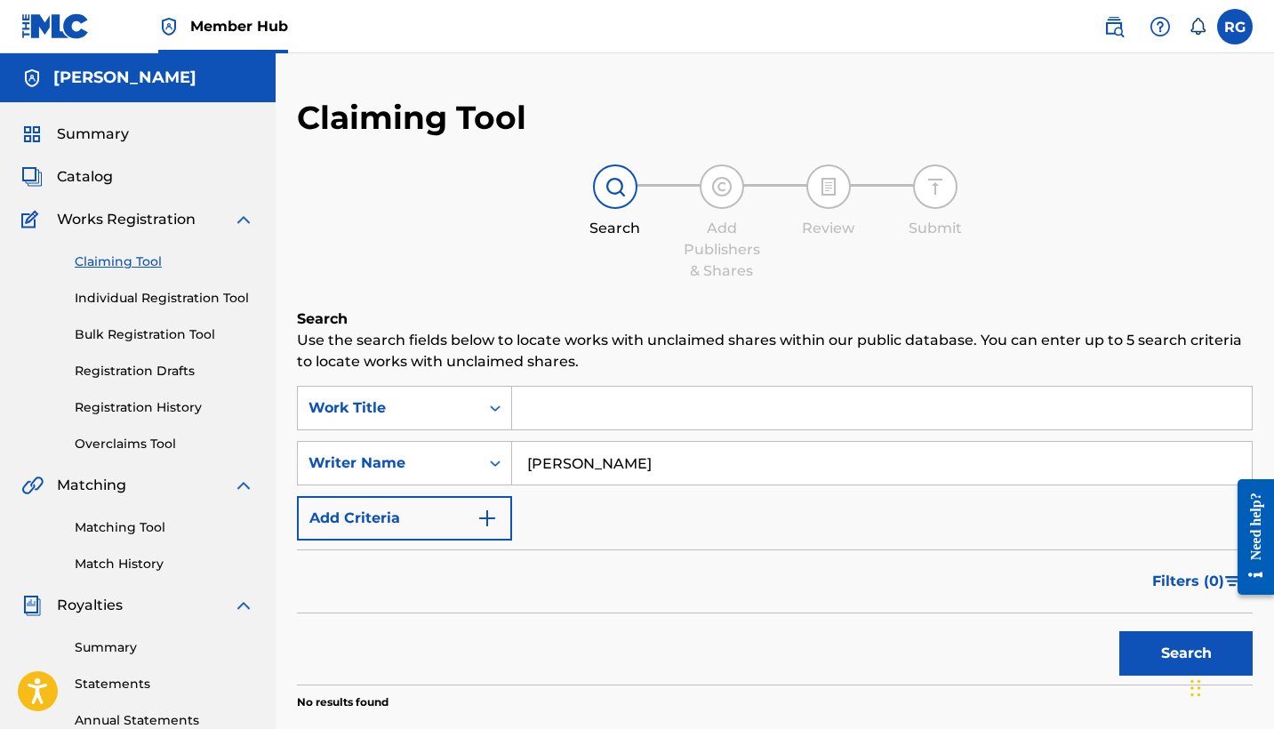
click at [581, 462] on input "[PERSON_NAME]" at bounding box center [882, 463] width 740 height 43
click at [1127, 652] on button "Search" at bounding box center [1185, 653] width 133 height 44
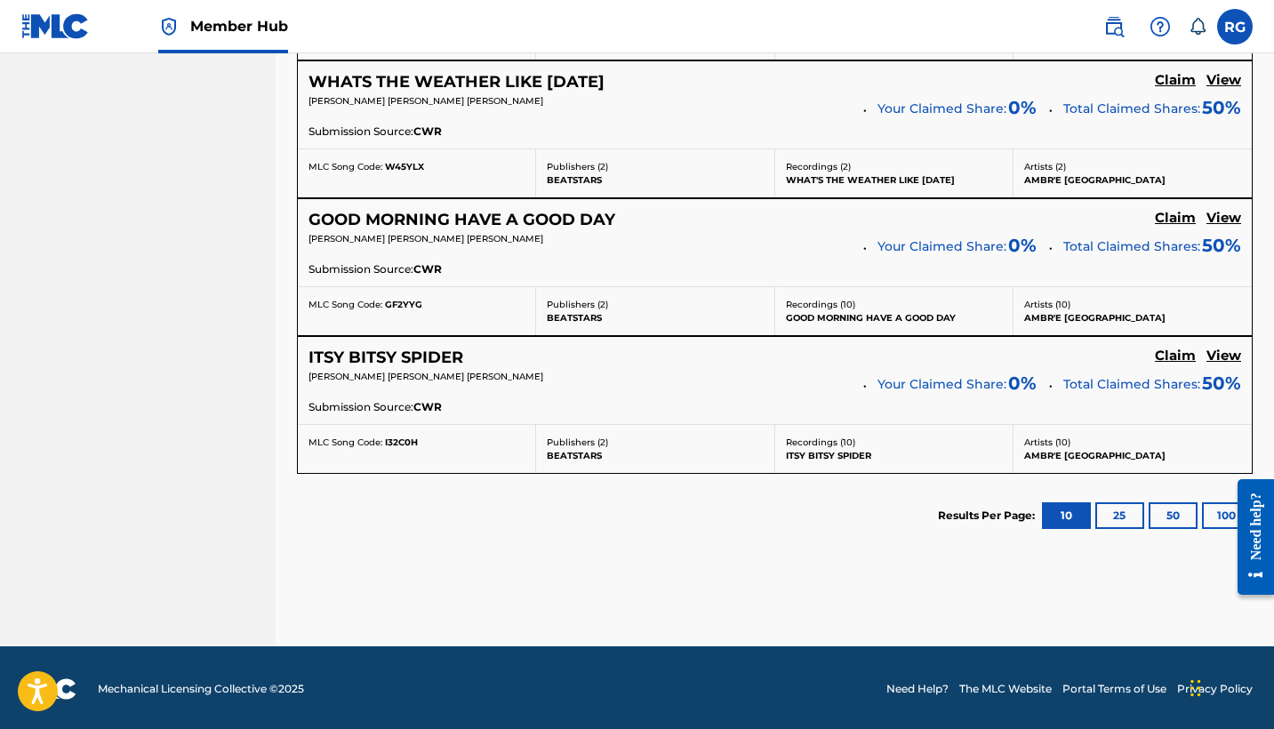
scroll to position [1338, 0]
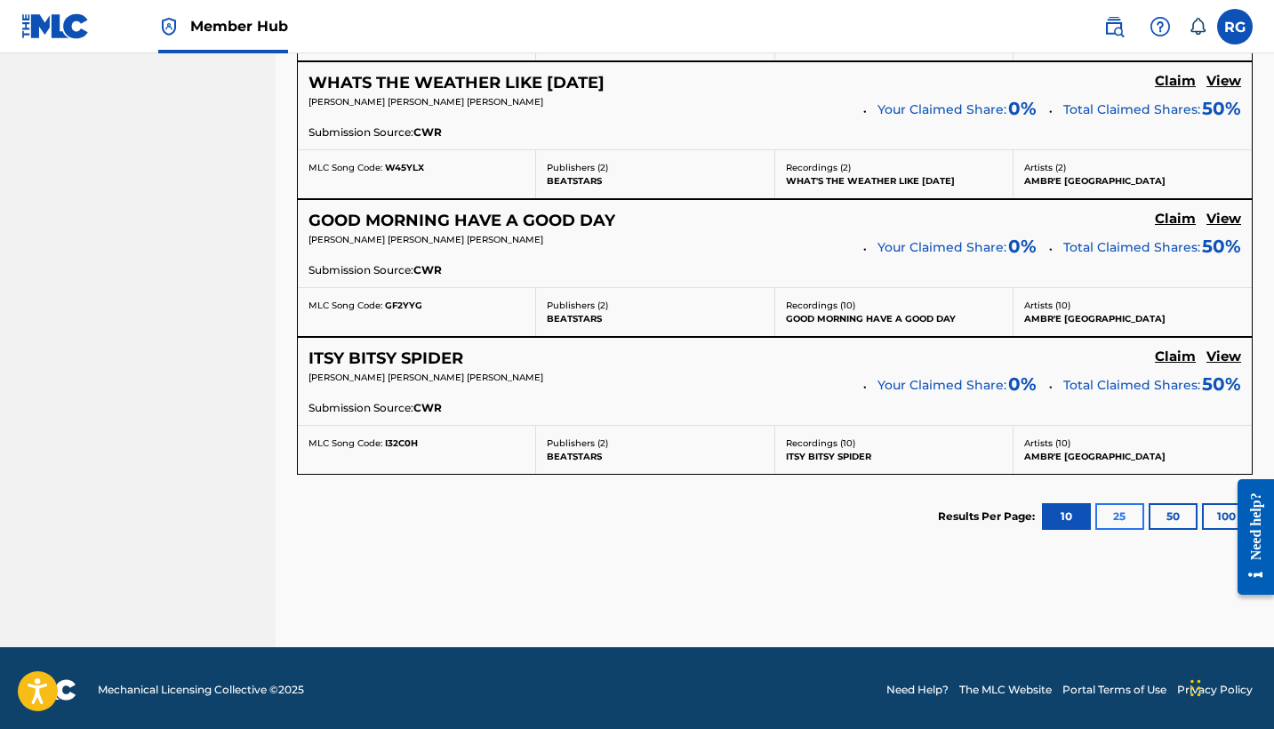
click at [1112, 513] on button "25" at bounding box center [1119, 516] width 49 height 27
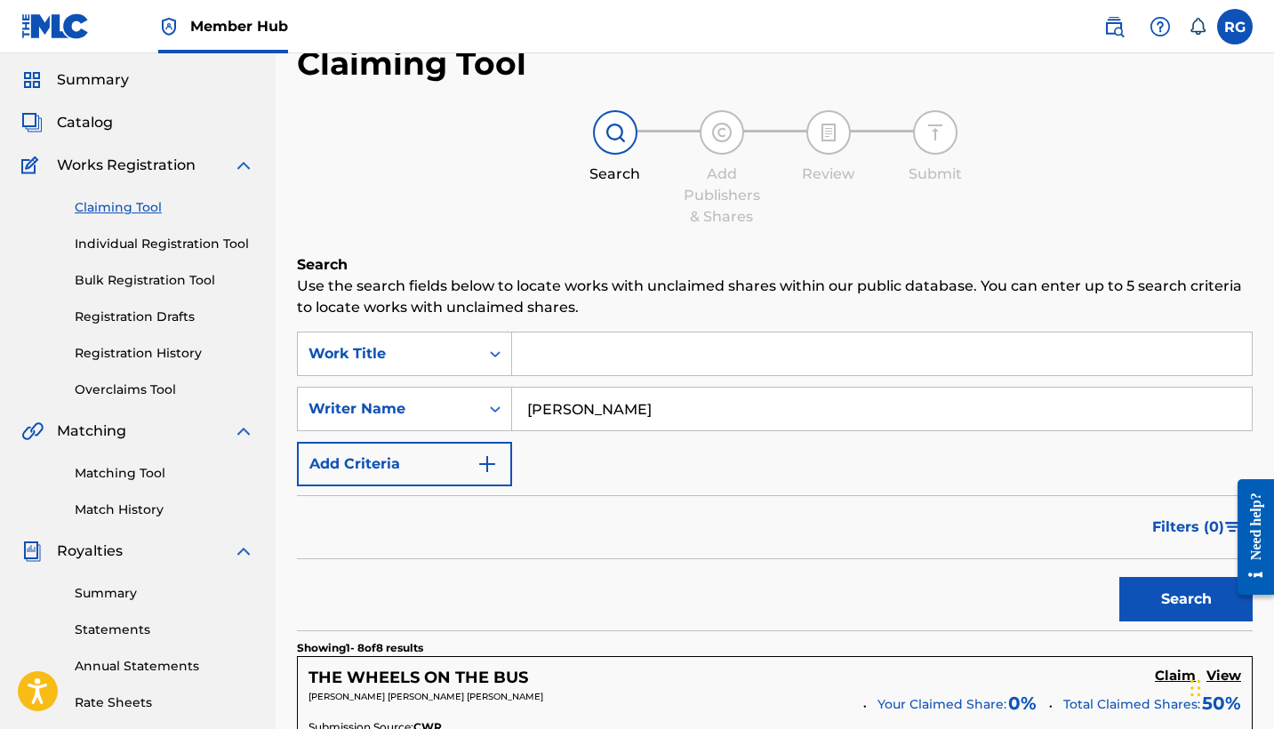
scroll to position [38, 0]
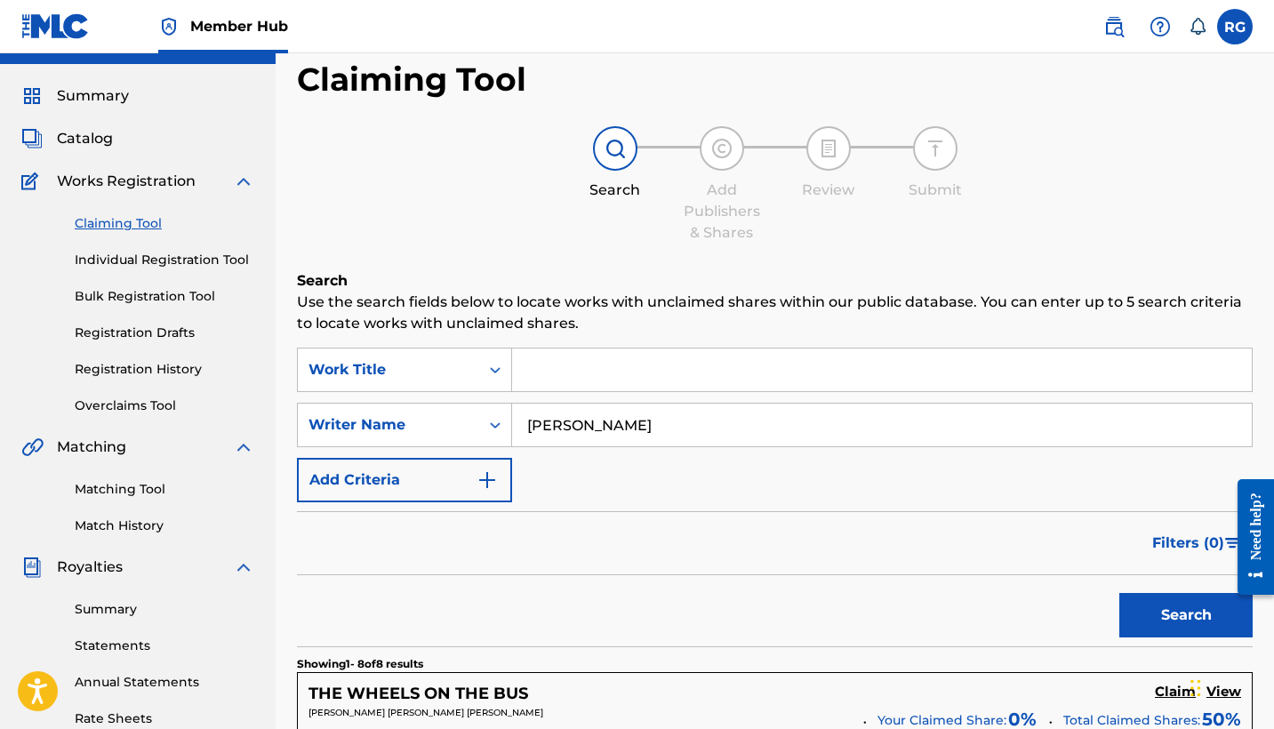
click at [675, 422] on input "[PERSON_NAME]" at bounding box center [882, 425] width 740 height 43
click at [1165, 622] on button "Search" at bounding box center [1185, 615] width 133 height 44
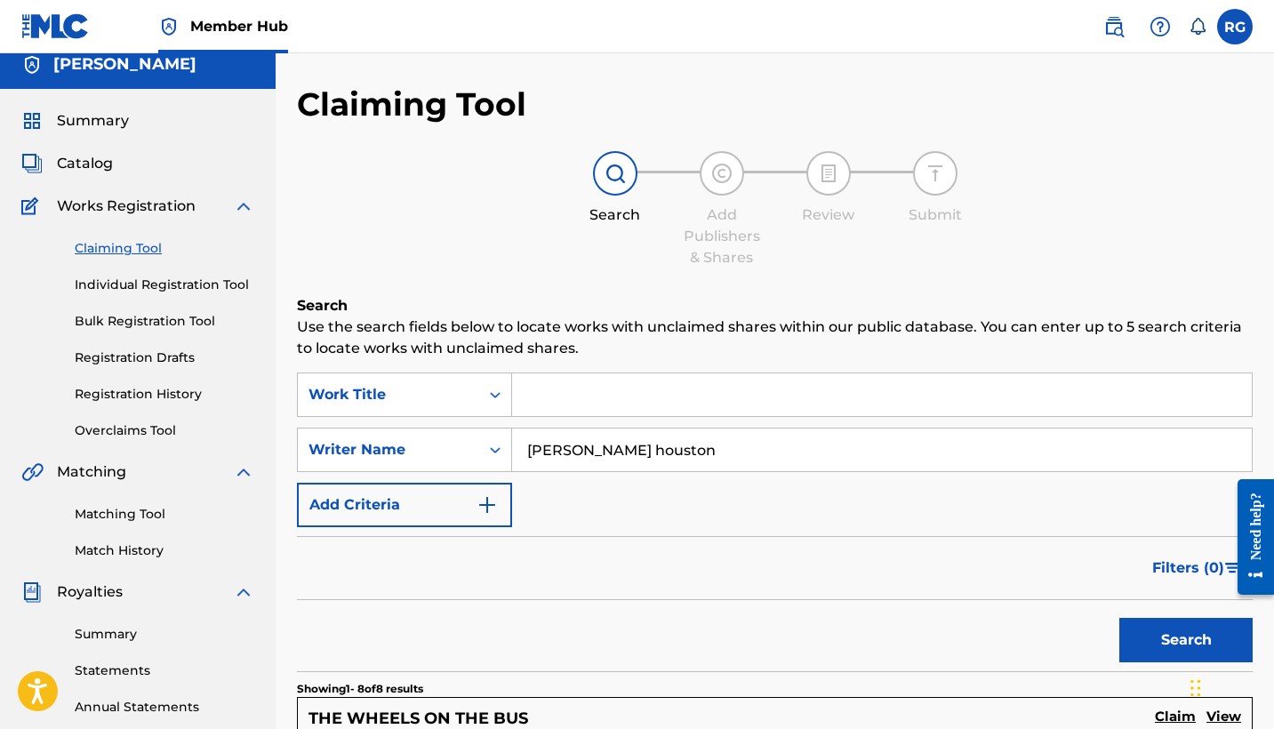
scroll to position [7, 0]
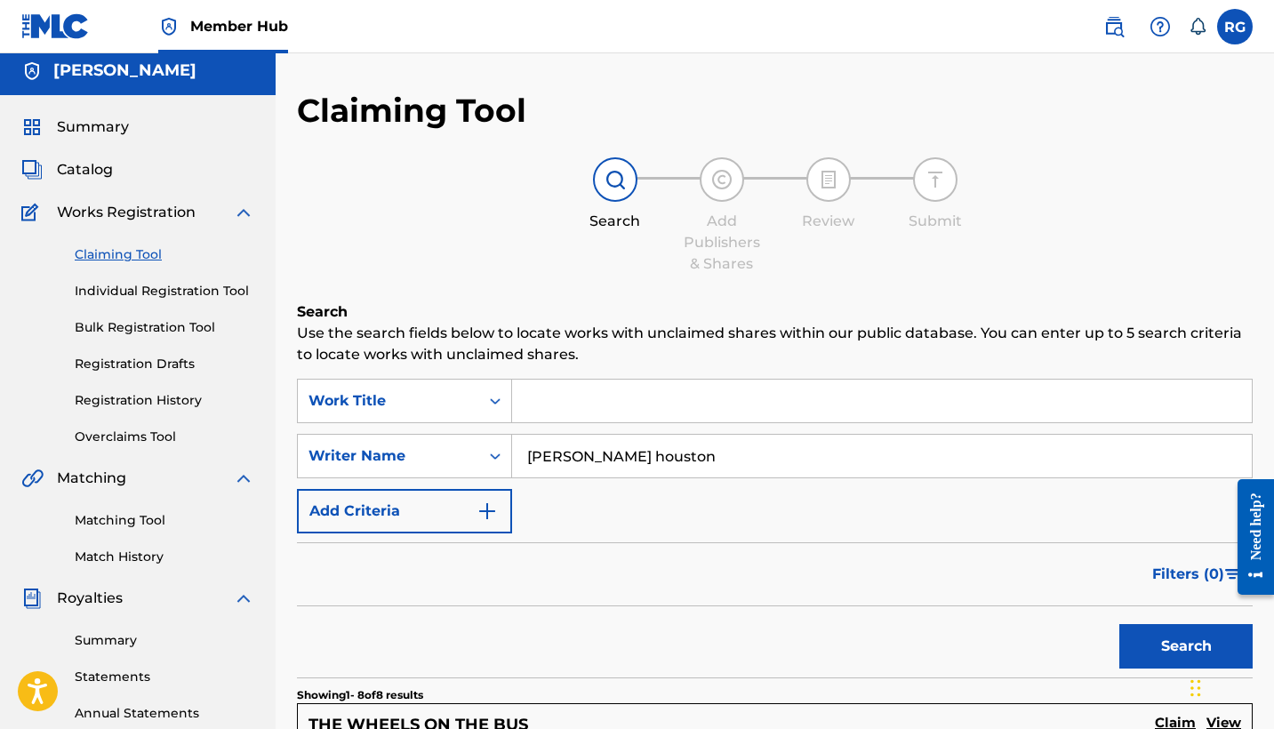
click at [624, 458] on input "[PERSON_NAME] houston" at bounding box center [882, 456] width 740 height 43
click at [761, 468] on input "[PERSON_NAME]" at bounding box center [882, 456] width 740 height 43
click at [1161, 661] on button "Search" at bounding box center [1185, 646] width 133 height 44
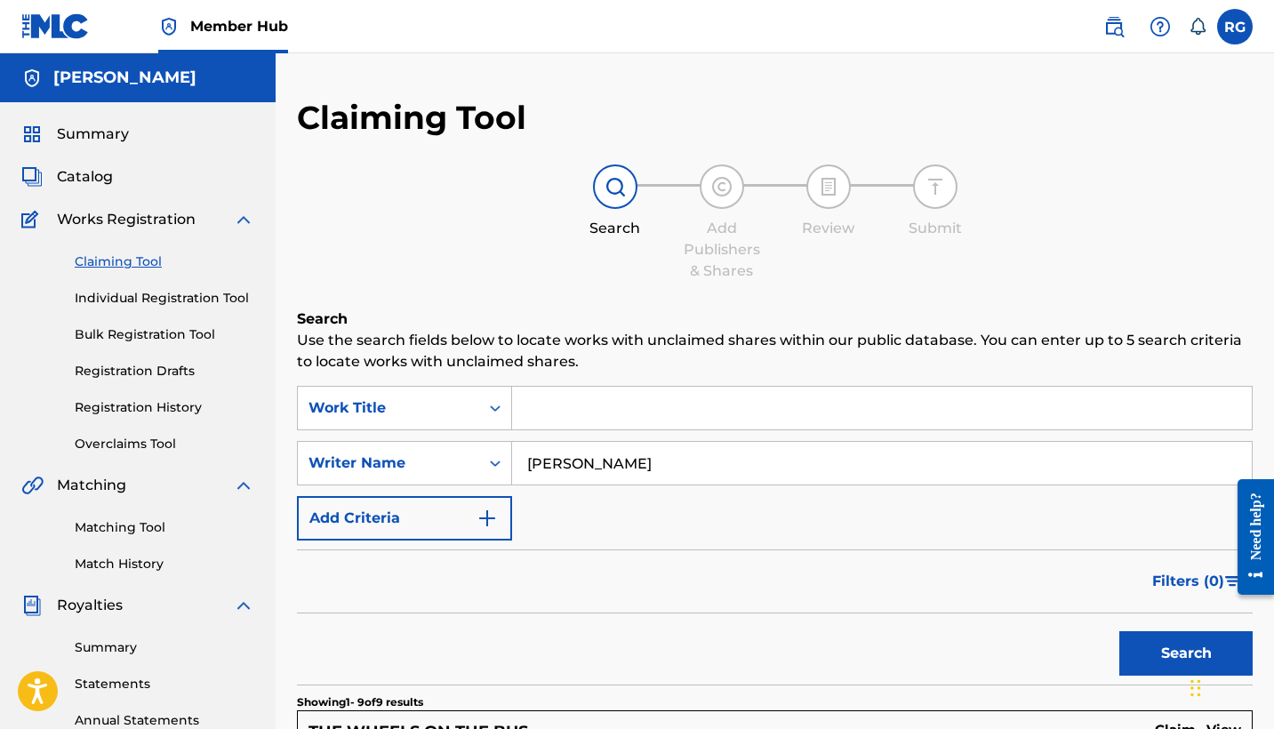
scroll to position [0, 0]
click at [648, 472] on input "[PERSON_NAME]" at bounding box center [882, 463] width 740 height 43
type input "B"
click at [637, 404] on input "Search Form" at bounding box center [882, 408] width 740 height 43
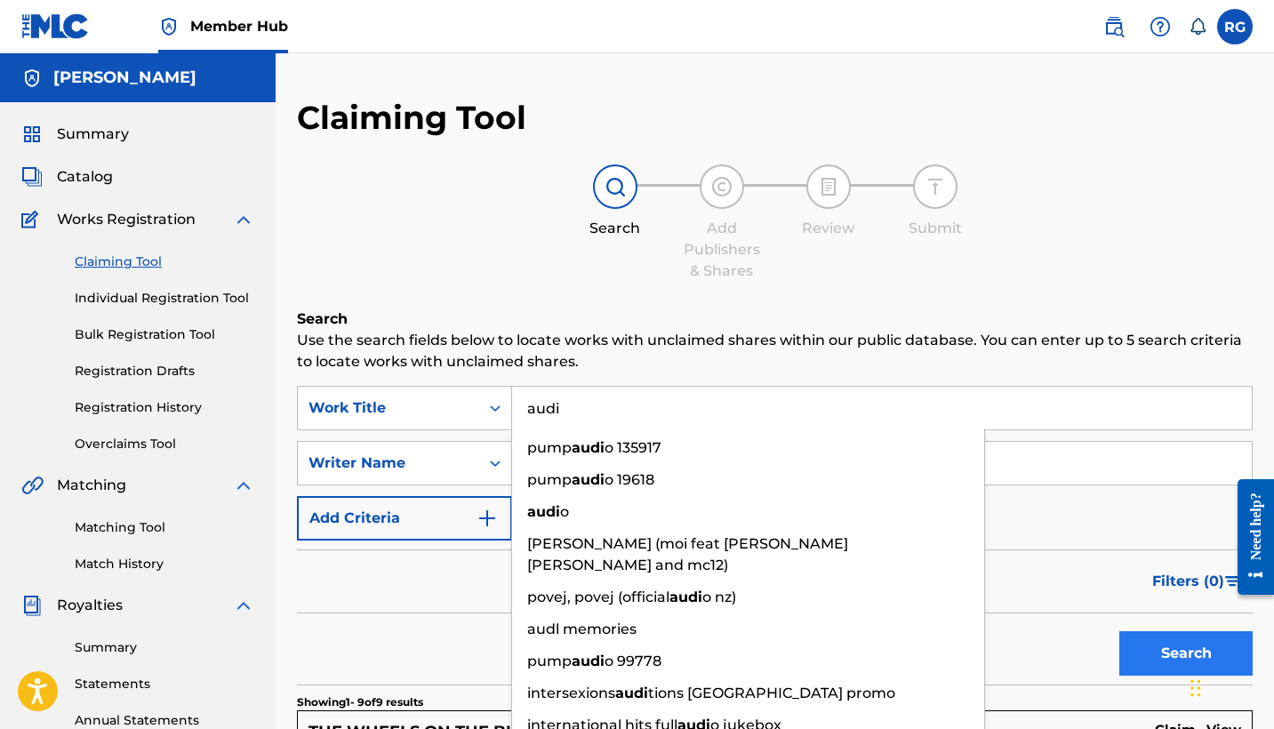
type input "audi"
click at [1163, 648] on button "Search" at bounding box center [1185, 653] width 133 height 44
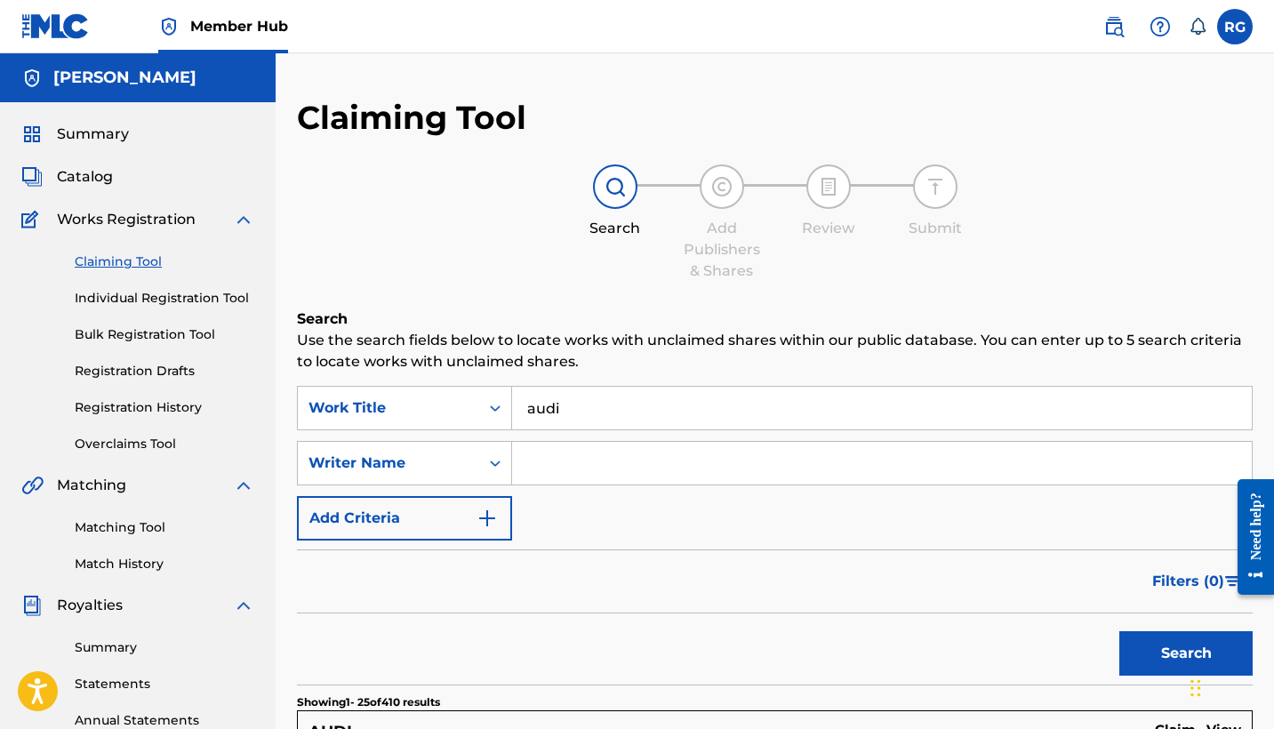
click at [588, 466] on input "Search Form" at bounding box center [882, 463] width 740 height 43
type input "s"
click at [1132, 648] on button "Search" at bounding box center [1185, 653] width 133 height 44
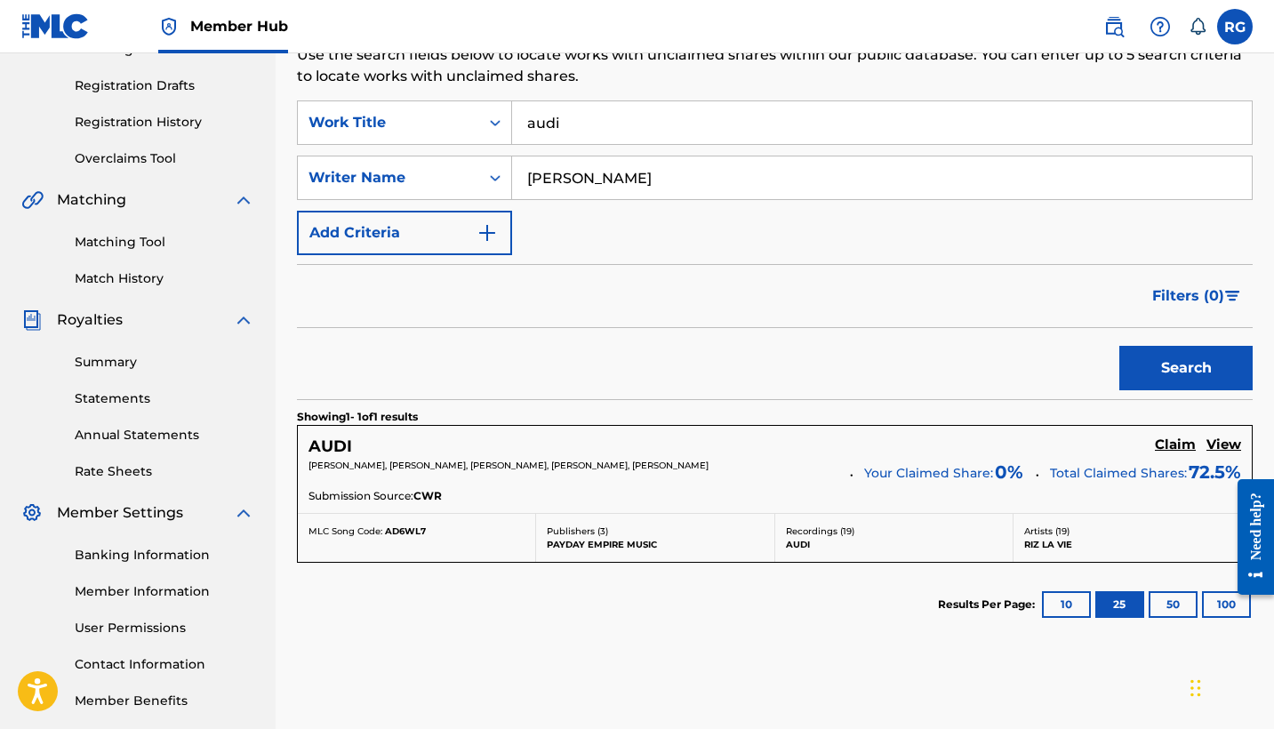
scroll to position [293, 0]
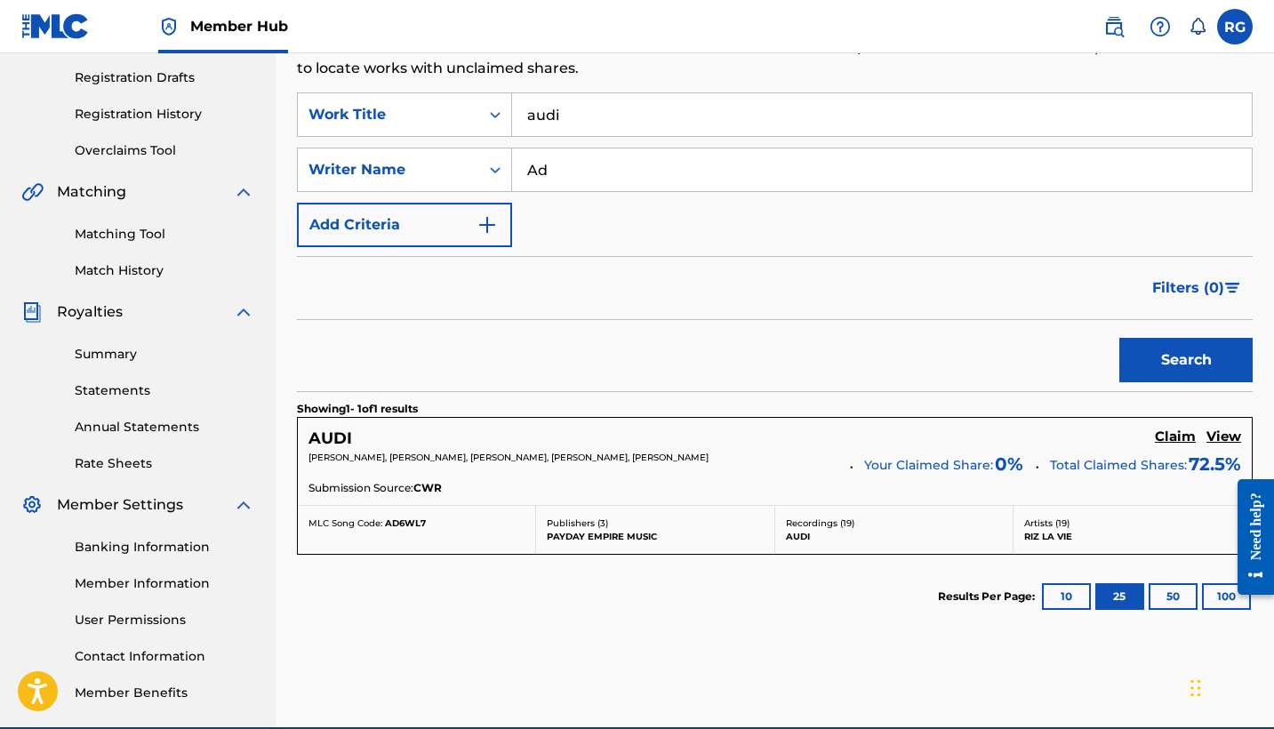
type input "A"
type input "[PERSON_NAME]"
click at [1130, 360] on button "Search" at bounding box center [1185, 360] width 133 height 44
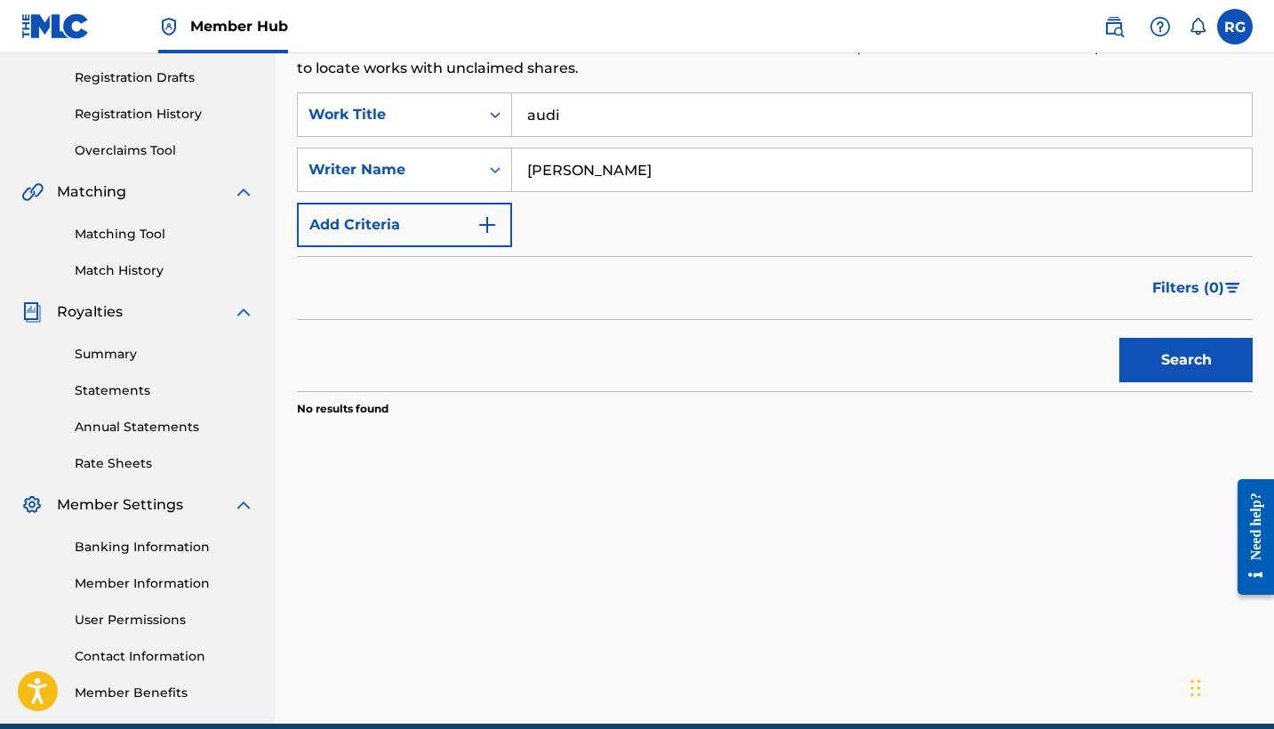
click at [604, 113] on input "audi" at bounding box center [882, 114] width 740 height 43
type input "a"
click at [1191, 367] on button "Search" at bounding box center [1185, 360] width 133 height 44
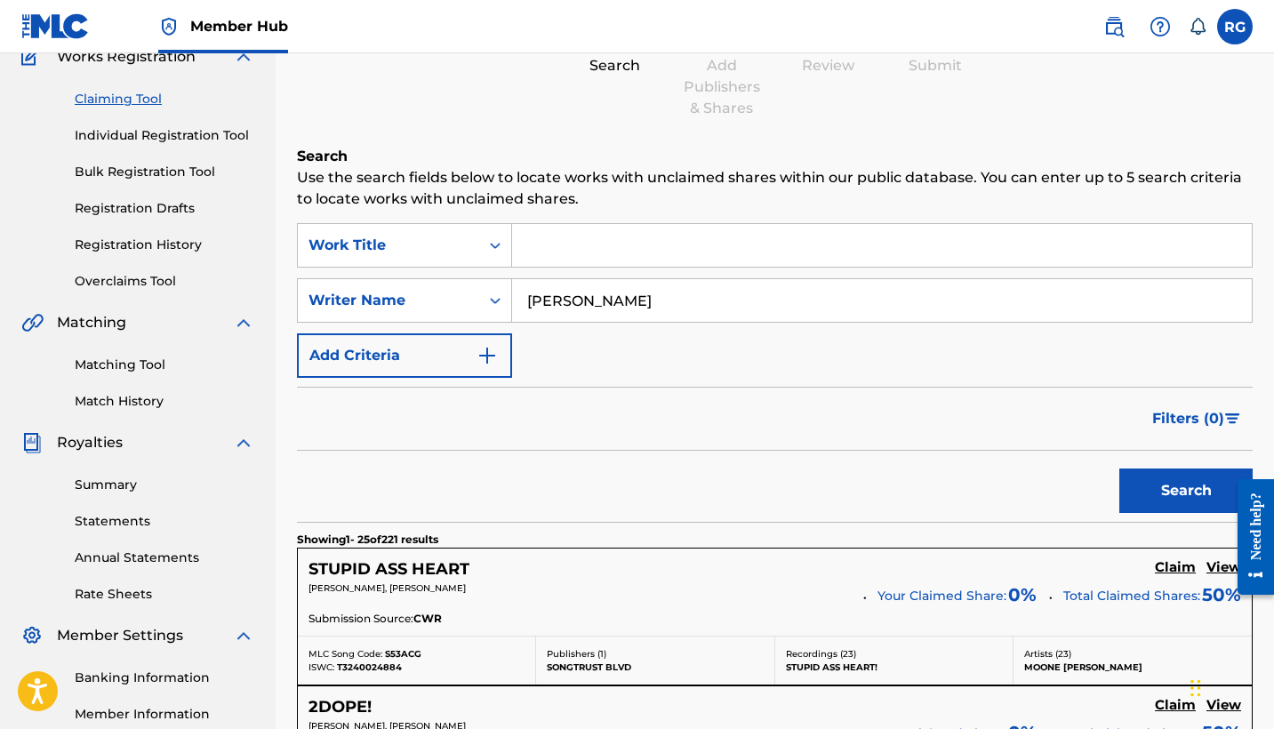
scroll to position [0, 0]
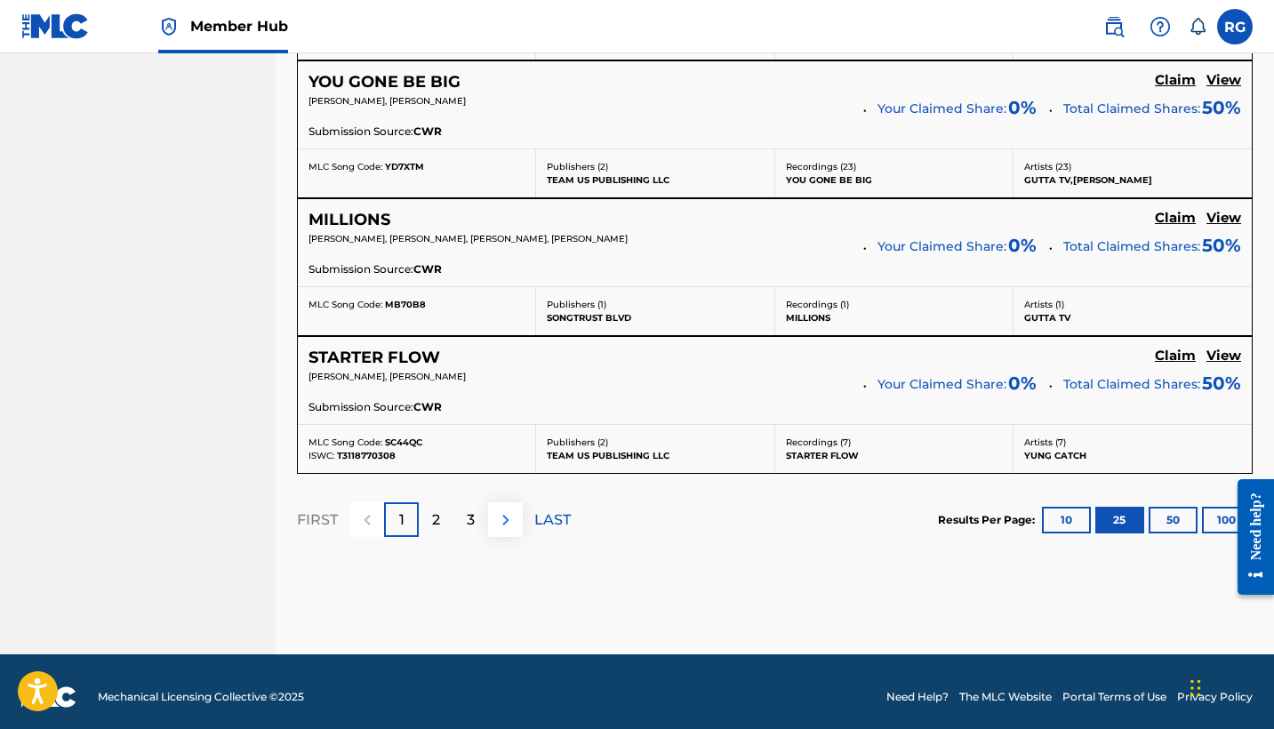
click at [505, 517] on img at bounding box center [505, 519] width 21 height 21
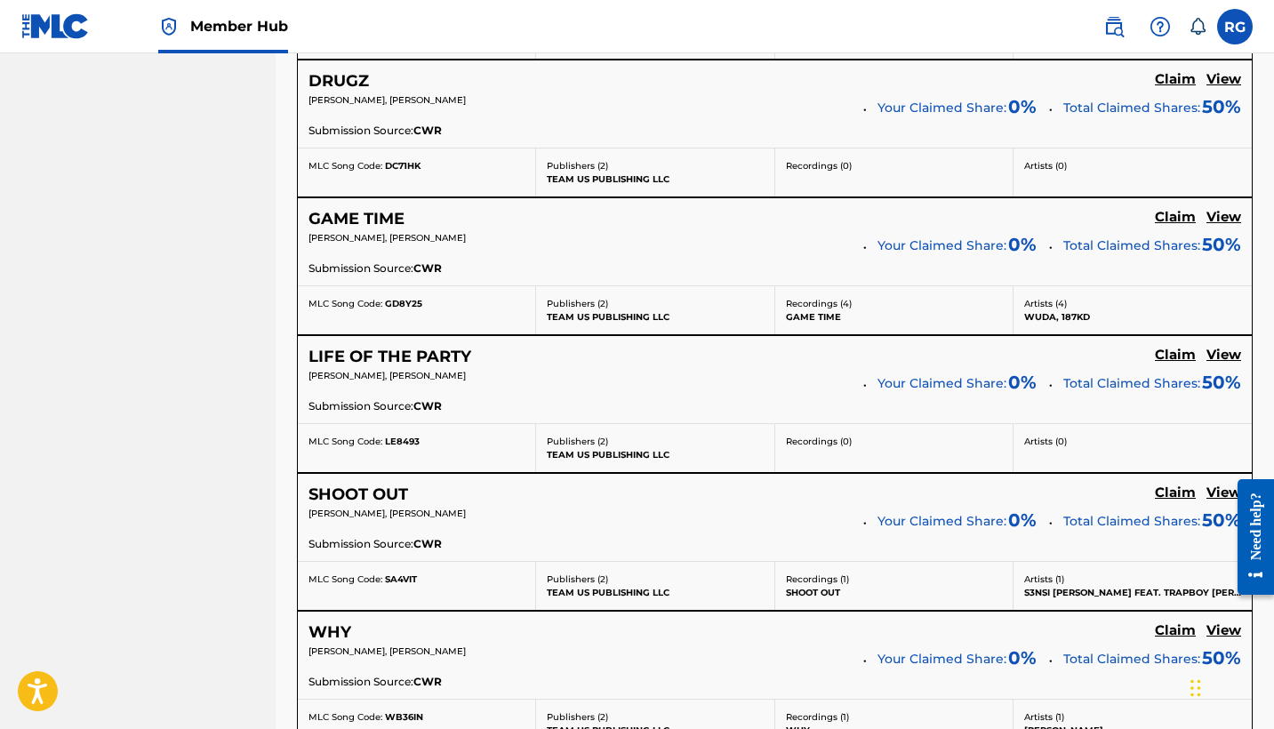
scroll to position [2994, 0]
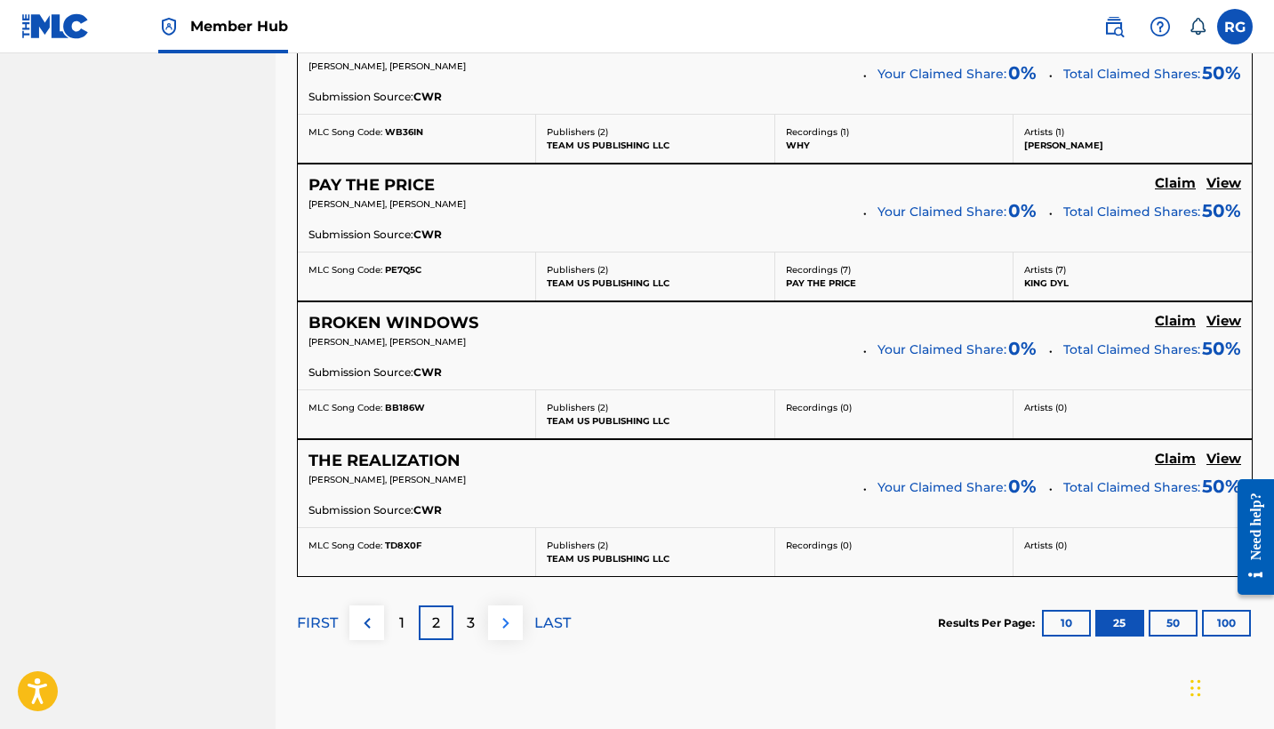
click at [504, 620] on img at bounding box center [505, 622] width 21 height 21
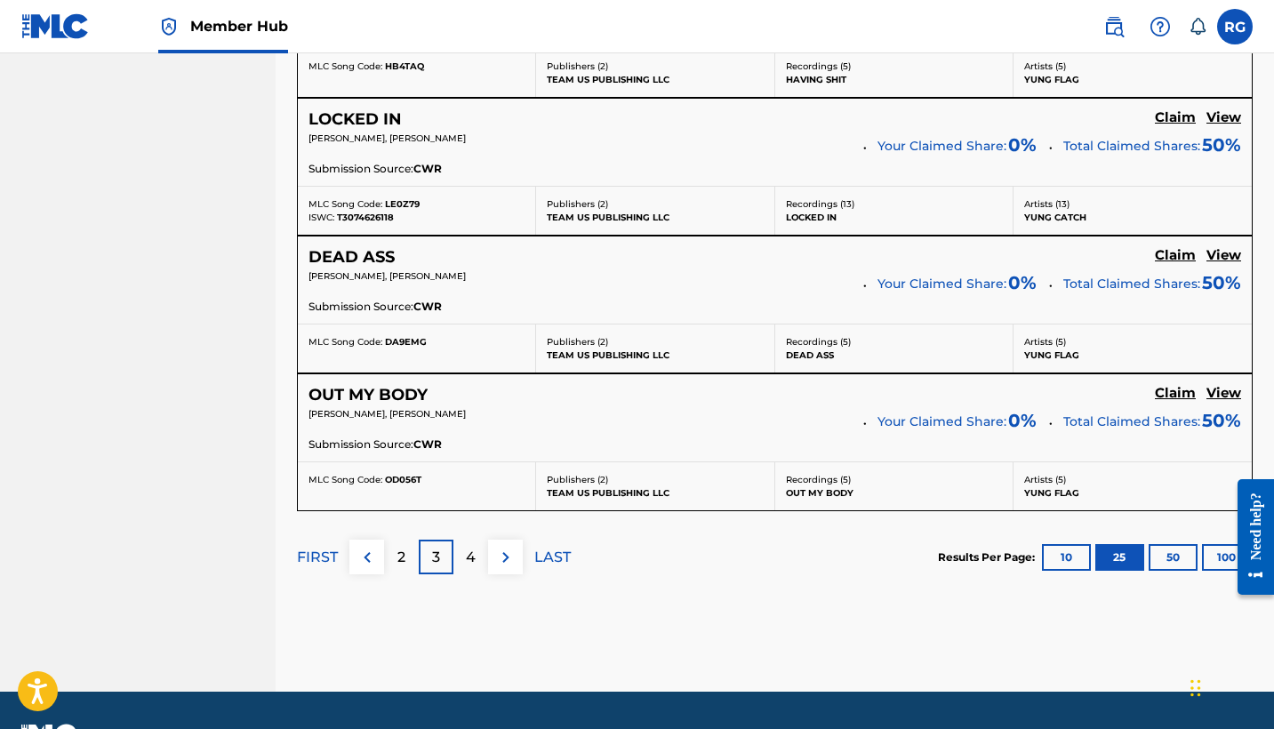
scroll to position [3649, 0]
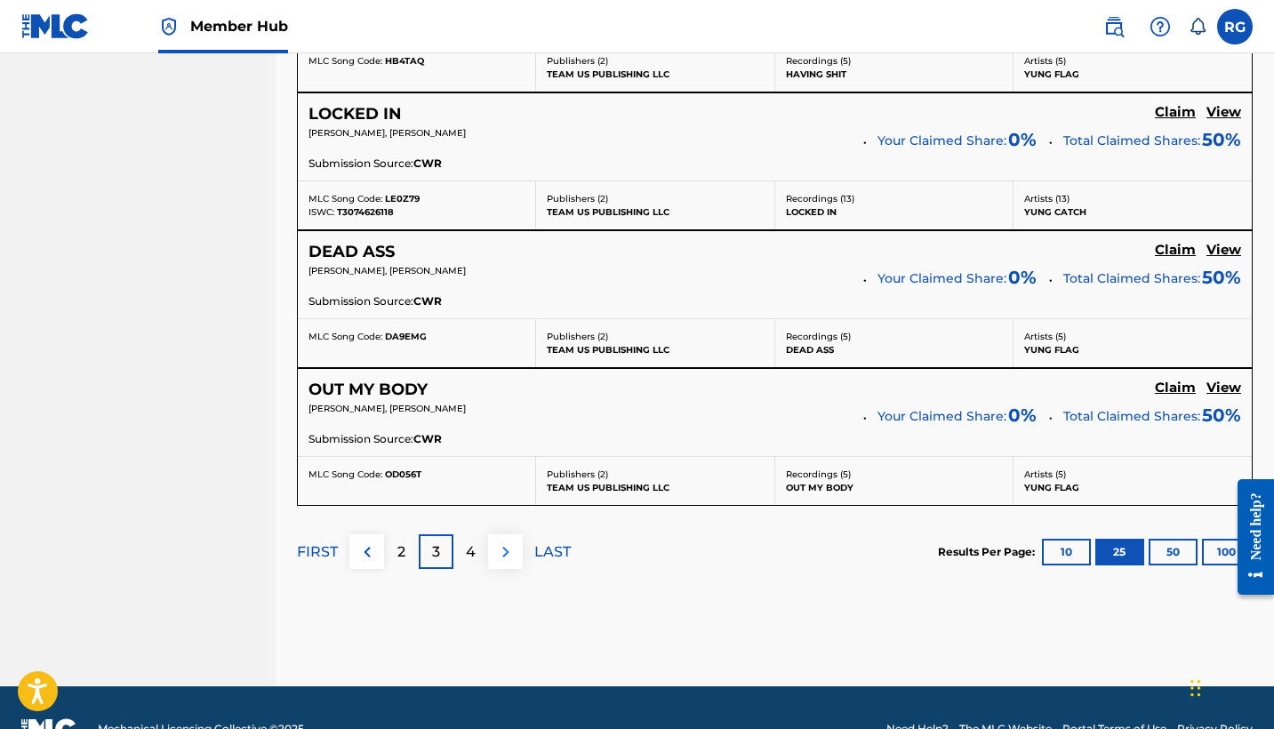
click at [509, 541] on img at bounding box center [505, 551] width 21 height 21
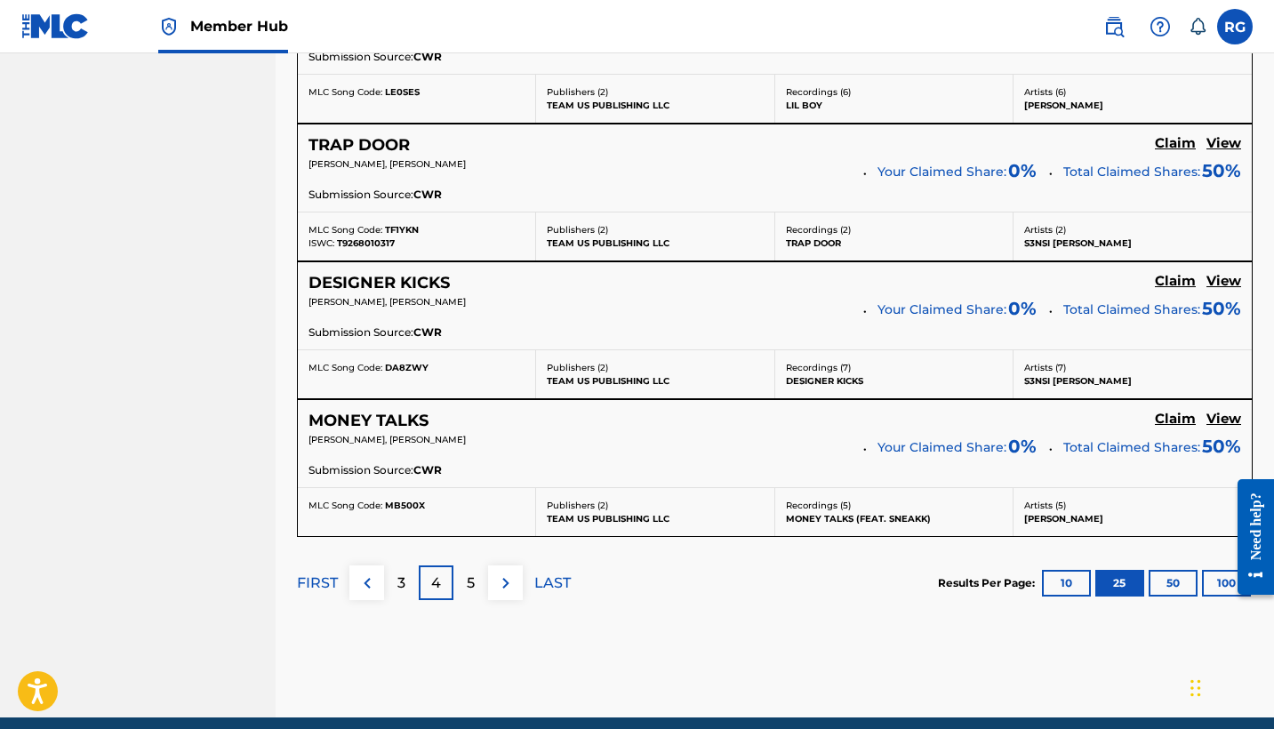
scroll to position [3621, 0]
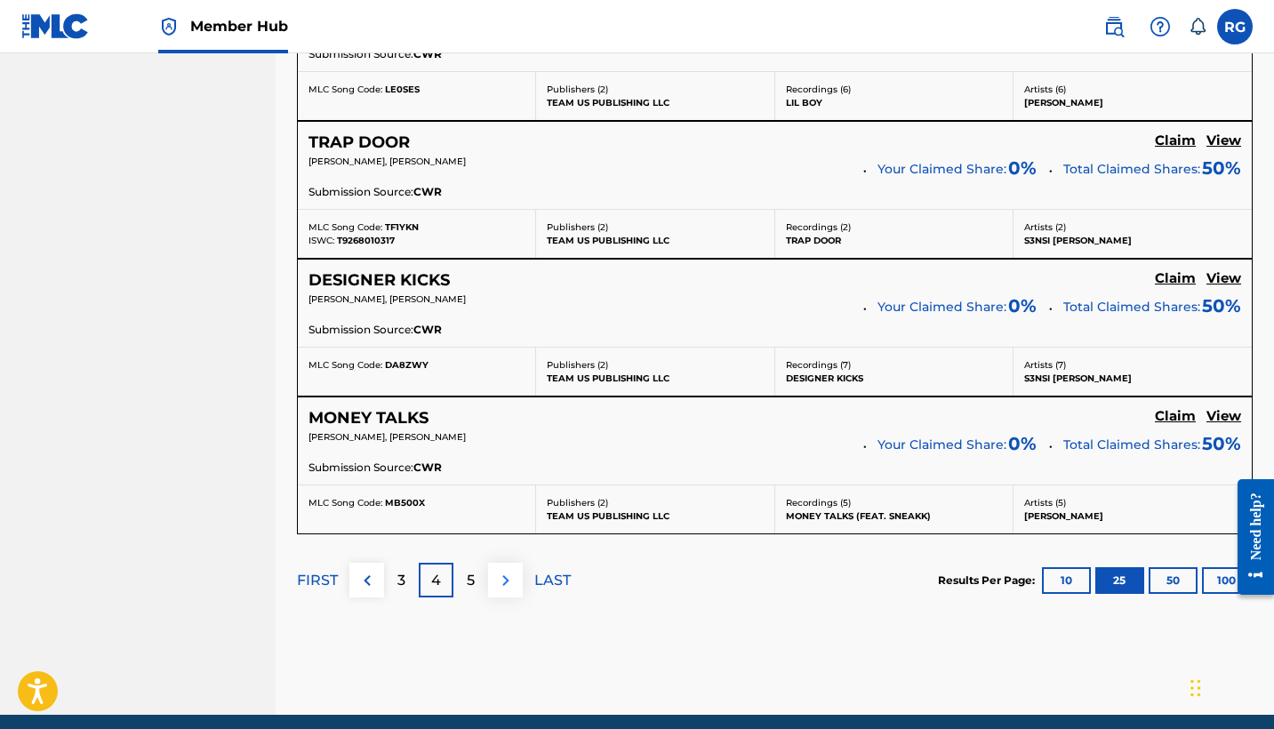
click at [509, 570] on img at bounding box center [505, 580] width 21 height 21
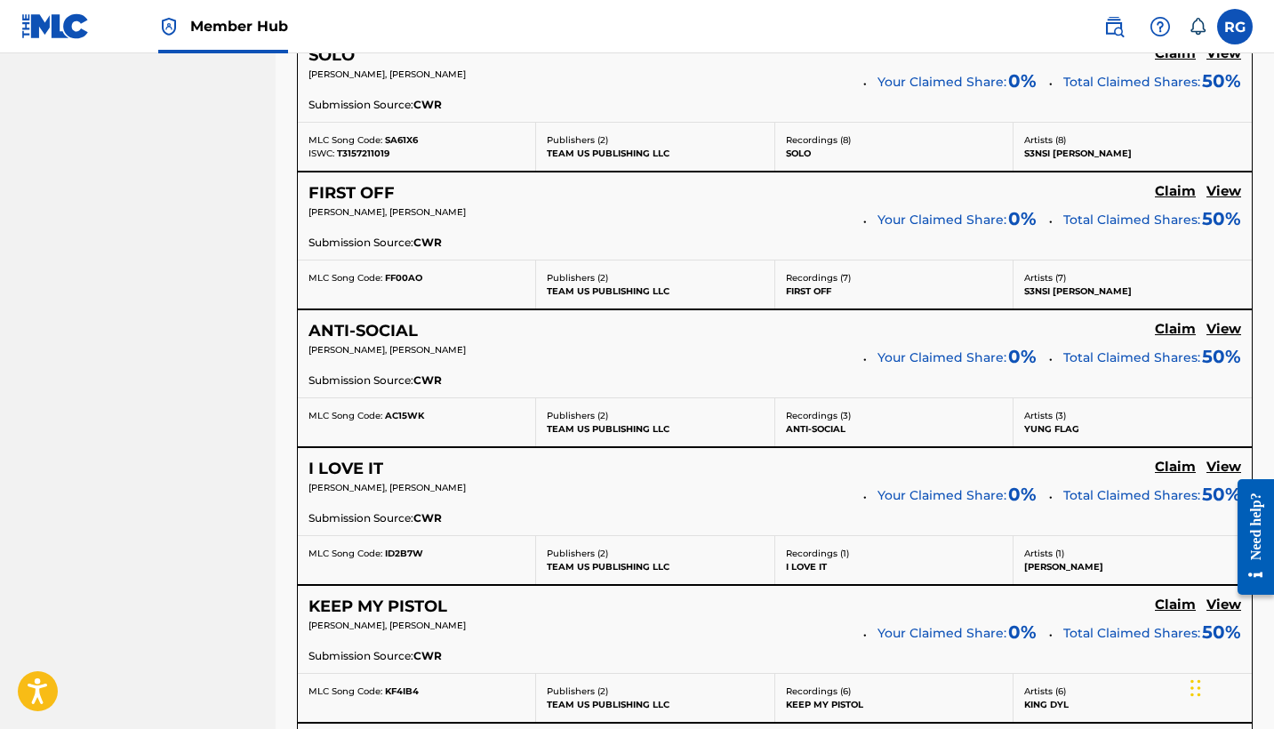
scroll to position [2055, 0]
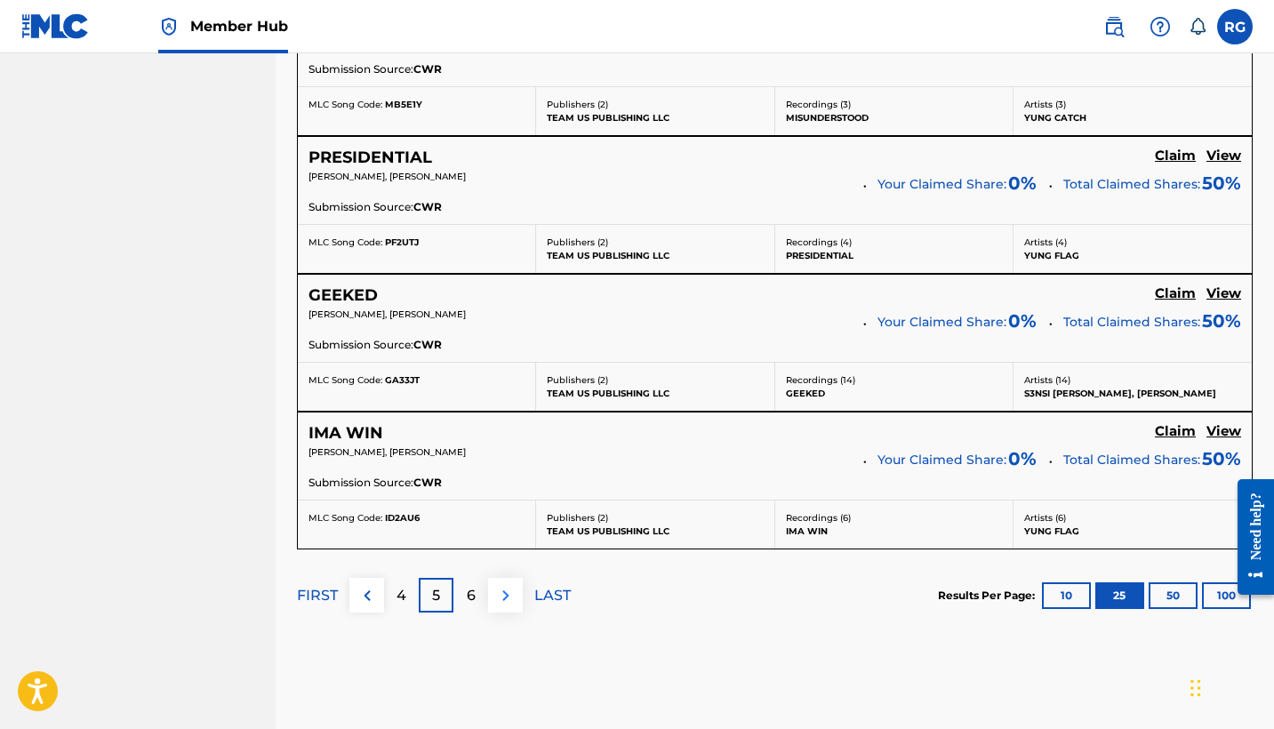
click at [509, 585] on img at bounding box center [505, 595] width 21 height 21
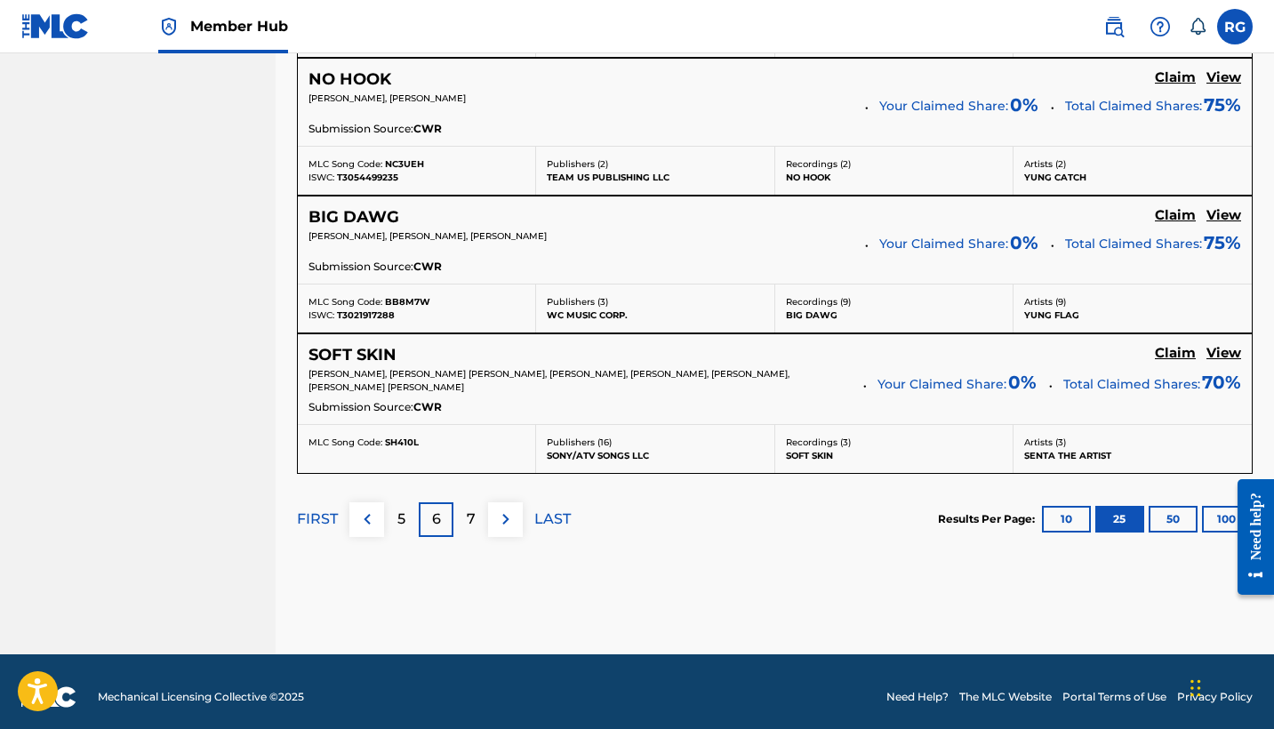
scroll to position [3683, 0]
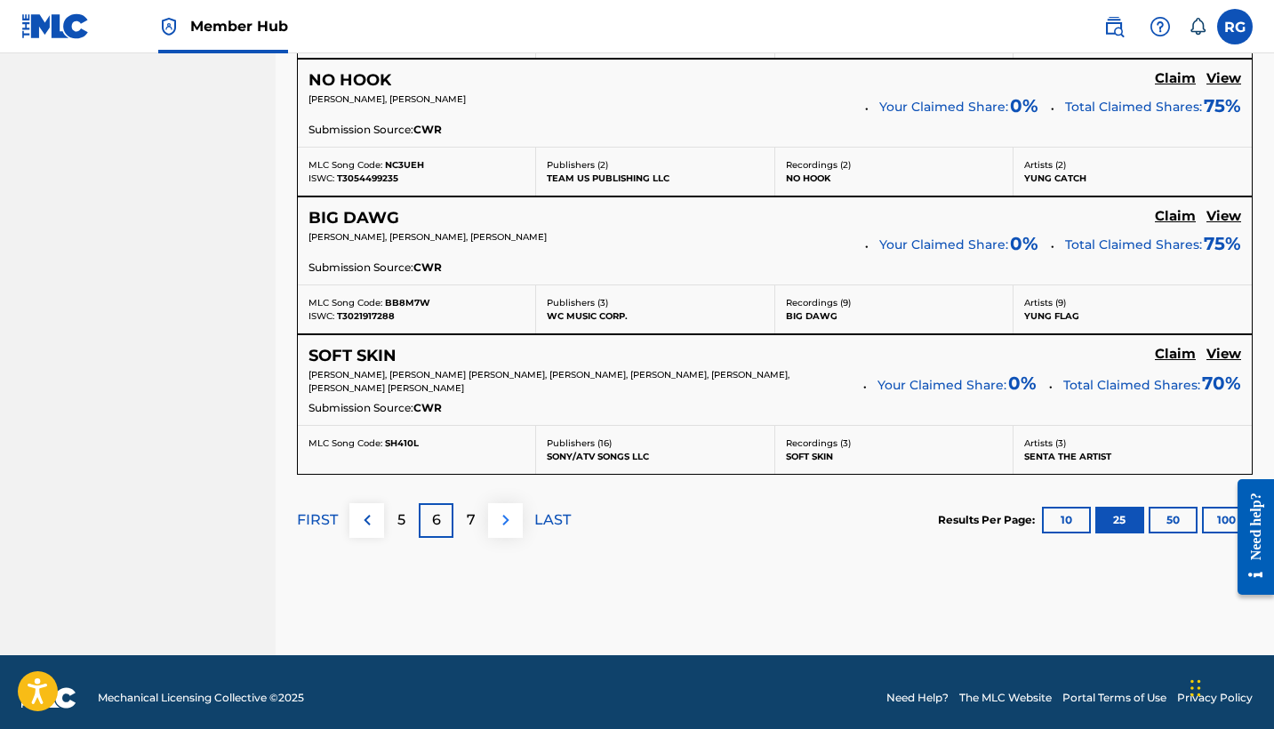
click at [511, 509] on img at bounding box center [505, 519] width 21 height 21
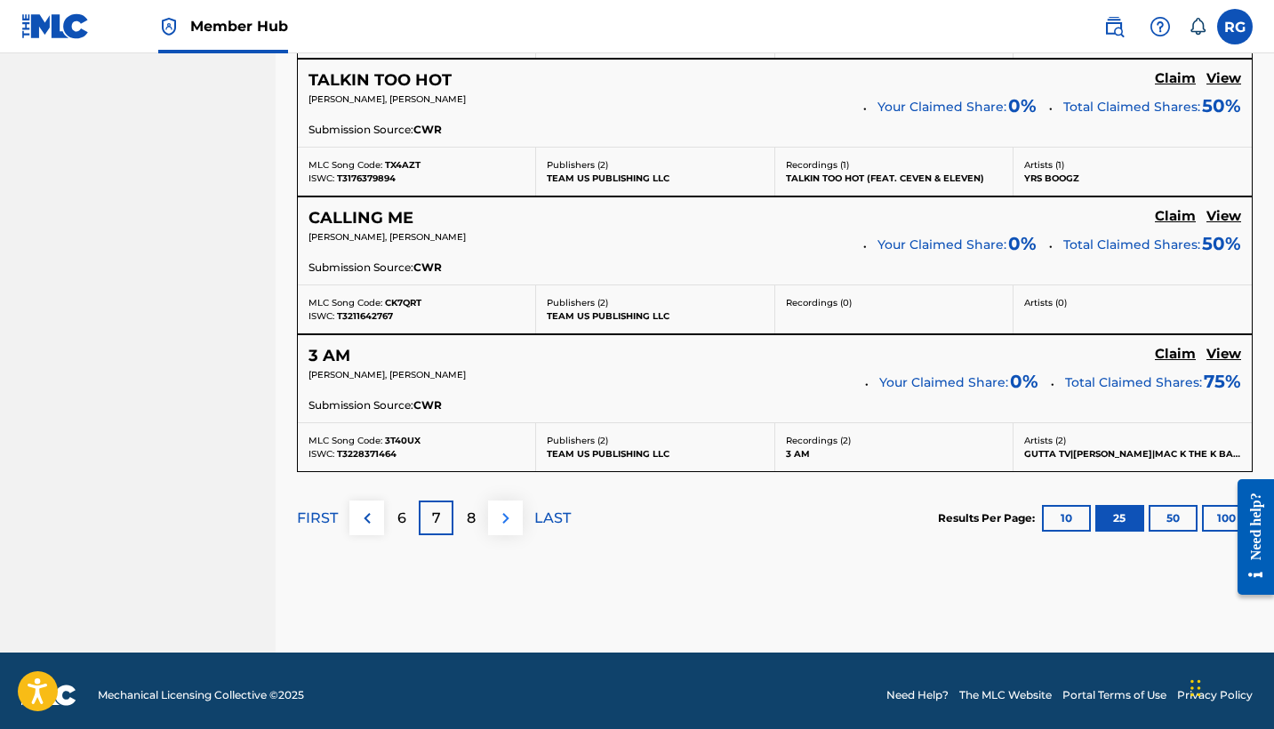
click at [504, 511] on img at bounding box center [505, 518] width 21 height 21
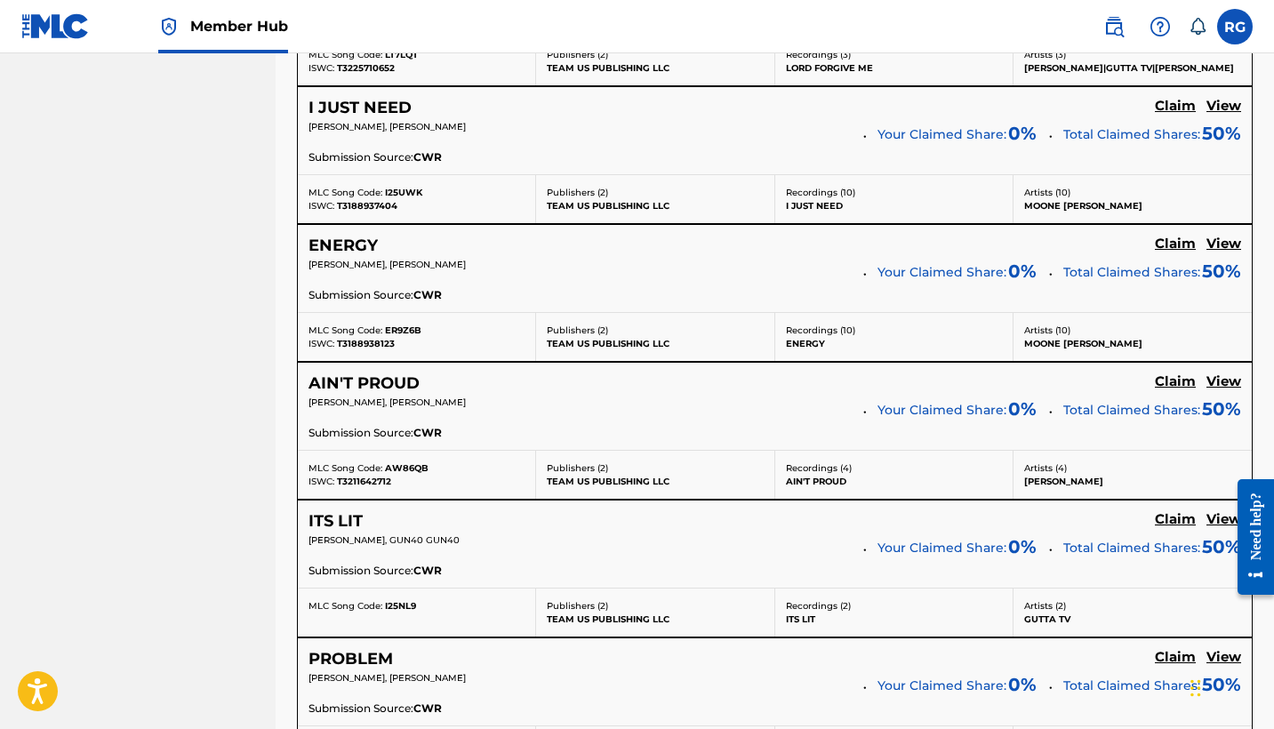
scroll to position [2967, 0]
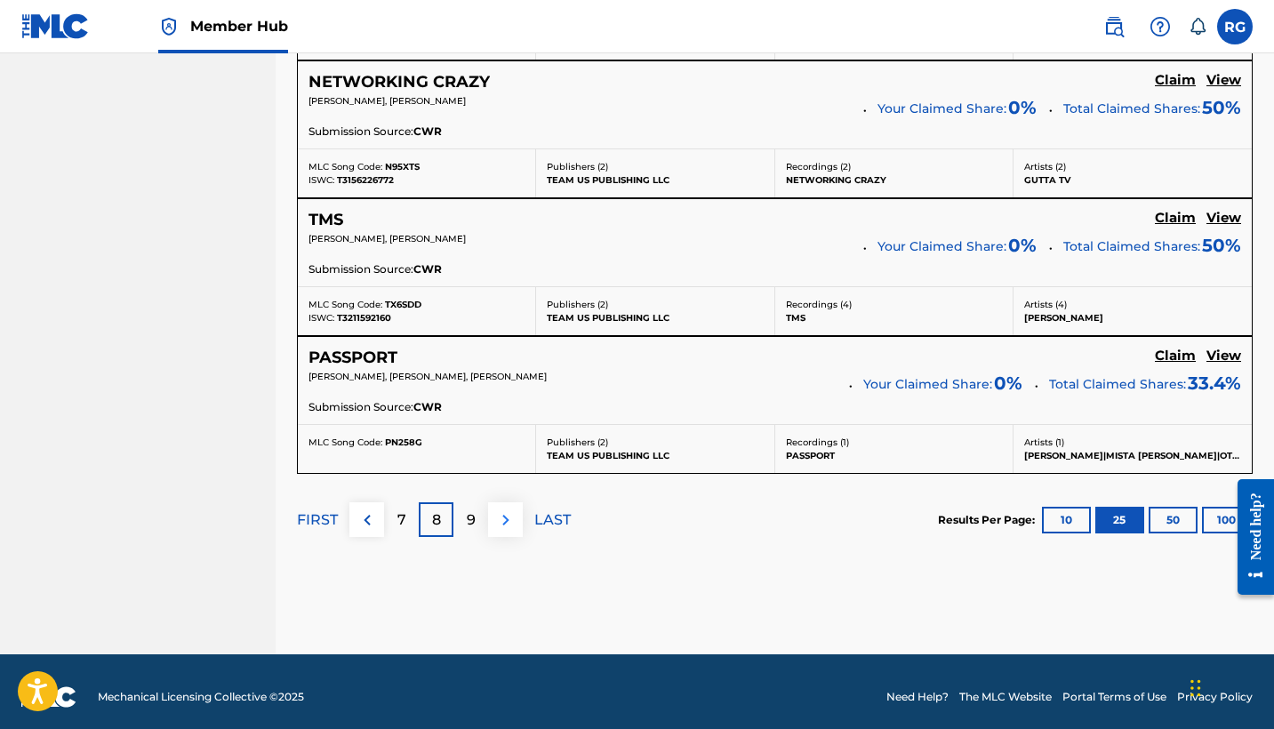
click at [514, 511] on img at bounding box center [505, 519] width 21 height 21
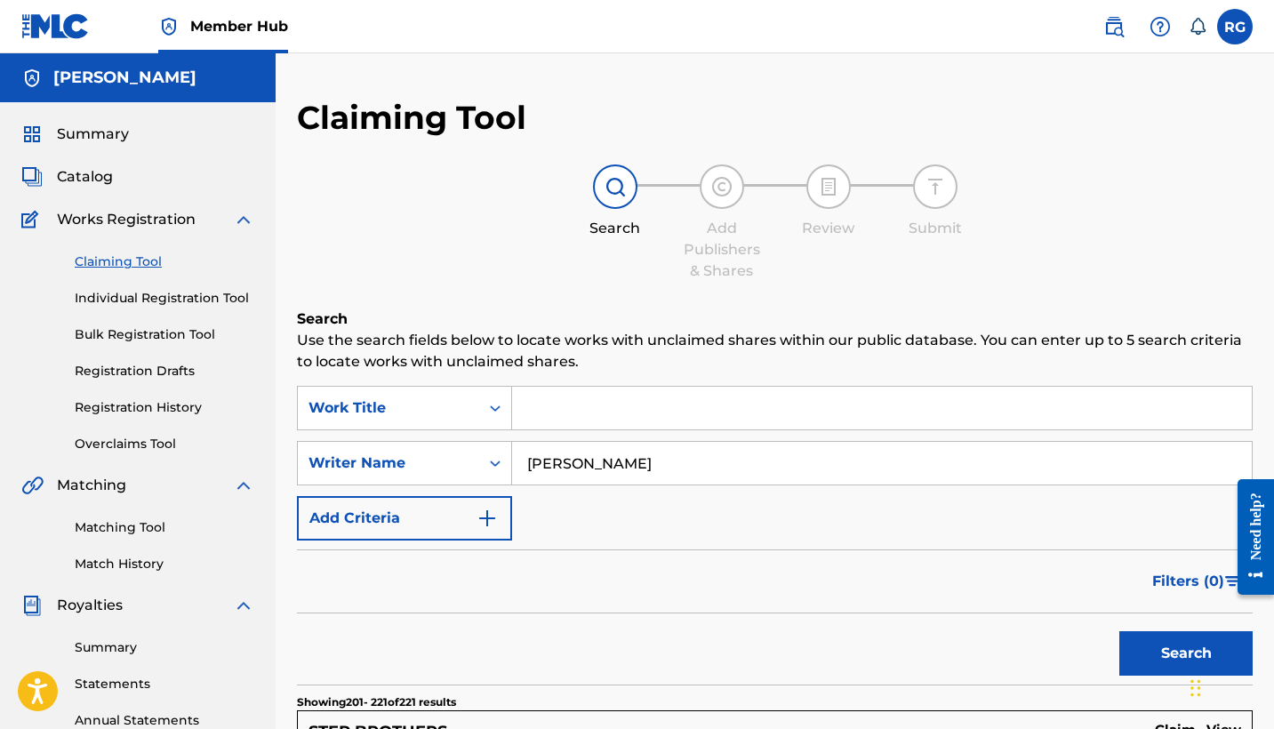
scroll to position [0, 0]
click at [103, 177] on span "Catalog" at bounding box center [85, 176] width 56 height 21
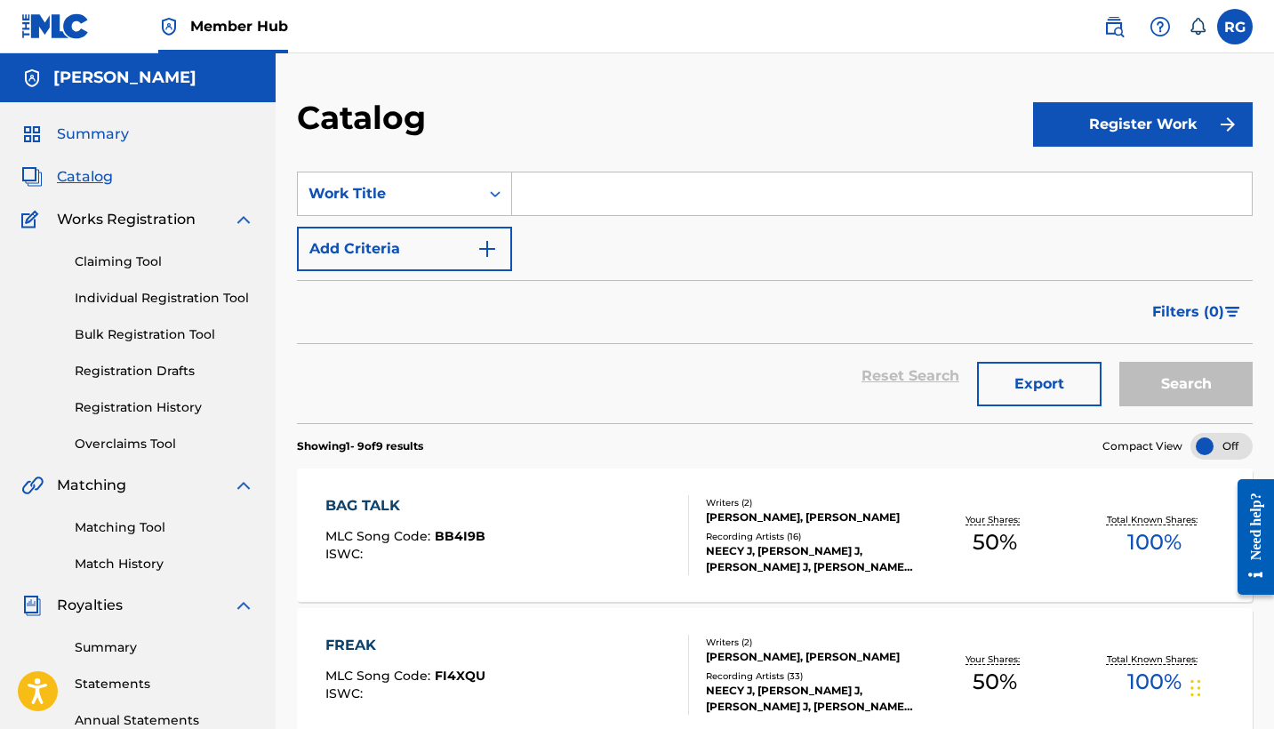
click at [101, 138] on span "Summary" at bounding box center [93, 134] width 72 height 21
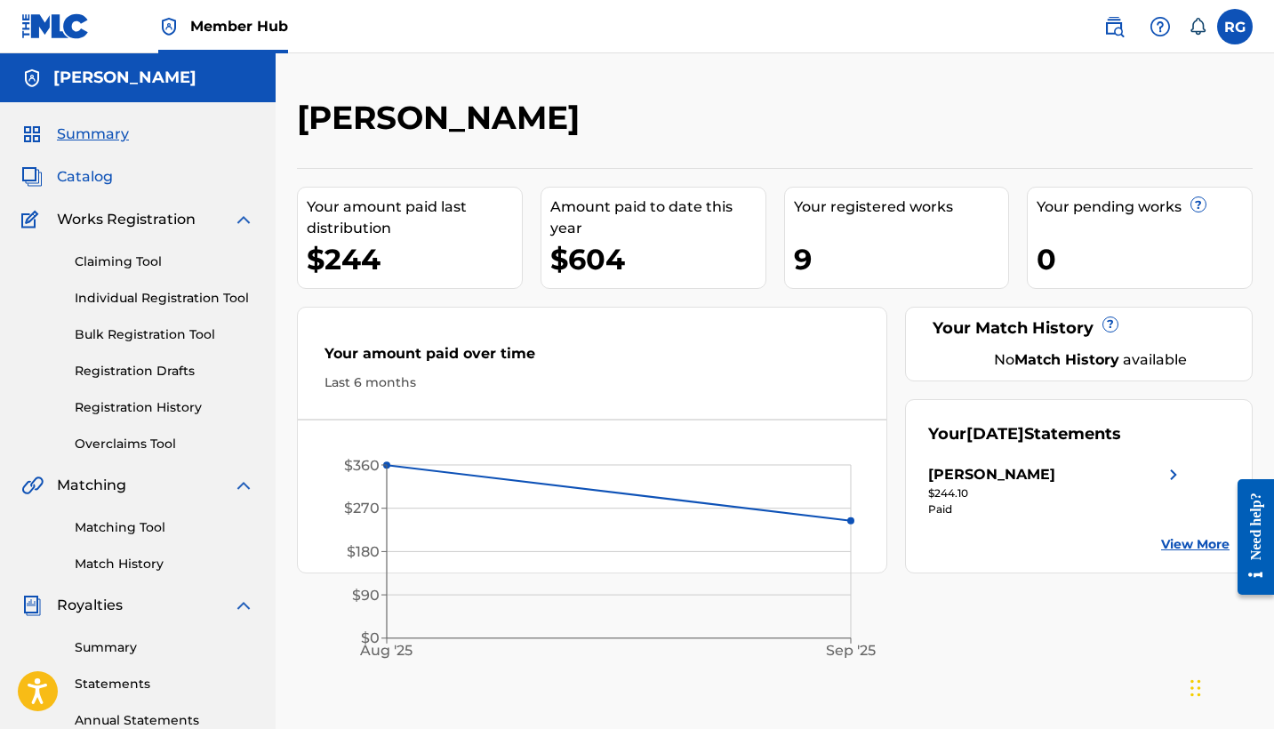
click at [96, 177] on span "Catalog" at bounding box center [85, 176] width 56 height 21
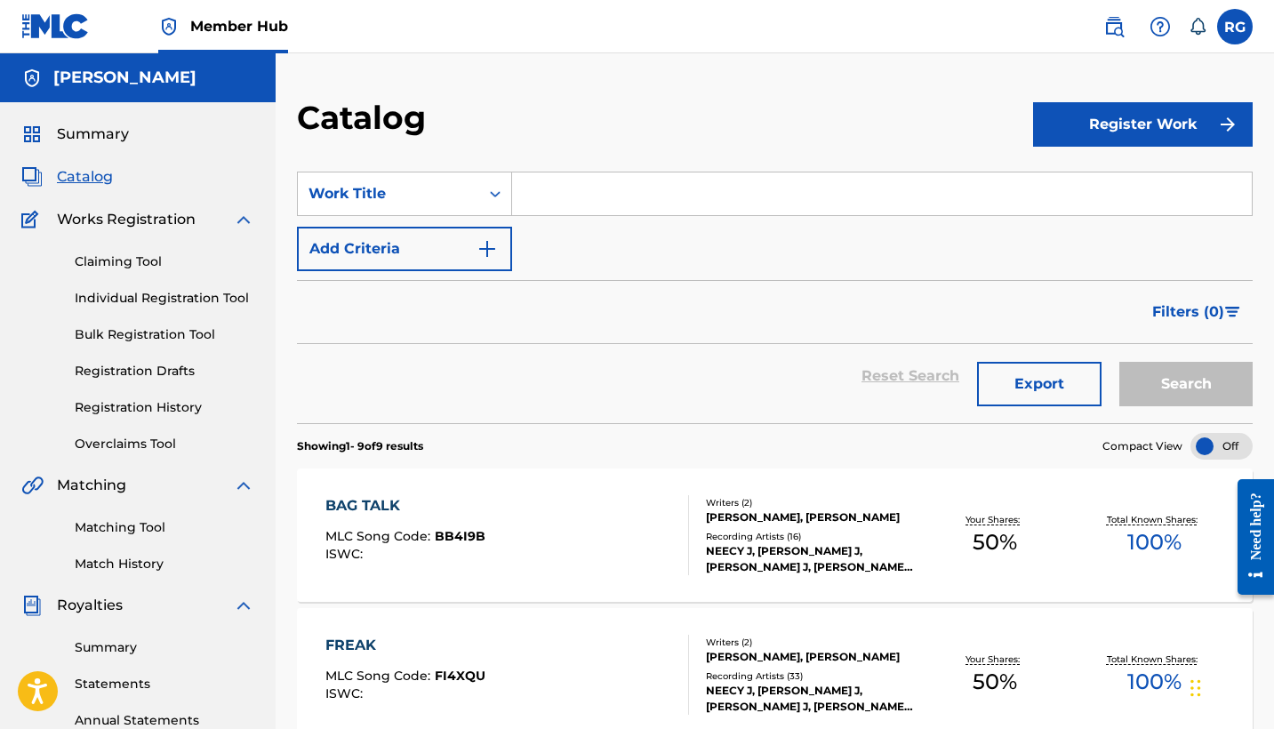
click at [555, 196] on input "Search Form" at bounding box center [882, 193] width 740 height 43
click at [127, 258] on link "Claiming Tool" at bounding box center [165, 261] width 180 height 19
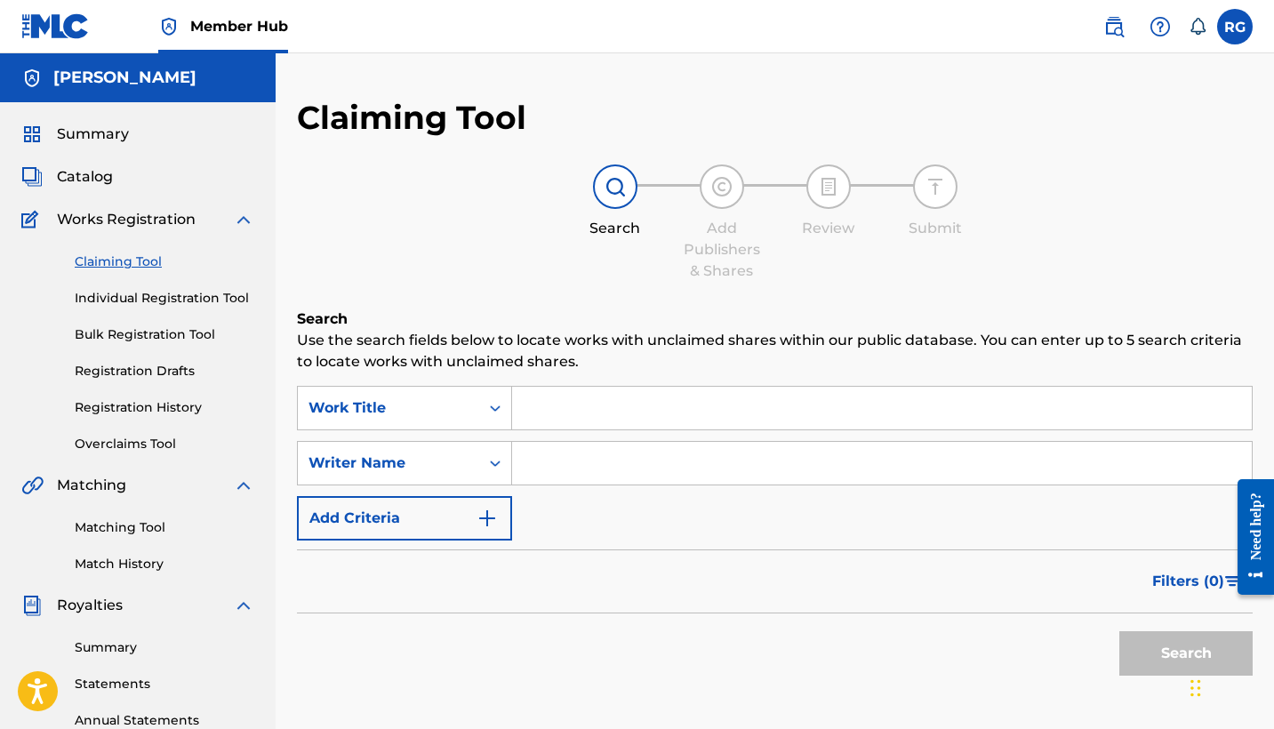
click at [553, 460] on input "Search Form" at bounding box center [882, 463] width 740 height 43
click at [1136, 642] on button "Search" at bounding box center [1185, 653] width 133 height 44
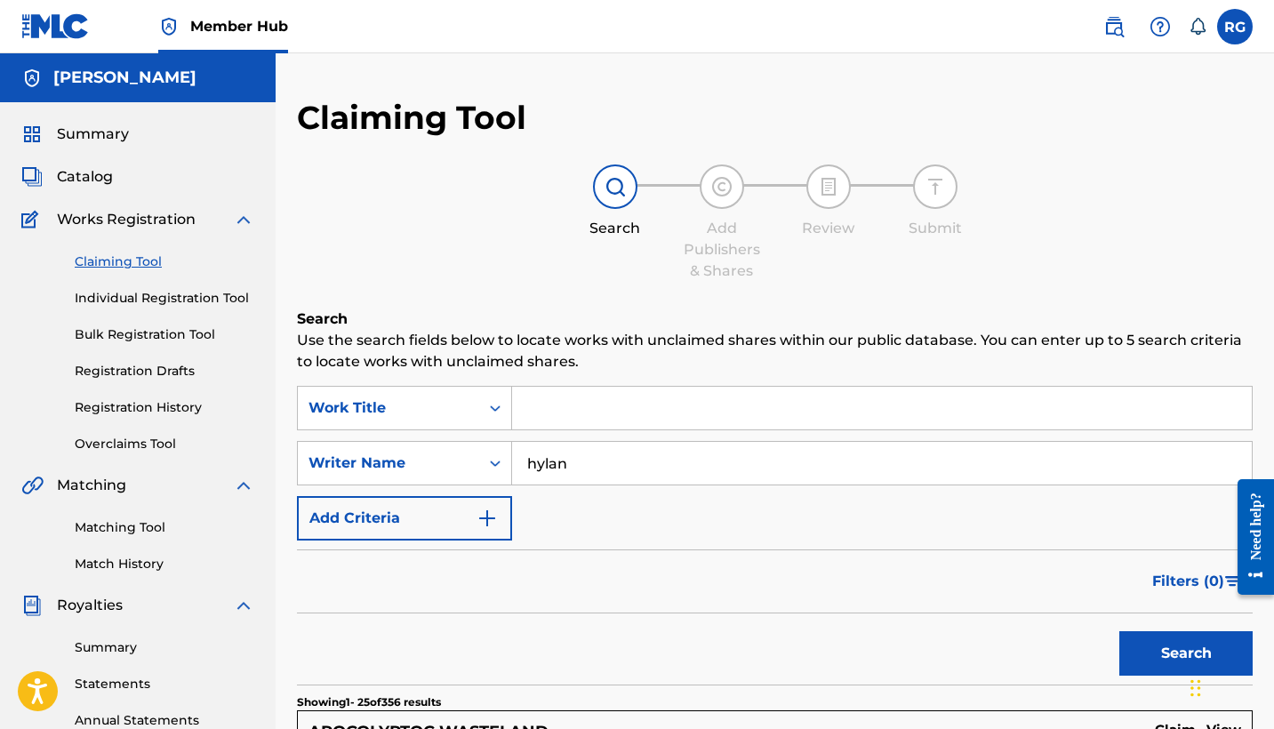
click at [636, 464] on input "hylan" at bounding box center [882, 463] width 740 height 43
click at [1181, 658] on button "Search" at bounding box center [1185, 653] width 133 height 44
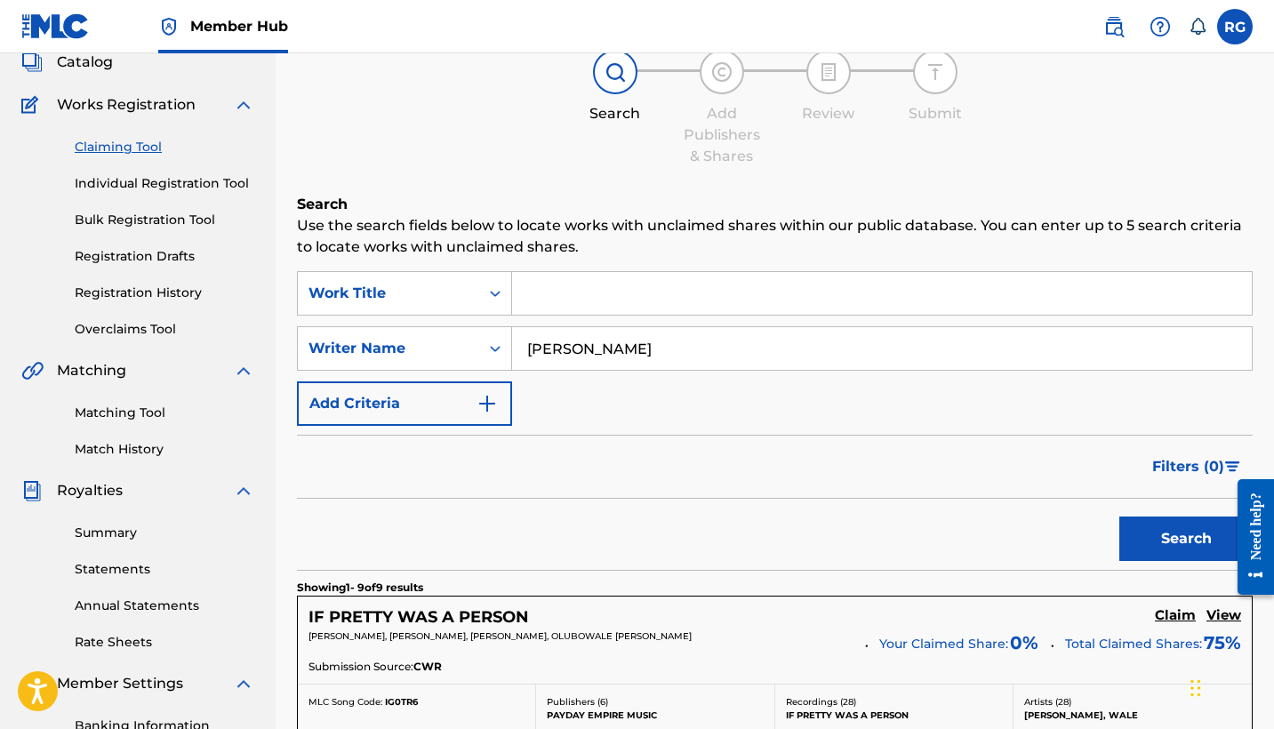
scroll to position [114, 0]
click at [620, 349] on input "[PERSON_NAME]" at bounding box center [882, 349] width 740 height 43
type input "h"
click at [1186, 540] on button "Search" at bounding box center [1185, 539] width 133 height 44
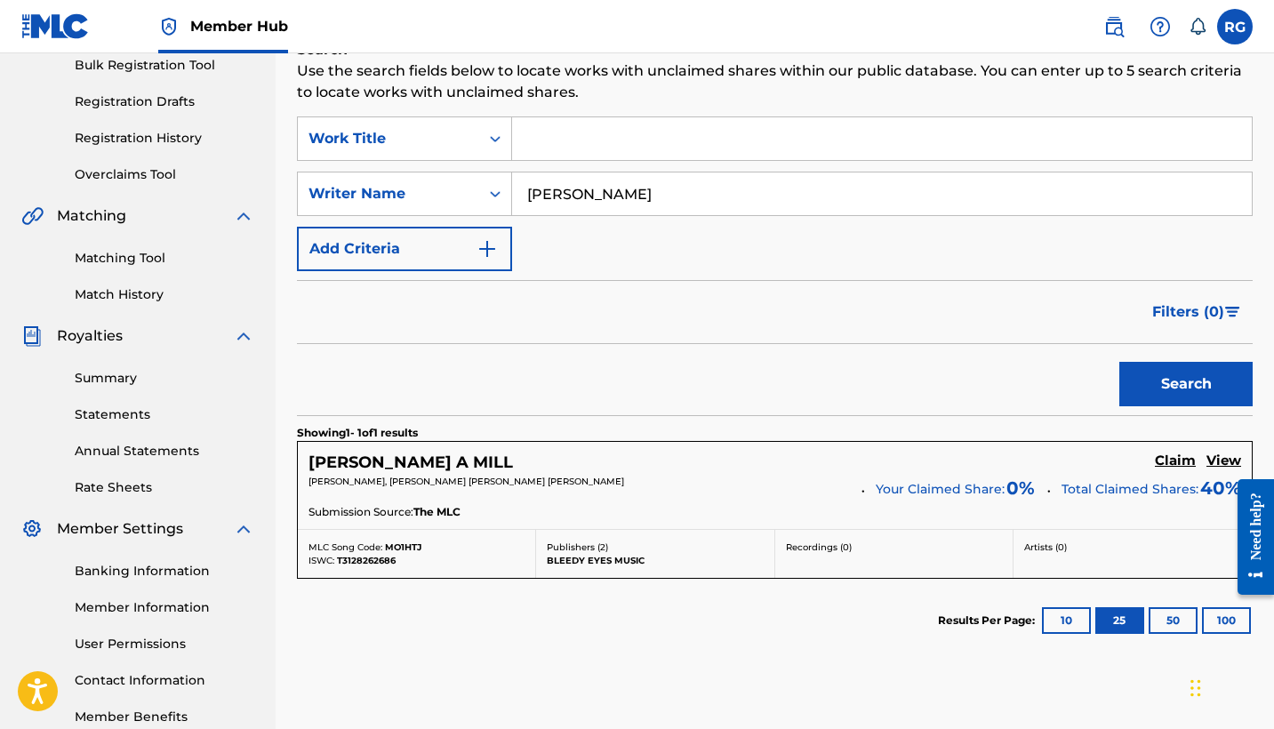
scroll to position [270, 0]
type input "R"
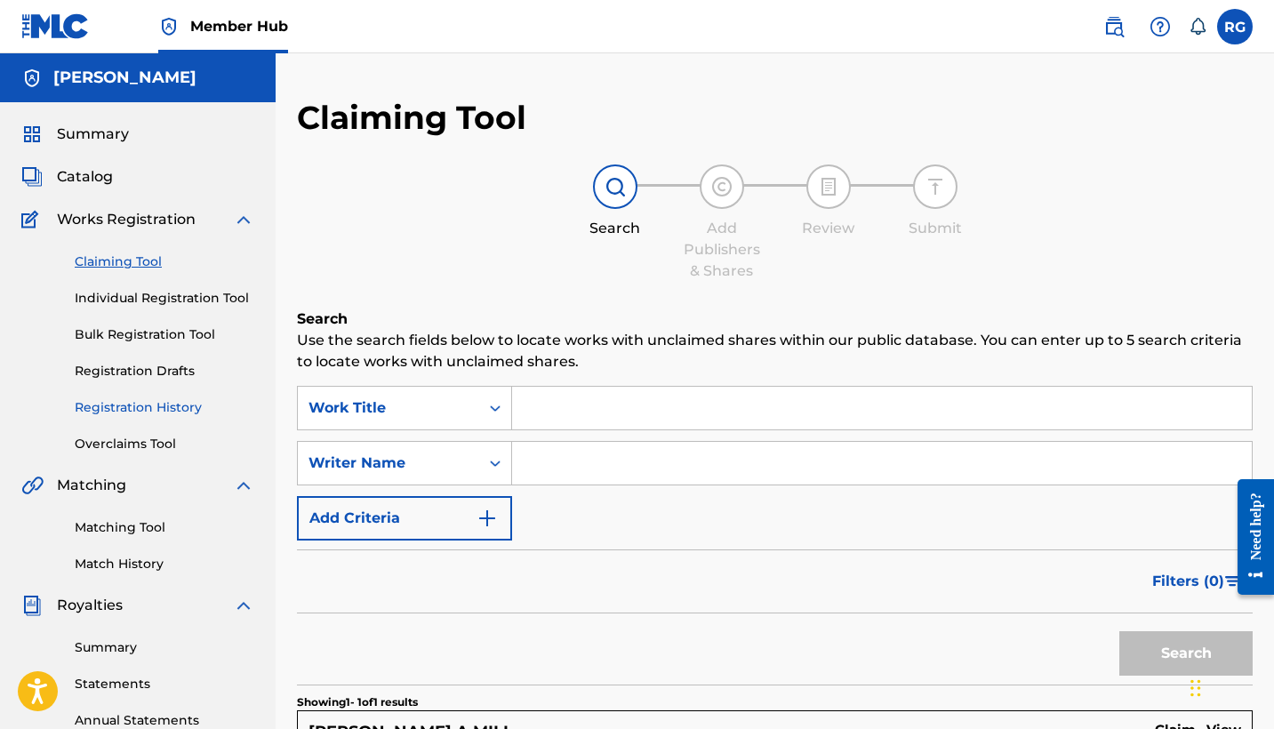
scroll to position [0, 0]
click at [104, 532] on link "Matching Tool" at bounding box center [165, 527] width 180 height 19
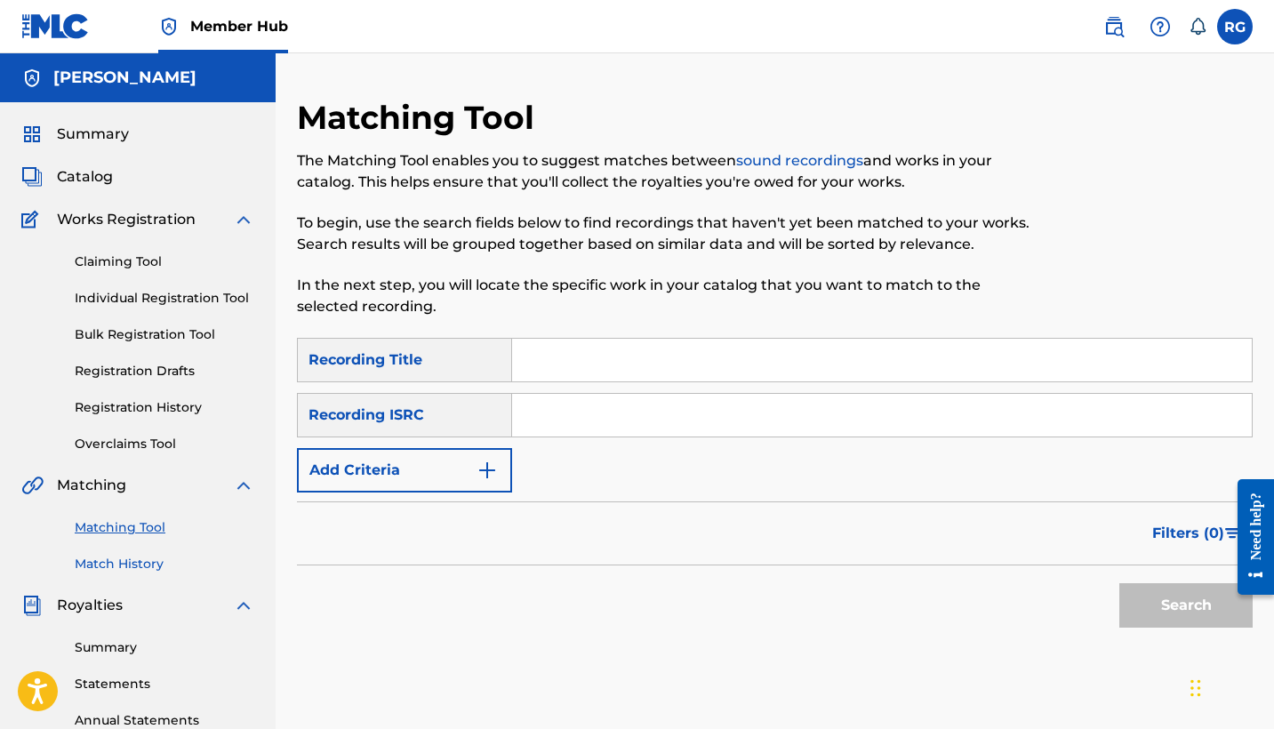
click at [107, 560] on link "Match History" at bounding box center [165, 564] width 180 height 19
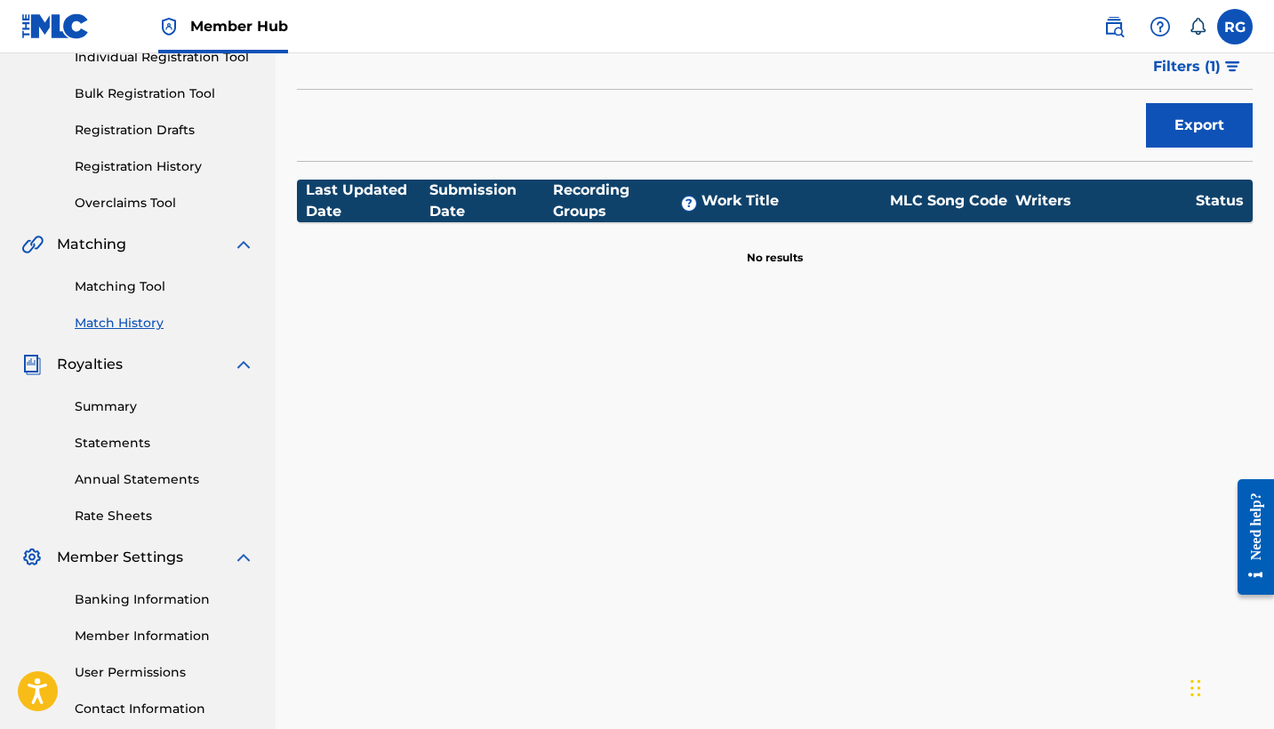
scroll to position [242, 0]
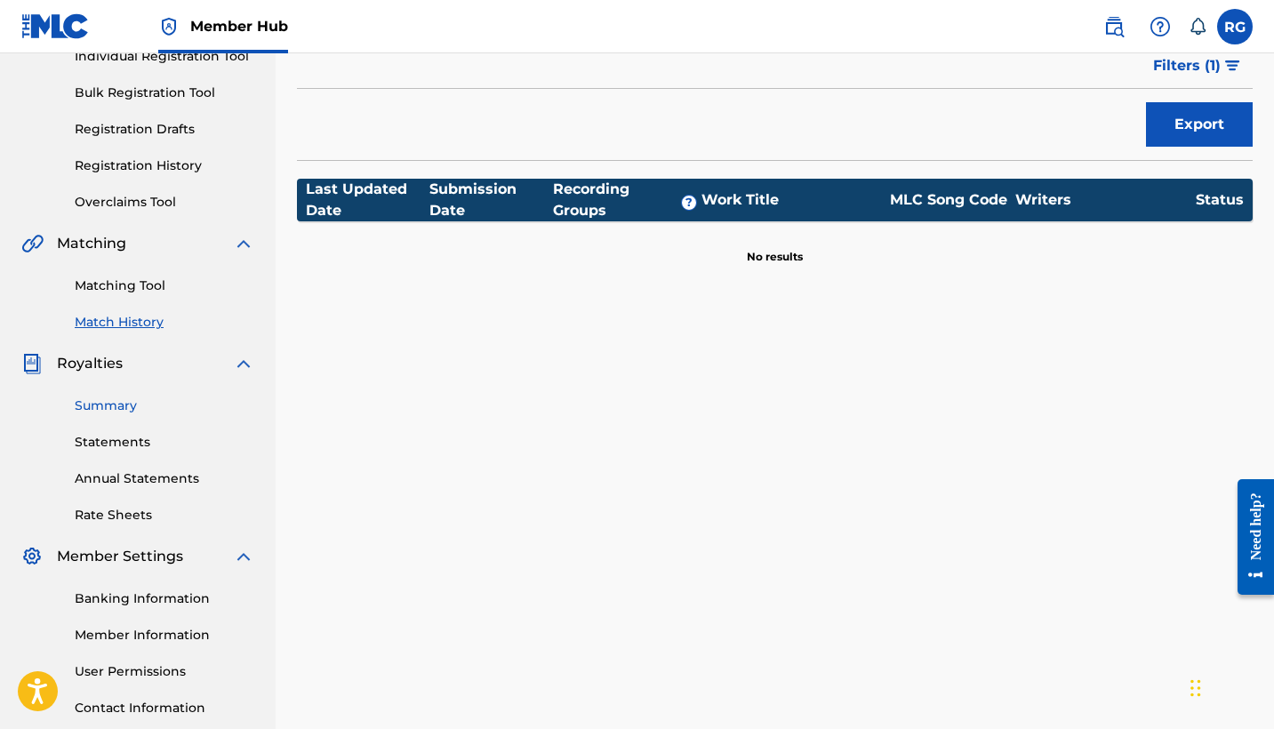
click at [113, 411] on link "Summary" at bounding box center [165, 405] width 180 height 19
